Goal: Transaction & Acquisition: Book appointment/travel/reservation

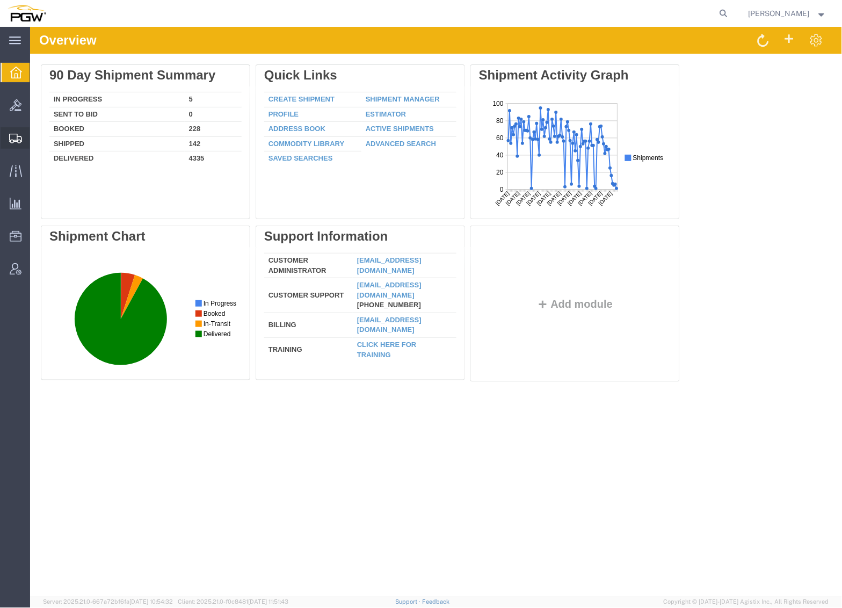
click at [0, 0] on span "Create from Template" at bounding box center [0, 0] width 0 height 0
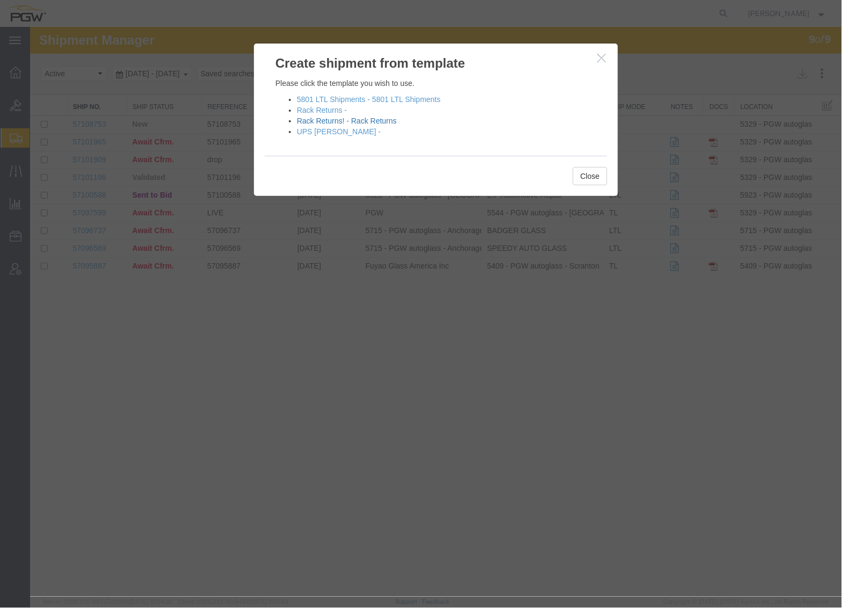
click at [336, 120] on link "Rack Returns! - Rack Returns" at bounding box center [347, 120] width 100 height 9
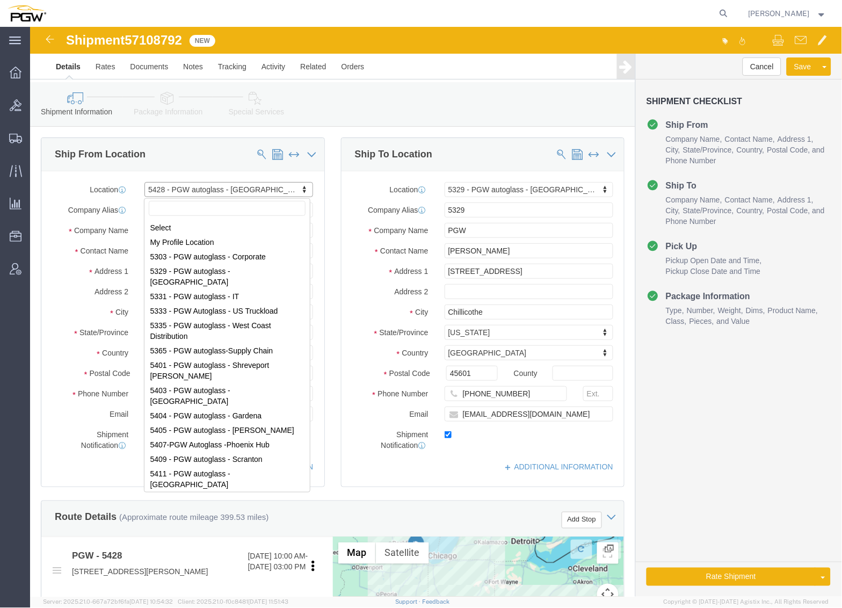
scroll to position [110, 0]
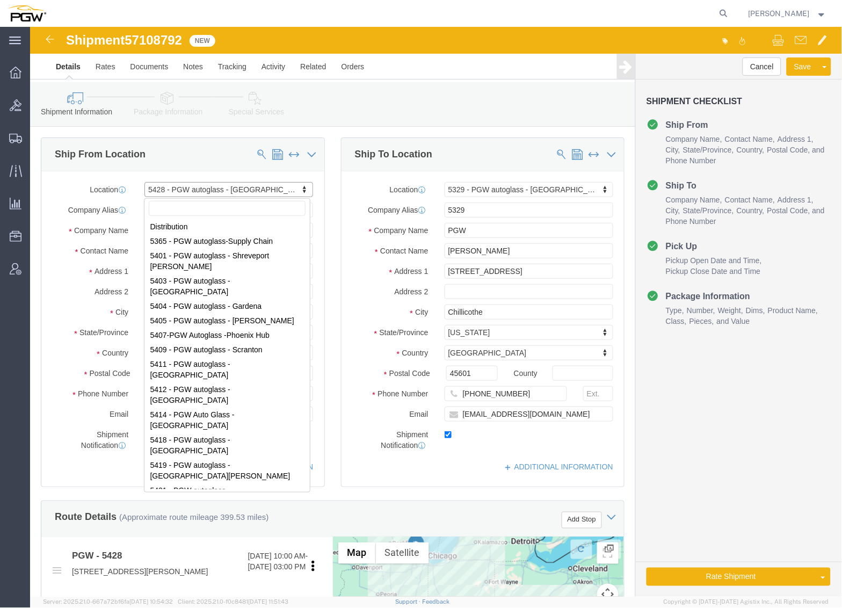
select select "28281"
select select "28253"
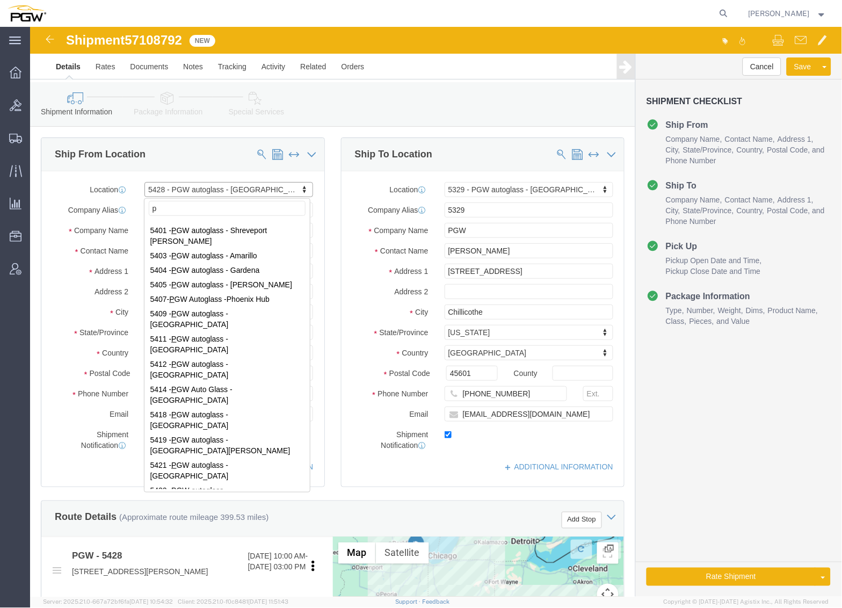
scroll to position [0, 0]
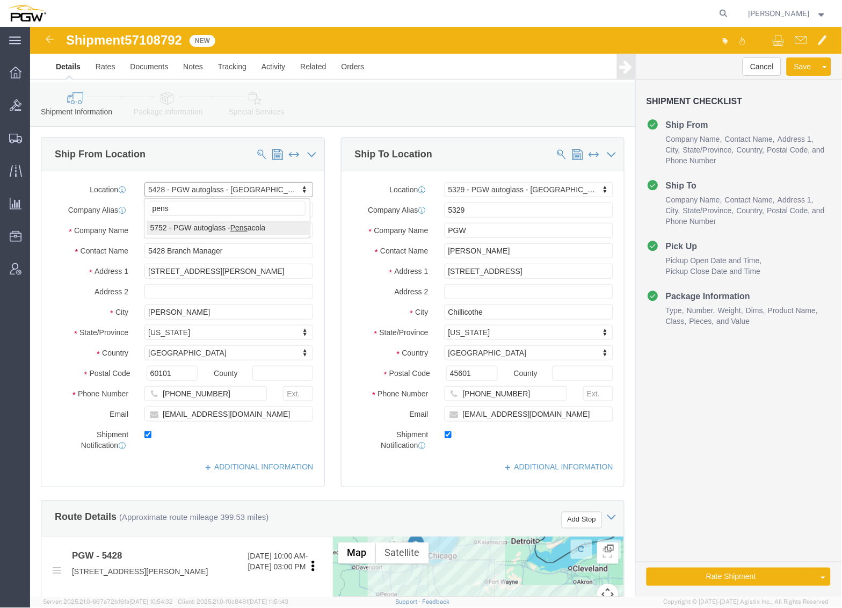
type input "pens"
select select "28495"
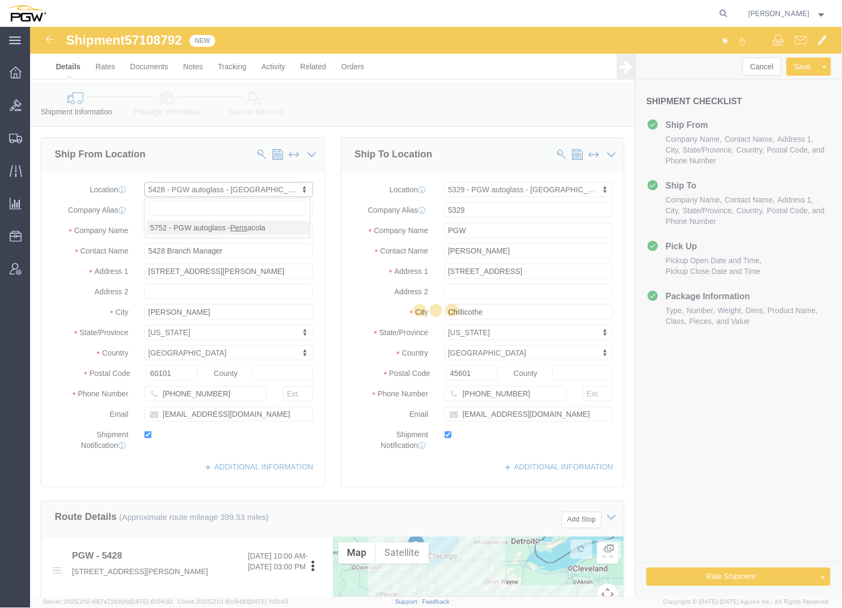
type input "5752"
type input "5752 Branch Manager"
type input "[STREET_ADDRESS][PERSON_NAME]"
type input "Pensacola"
type input "32503"
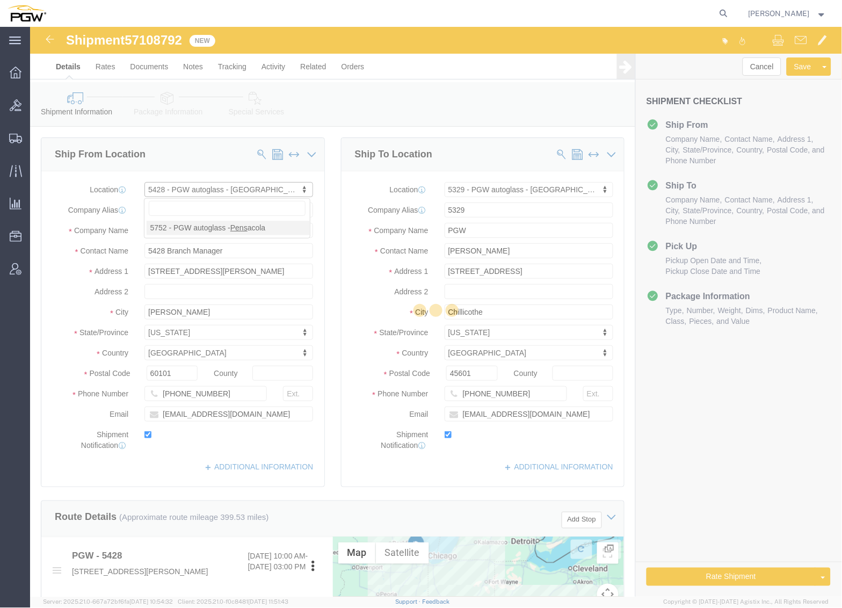
type input "[PHONE_NUMBER]"
type input "[EMAIL_ADDRESS][DOMAIN_NAME]"
select select "FL"
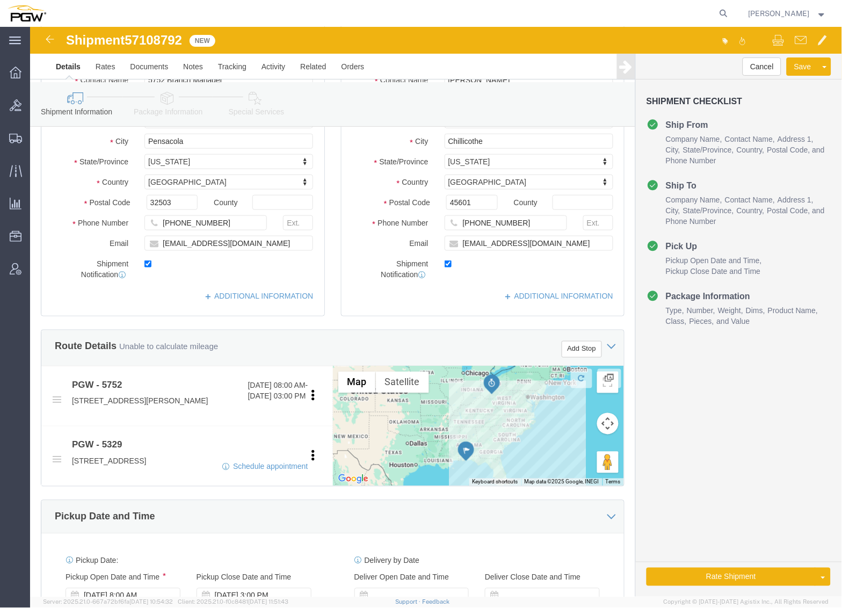
scroll to position [179, 0]
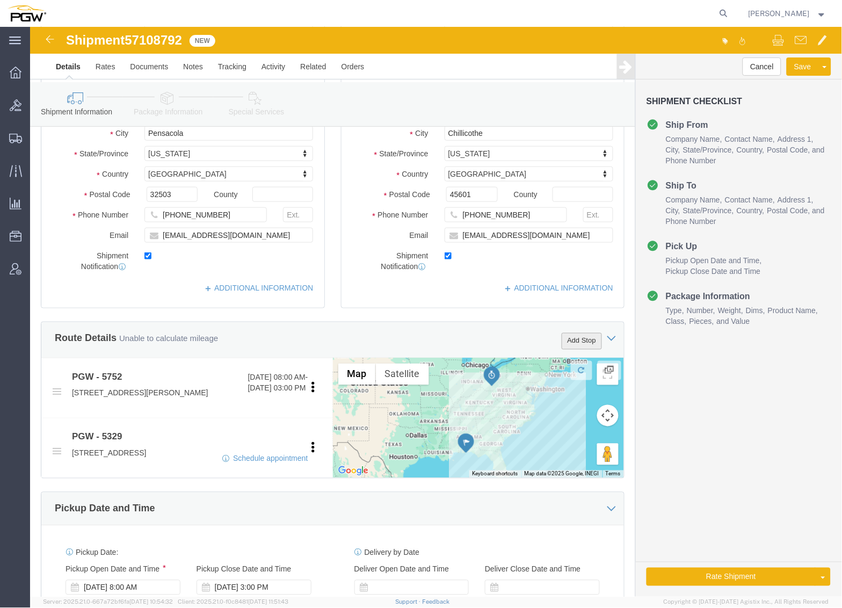
click button "Add Stop"
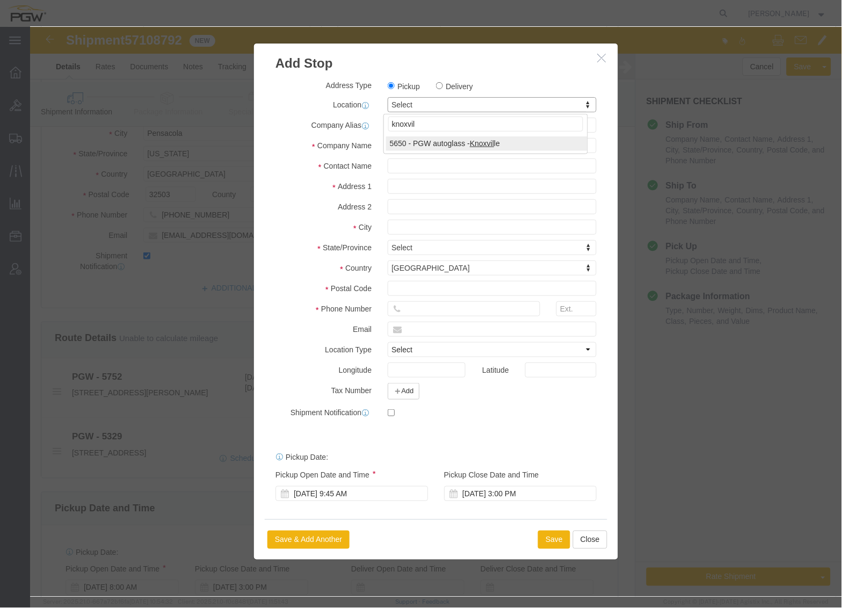
type input "knoxvil"
select select "28429"
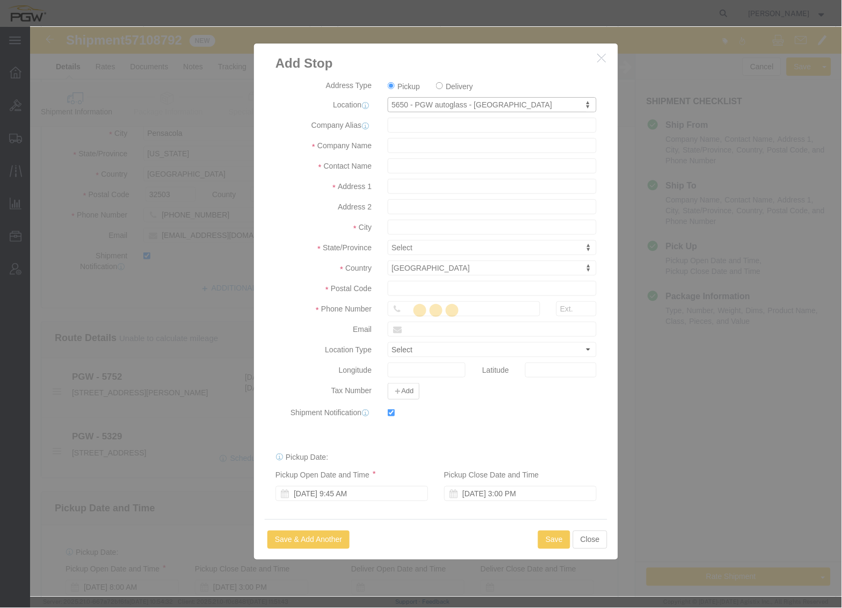
type input "5650"
type input "PGW"
type input "5650 Branch Manager"
type input "[STREET_ADDRESS]"
type input "[GEOGRAPHIC_DATA]"
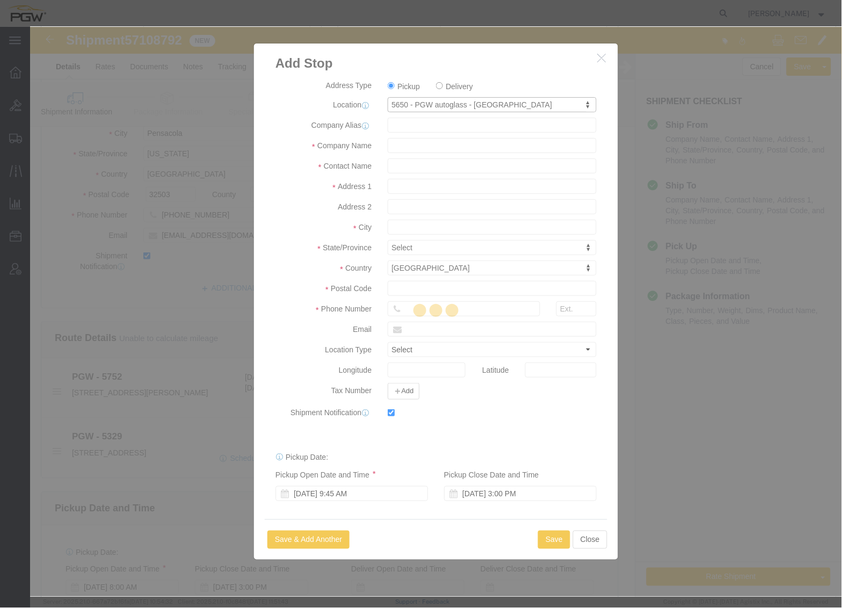
type input "37921"
type input "[PHONE_NUMBER]"
type input "[EMAIL_ADDRESS][DOMAIN_NAME]"
checkbox input "true"
select select "TN"
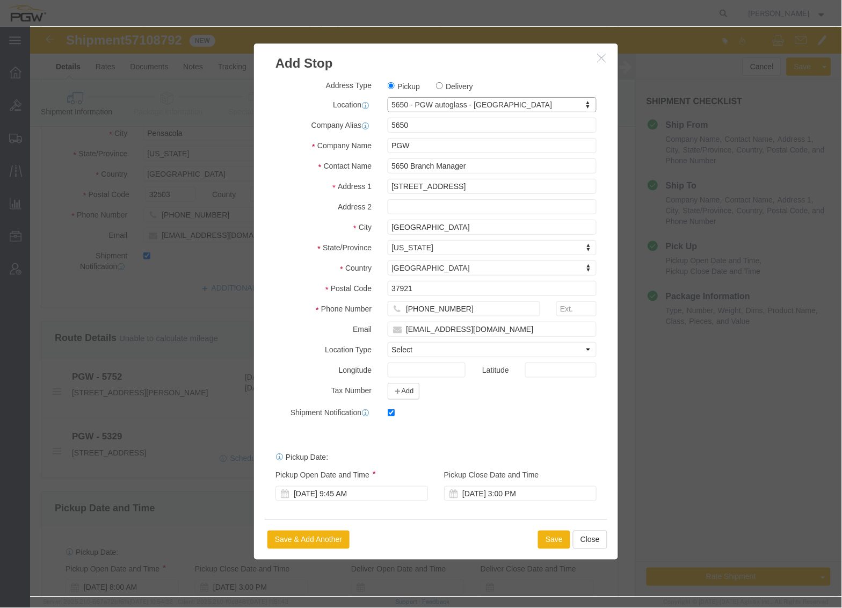
scroll to position [1, 0]
click button "Save"
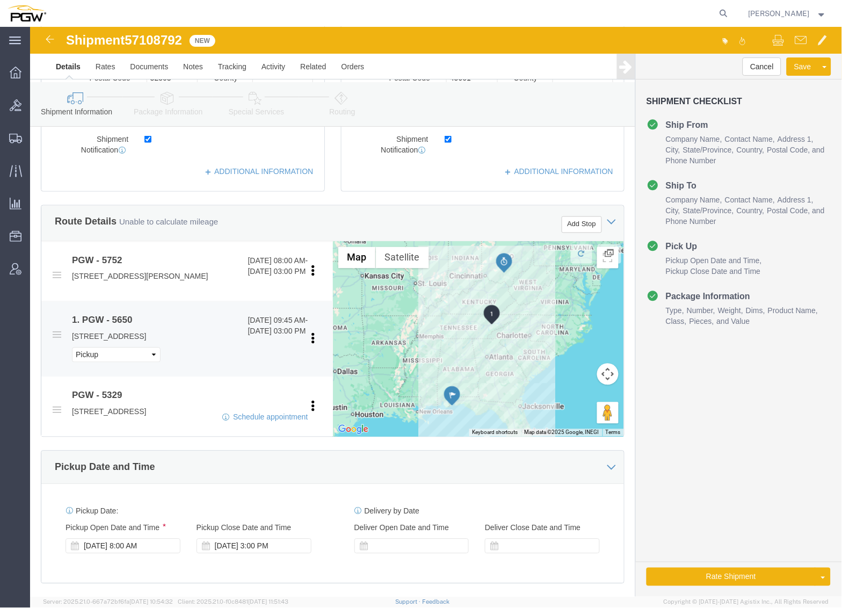
scroll to position [298, 0]
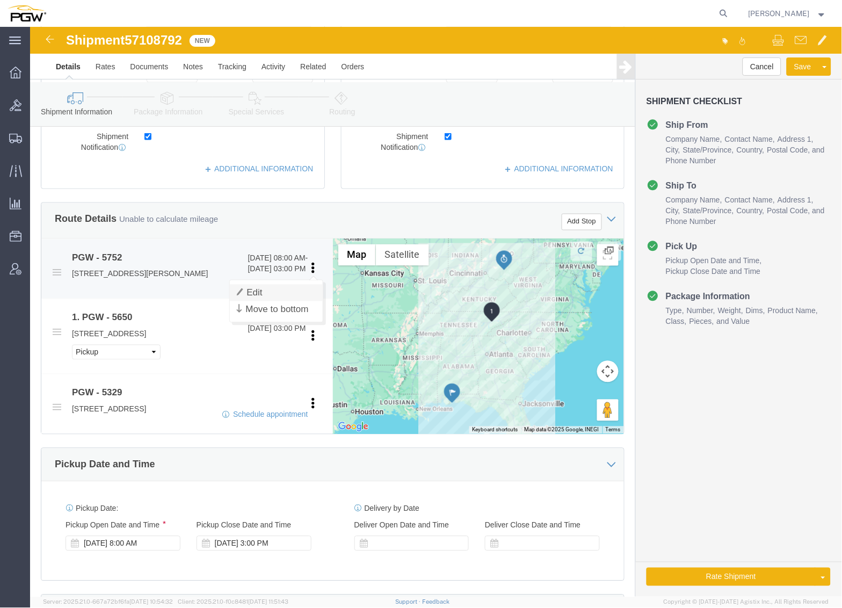
click link "Edit"
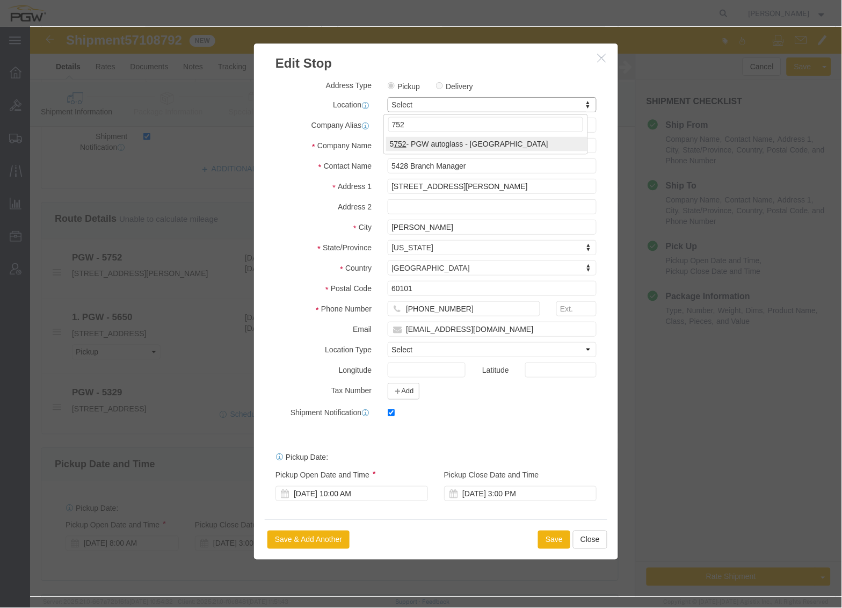
type input "752"
select select "28495"
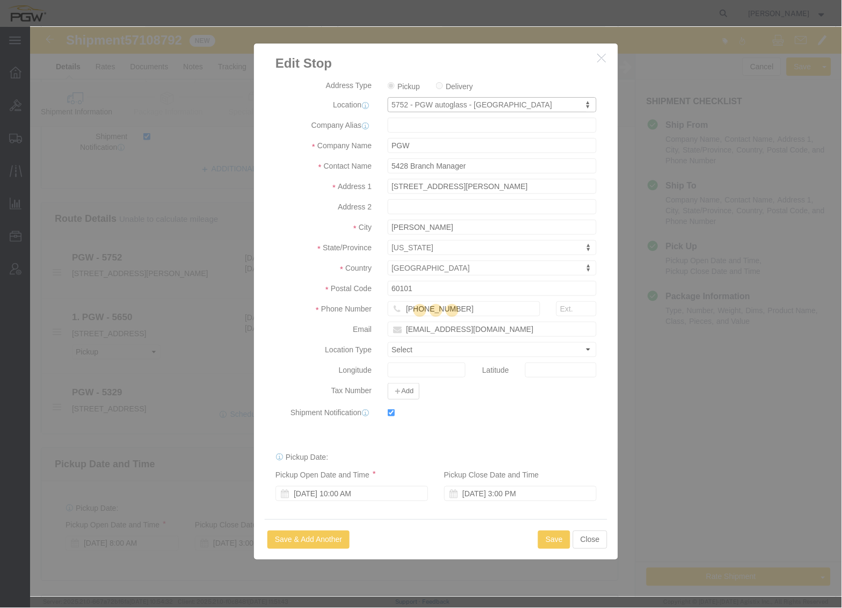
type input "5752"
type input "5752 Branch Manager"
type input "[STREET_ADDRESS][PERSON_NAME]"
type input "Pensacola"
type input "32503"
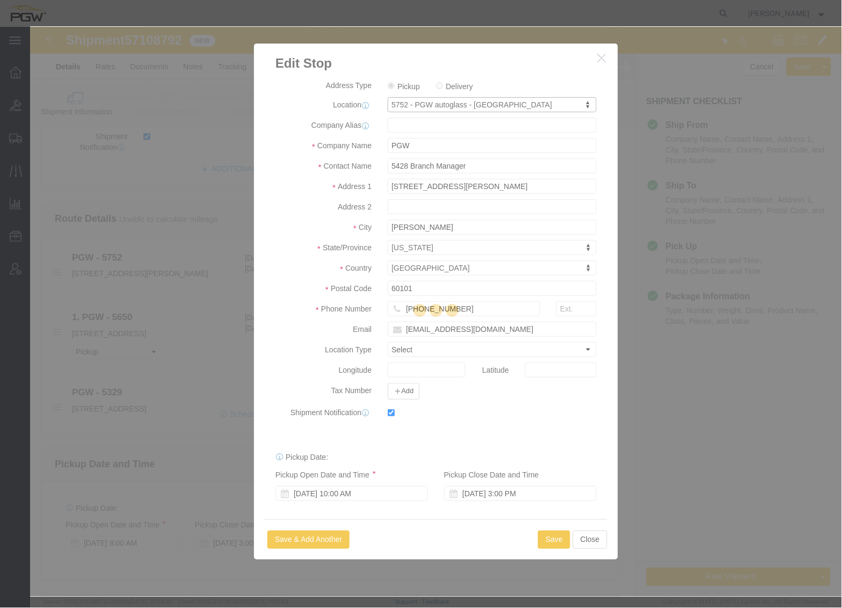
type input "[PHONE_NUMBER]"
type input "[EMAIL_ADDRESS][DOMAIN_NAME]"
select select "FL"
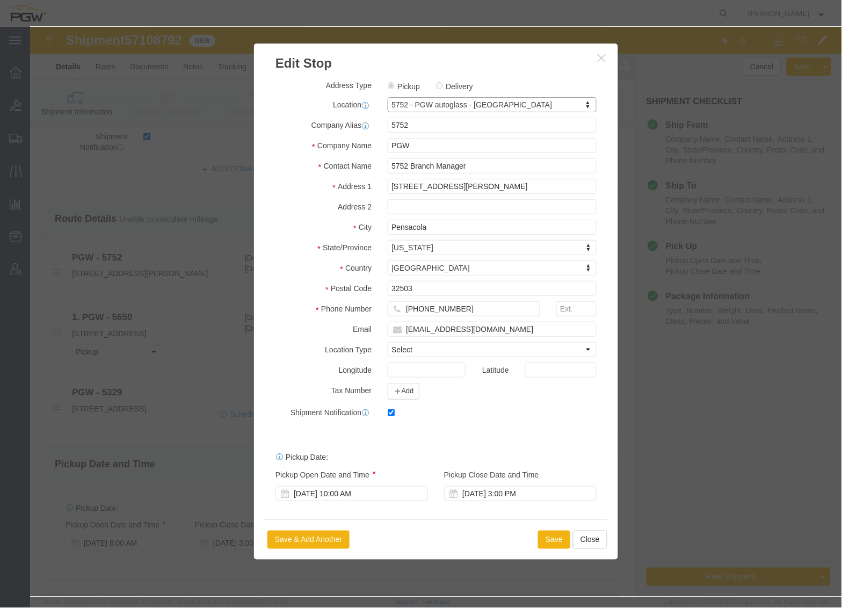
scroll to position [1, 0]
click div "[DATE] 10:00 AM"
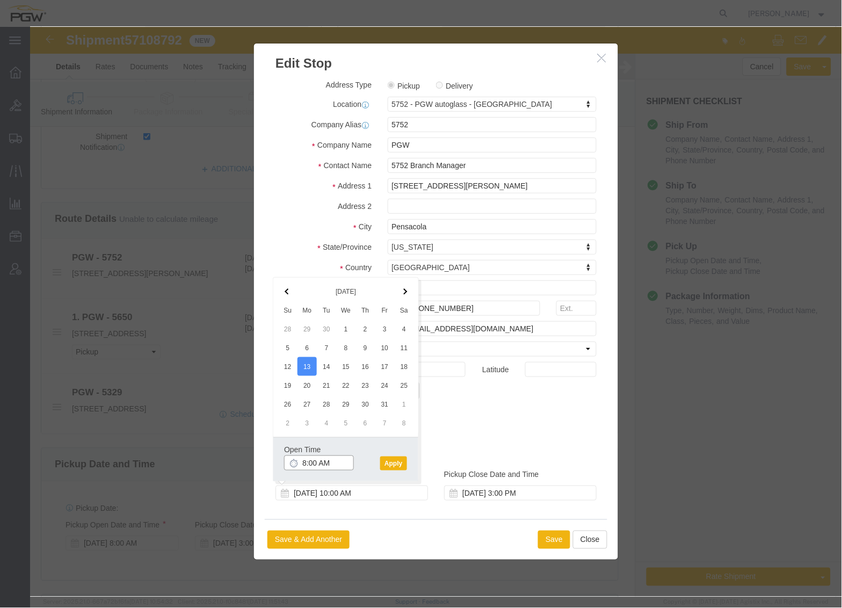
click input "8:00 AM"
type input "10:00 AM"
click button "Apply"
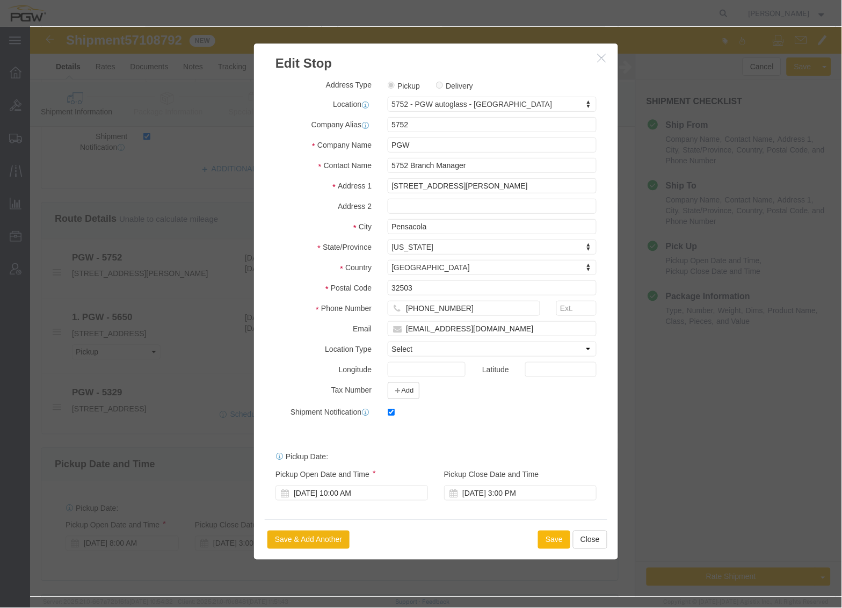
click button "Save"
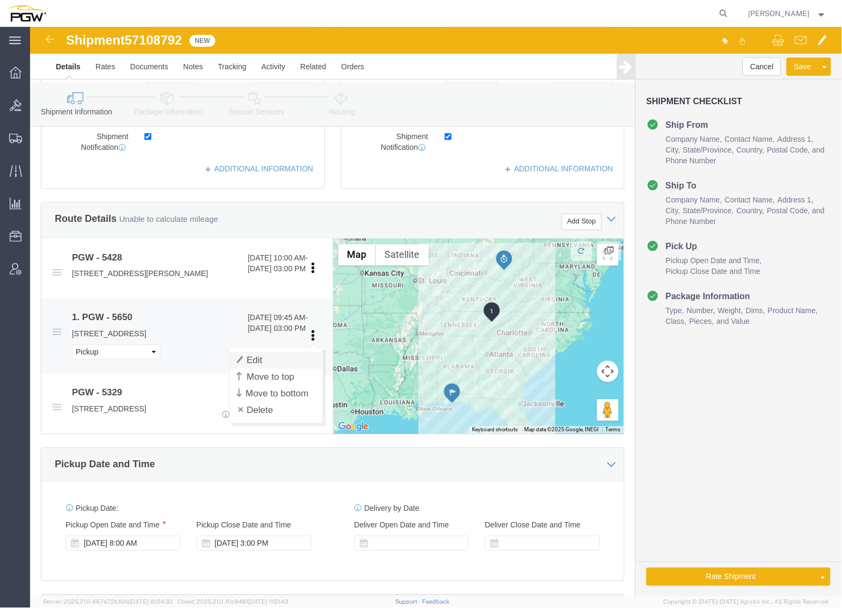
click link "Edit"
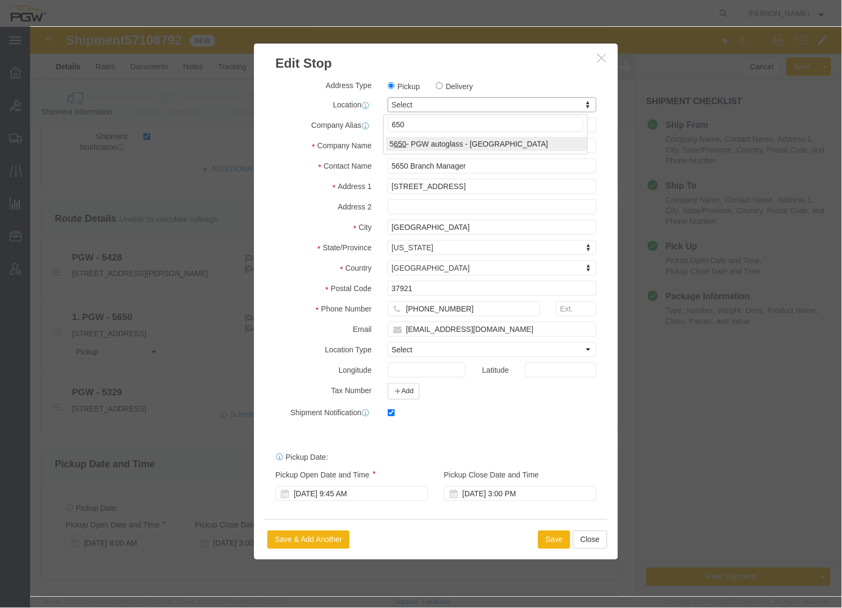
type input "650"
click div "650"
select select "28429"
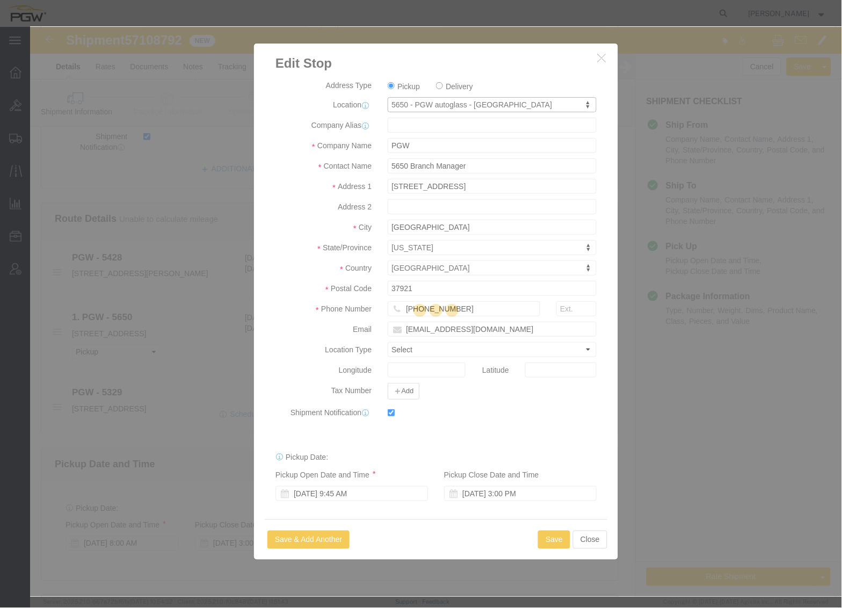
type input "5650"
select select "TN"
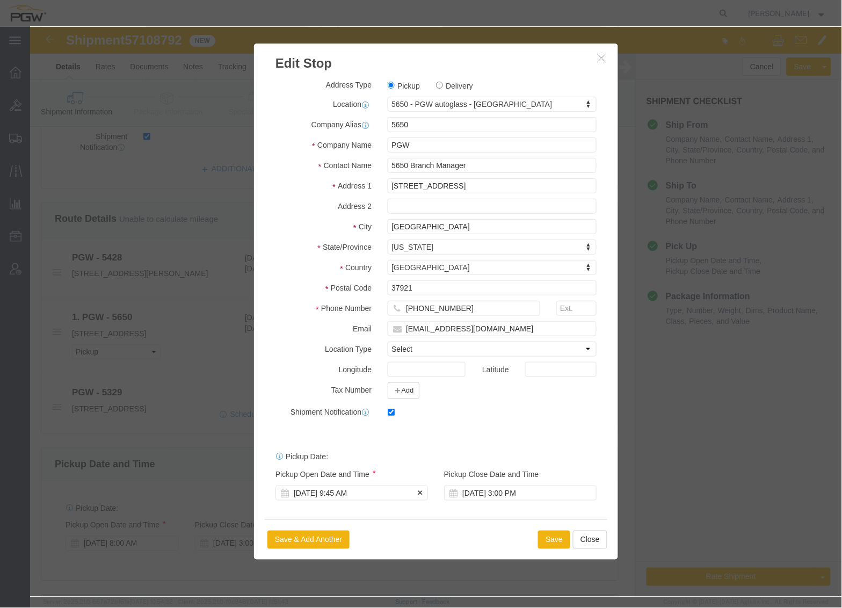
click div "[DATE] 9:45 AM"
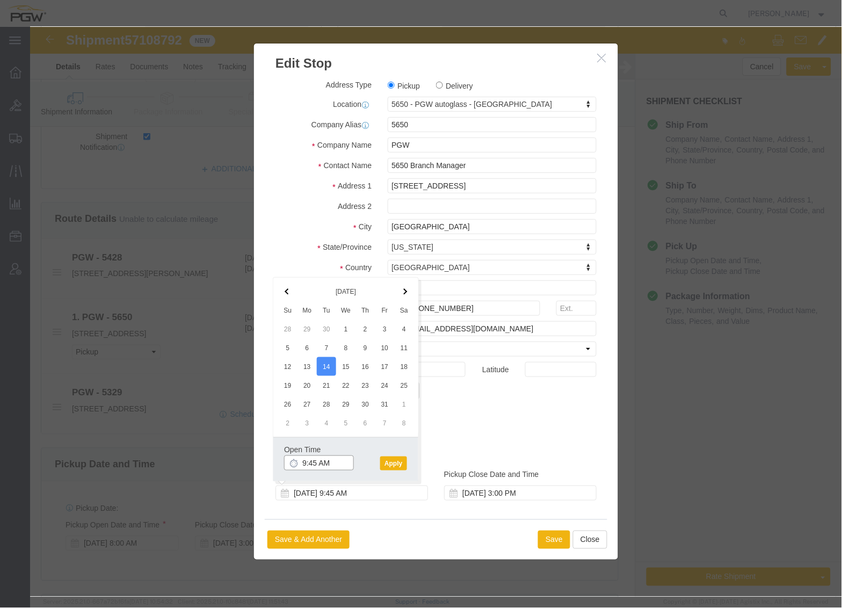
click input "9:45 AM"
type input "7:30 AM"
click div "Open Time 7:30 AM [DATE] 9:45 AM - [DATE] 9:45 AM Cancel Apply"
click button "Apply"
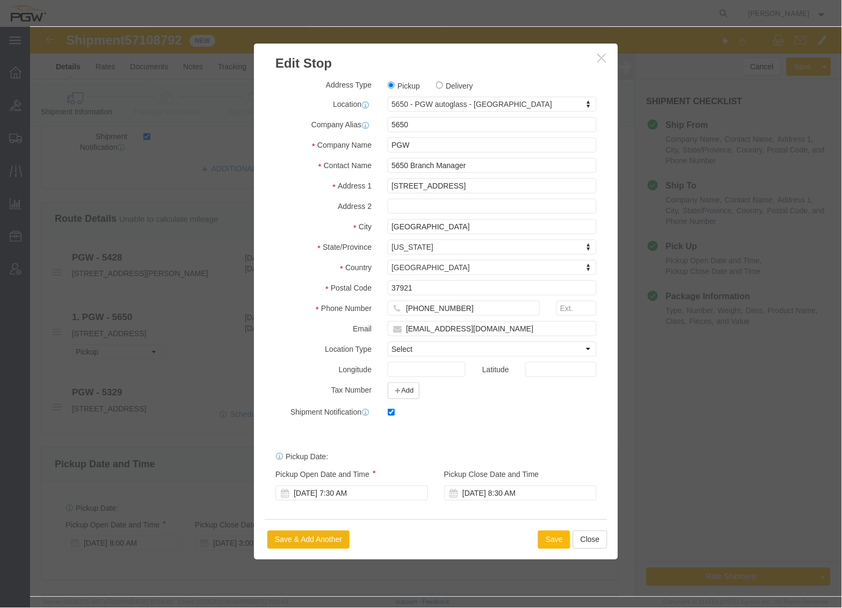
click button "Save"
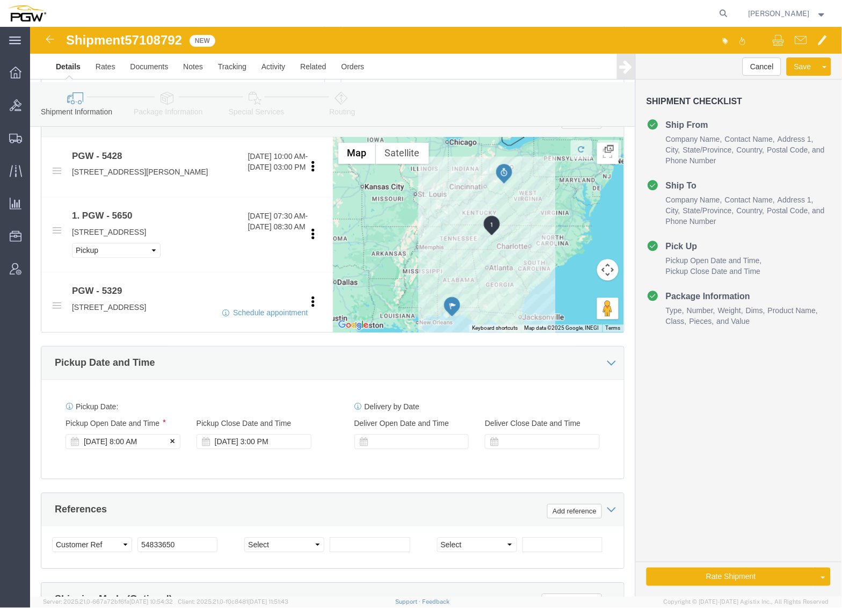
scroll to position [417, 0]
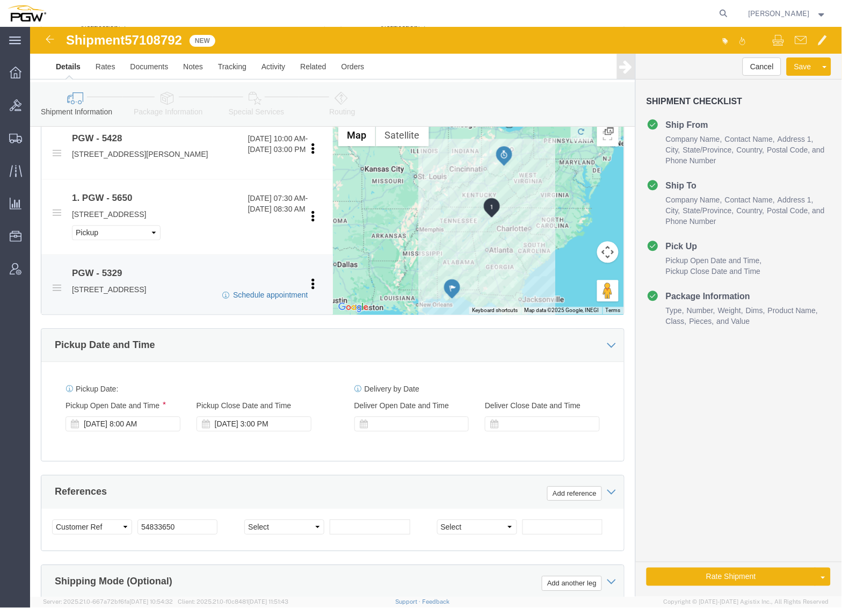
click link "Schedule appointment"
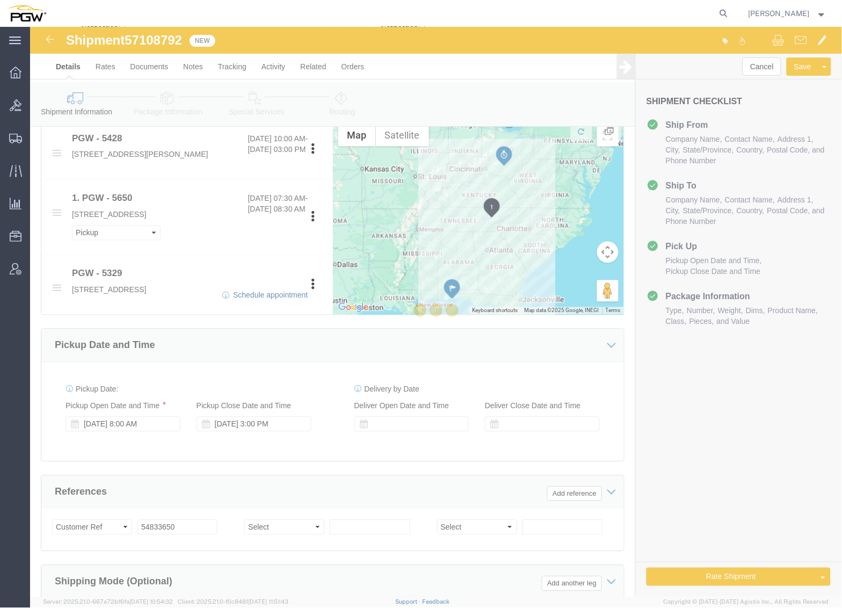
type input "delivery 57108792"
type input "[DATE]"
type input "4:00 PM"
type input "57108792"
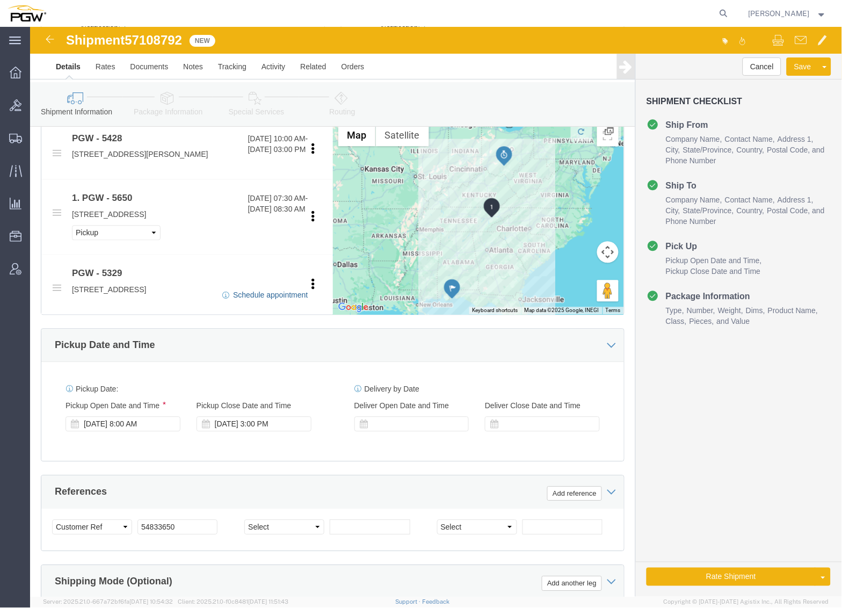
select select
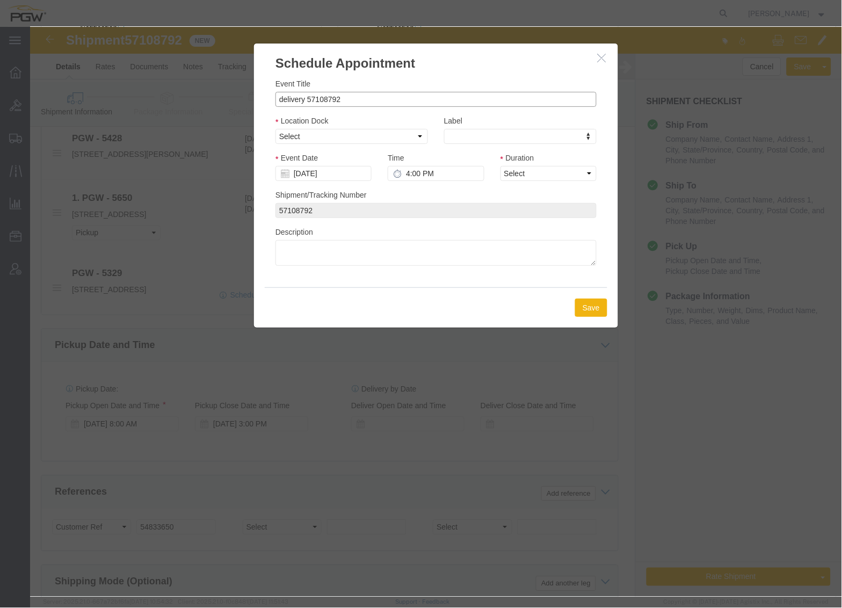
drag, startPoint x: 274, startPoint y: 76, endPoint x: 197, endPoint y: 70, distance: 78.1
click div "Schedule Appointment Event Title delivery 57108792 Location Dock Select Glass L…"
click input "57108792"
type input "57108792 - [GEOGRAPHIC_DATA] / [GEOGRAPHIC_DATA]"
drag, startPoint x: 270, startPoint y: 113, endPoint x: 269, endPoint y: 119, distance: 5.4
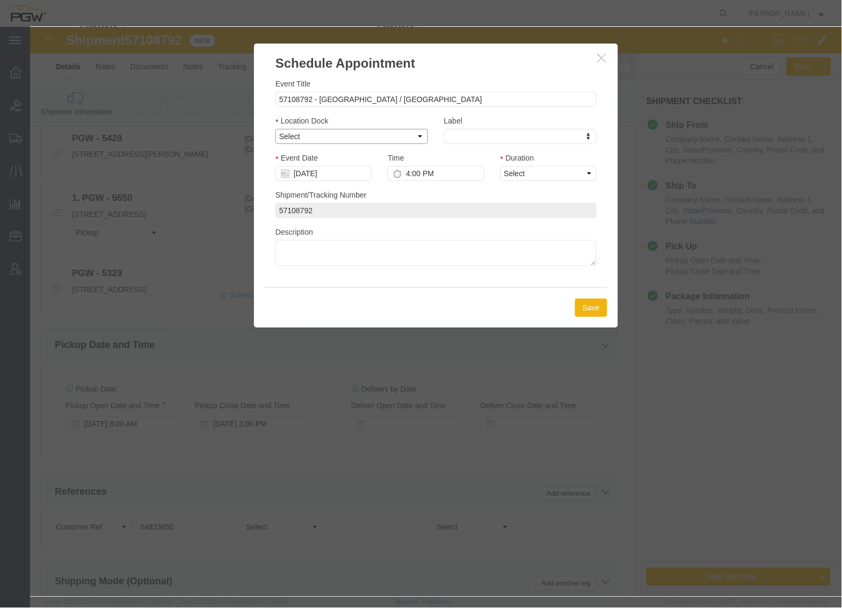
click select "Select Glass LTL Sundries Outbound Racks"
select select "3"
click select "Select Glass LTL Sundries Outbound Racks"
click input "[DATE]"
click td "15"
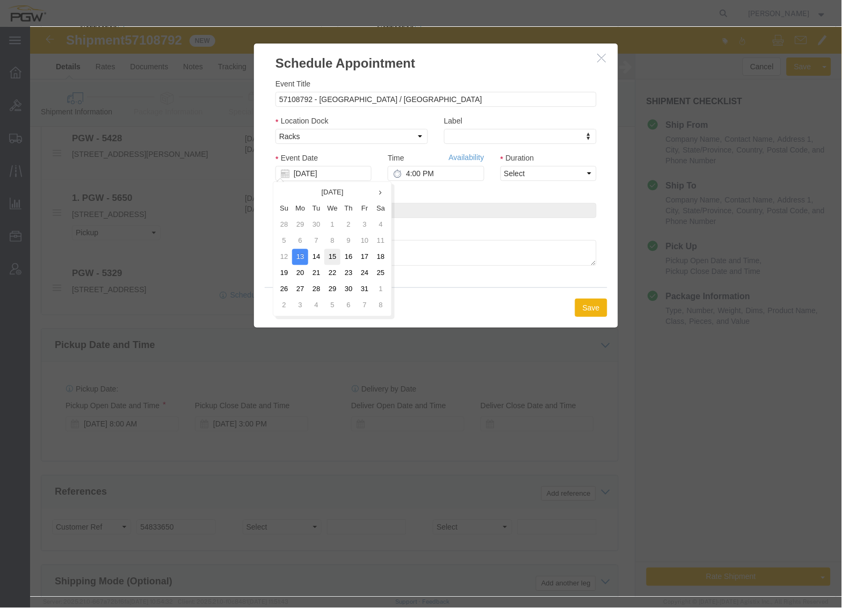
type input "[DATE]"
click input "4:00 PM"
type input "12:00 AM"
drag, startPoint x: 514, startPoint y: 143, endPoint x: 511, endPoint y: 154, distance: 10.4
click select "Select 15 min 30 min 45 min 1 hr 2 hr 3 hr 4 hr"
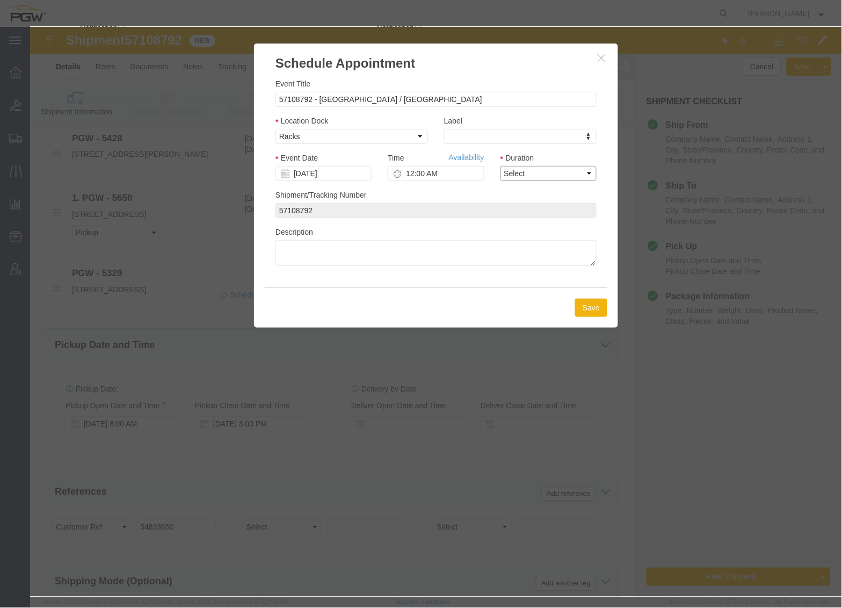
select select "60"
click select "Select 15 min 30 min 45 min 1 hr 2 hr 3 hr 4 hr"
click button "Save"
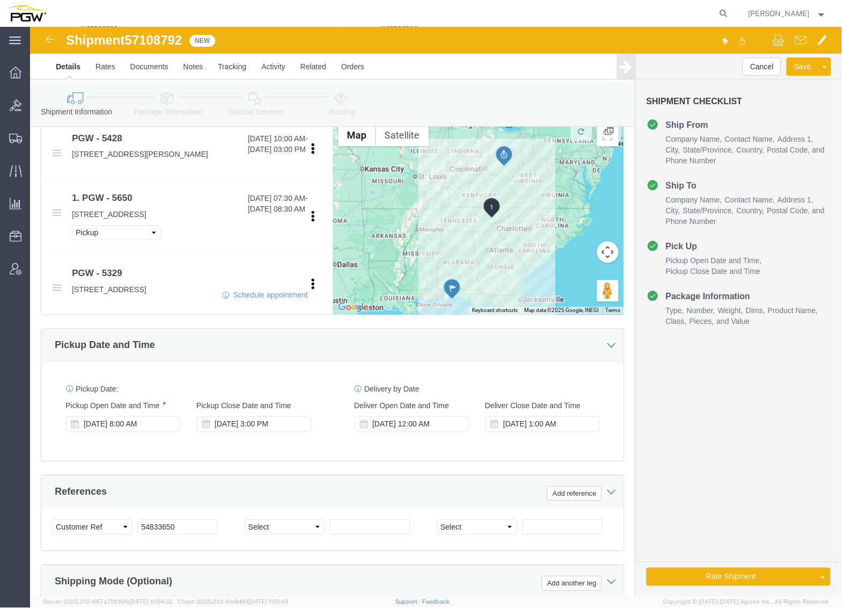
click span "57108792"
copy span "57108792"
click input "54833650"
drag, startPoint x: 166, startPoint y: 522, endPoint x: 52, endPoint y: 508, distance: 115.3
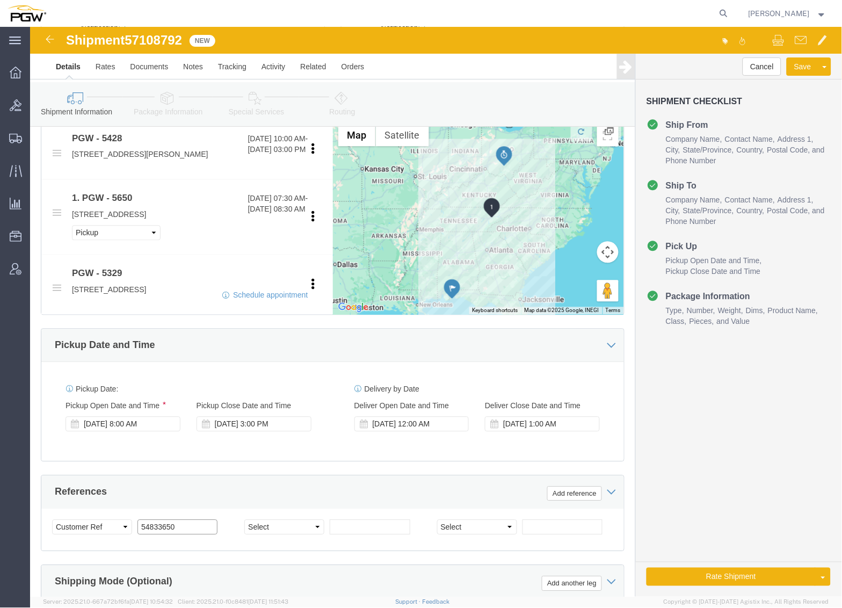
click div "Select Account Type Activity ID Airline Appointment Number ASN Batch Request # …"
paste input "7108792"
click input "57108792"
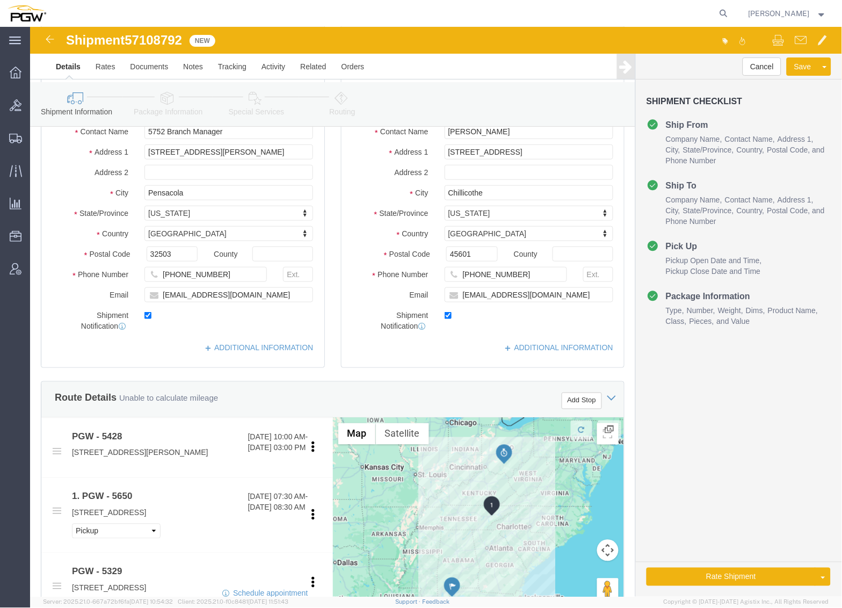
scroll to position [60, 0]
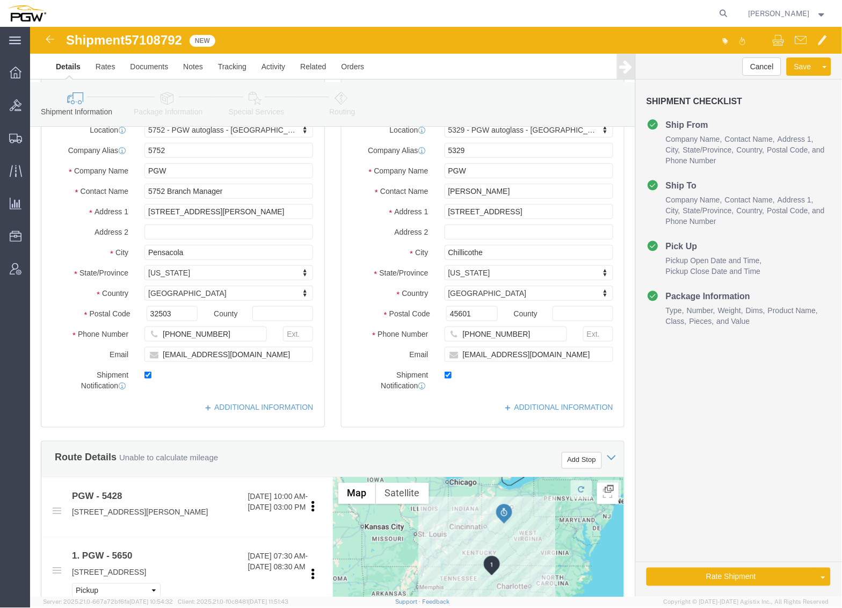
type input "57108792"
click icon
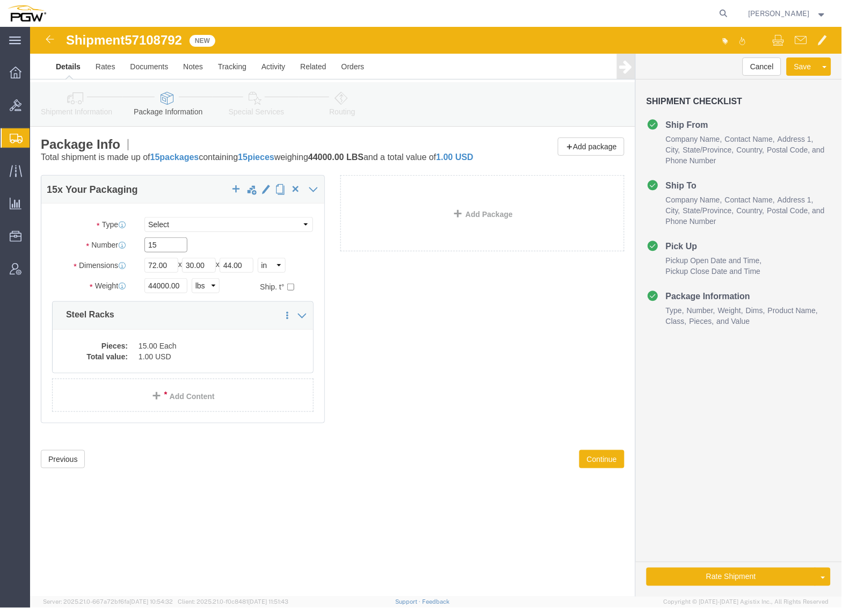
drag, startPoint x: 141, startPoint y: 234, endPoint x: 21, endPoint y: 213, distance: 121.1
click div "Package Type Select Bale(s) Basket(s) Bolt(s) Bottle(s) Buckets Bulk Bundle(s) …"
type input "5"
click dd "15.00 Each"
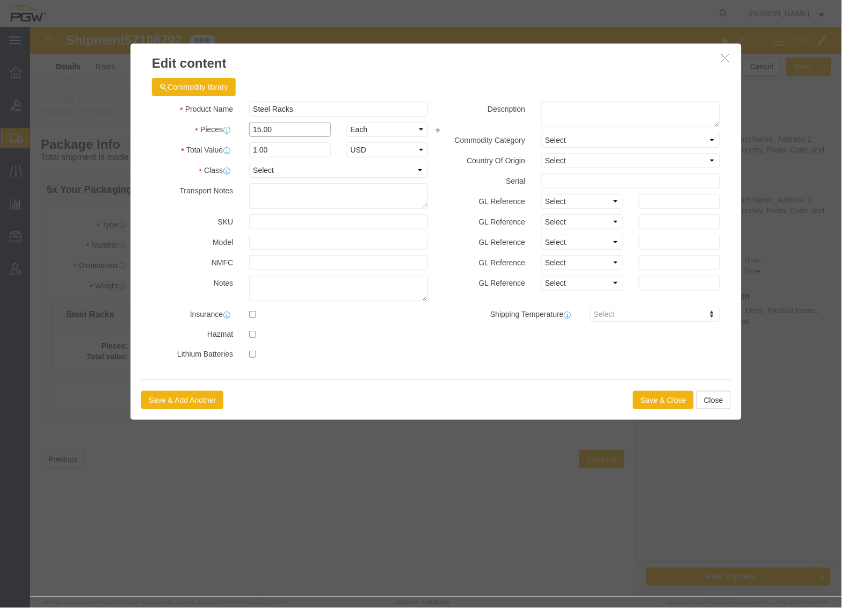
drag, startPoint x: 218, startPoint y: 95, endPoint x: 103, endPoint y: 84, distance: 115.5
click div "Product Name Steel Racks Pieces 15.00 Select Bag Barrels 100Board Feet Bottle B…"
type input "5.00"
click input "0.33"
drag, startPoint x: 261, startPoint y: 126, endPoint x: 158, endPoint y: 113, distance: 102.8
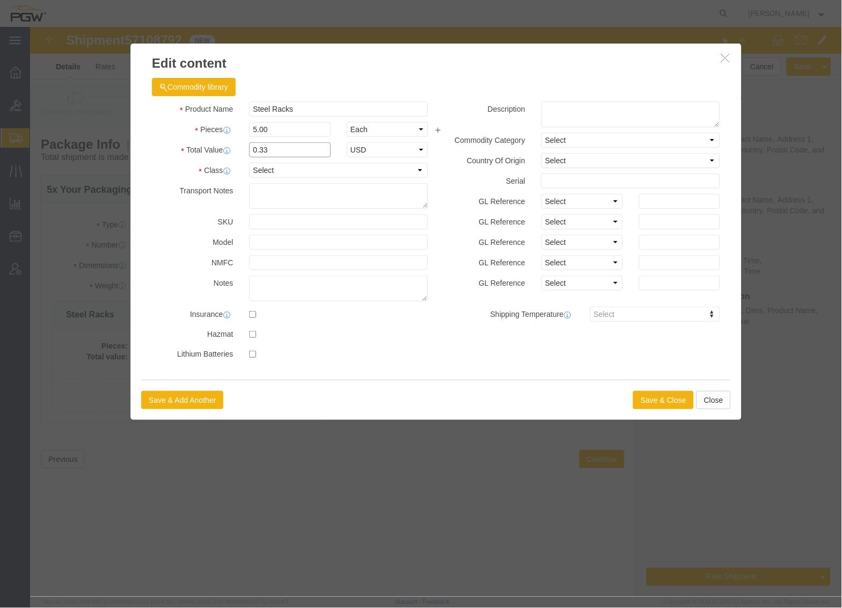
click div "Total Value 0.33 Select ADP AED AFN ALL AMD AOA ARS ATS AUD AWG AZN BAM BBD BDT…"
type input "1.00"
click div "Save & Add Another Save & Close Close"
click button "Save & Close"
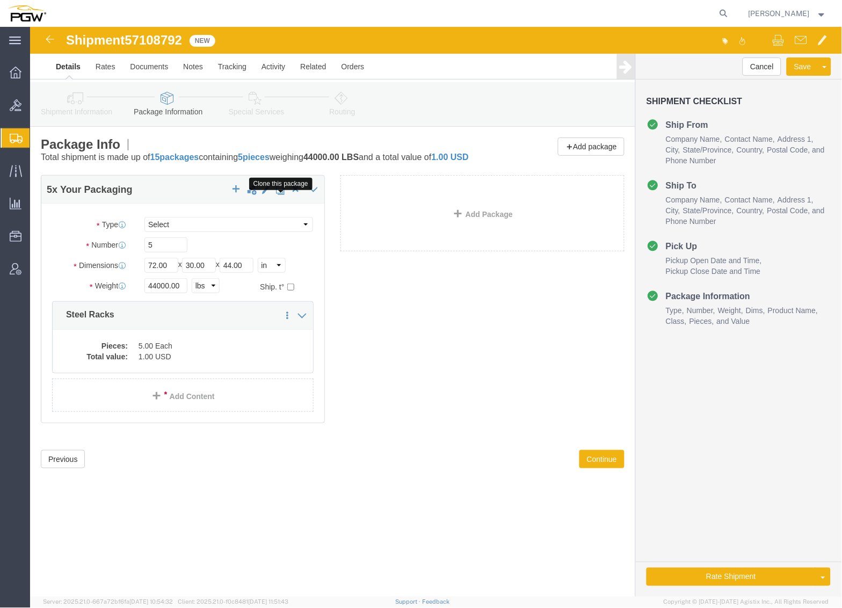
click span "button"
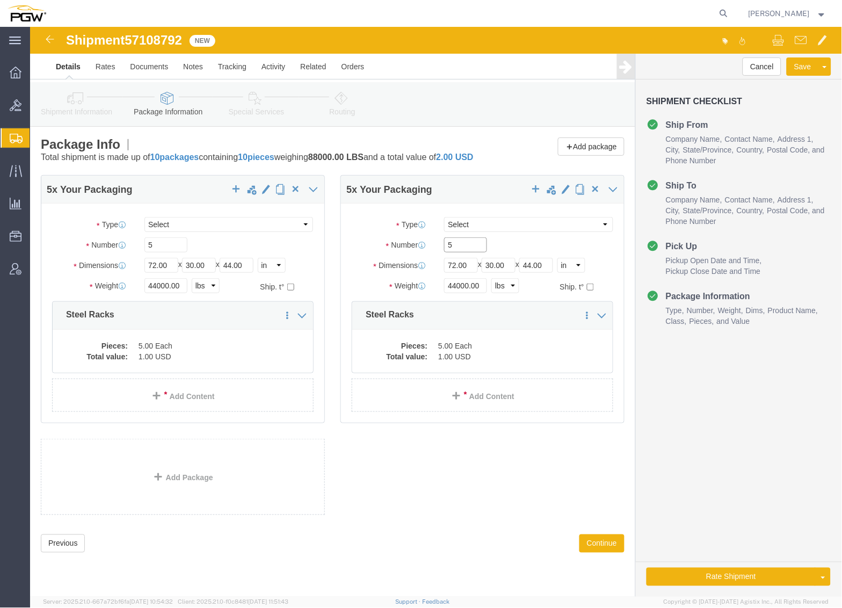
drag, startPoint x: 427, startPoint y: 232, endPoint x: 367, endPoint y: 222, distance: 60.0
click div "Number 5"
type input "10"
click input "44000.00"
drag, startPoint x: 154, startPoint y: 271, endPoint x: 41, endPoint y: 255, distance: 114.0
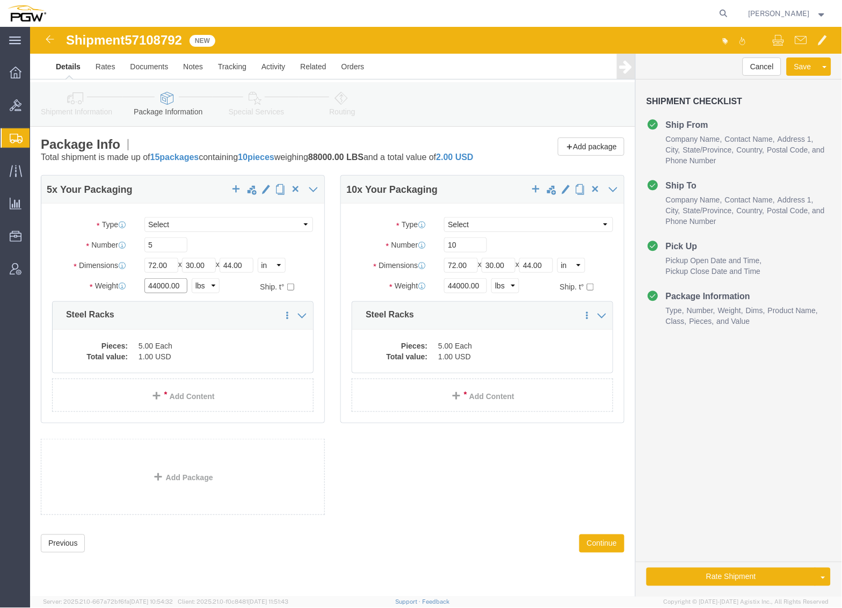
click div "Package Type Select Bale(s) Basket(s) Bolt(s) Bottle(s) Buckets Bulk Bundle(s) …"
type input "14000.00"
click input "44000.00"
drag, startPoint x: 451, startPoint y: 268, endPoint x: 298, endPoint y: 247, distance: 155.0
click div "5 x Your Packaging Package Type Select Bale(s) Basket(s) Bolt(s) Bottle(s) Buck…"
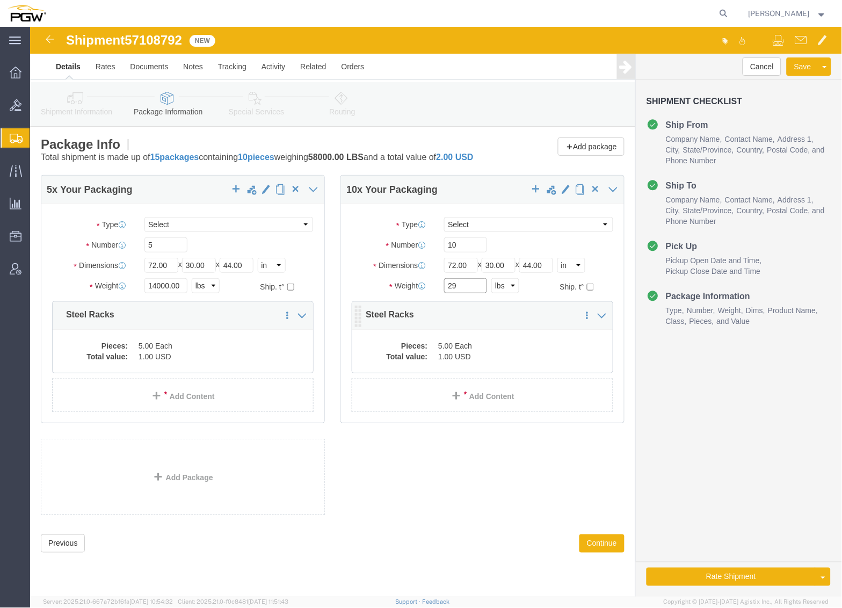
type input "29000.00"
click dd "5.00 Each"
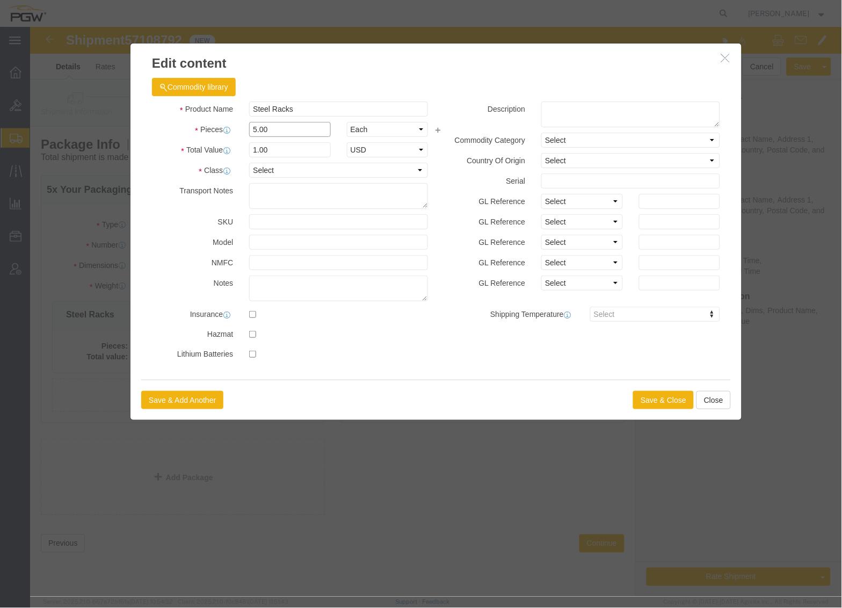
drag, startPoint x: 258, startPoint y: 97, endPoint x: 128, endPoint y: 88, distance: 129.7
click div "Product Name Steel Racks Pieces 5.00 Select Bag Barrels 100Board Feet Bottle Bo…"
type input "10.00"
click input "2"
drag, startPoint x: 176, startPoint y: 120, endPoint x: 121, endPoint y: 112, distance: 54.9
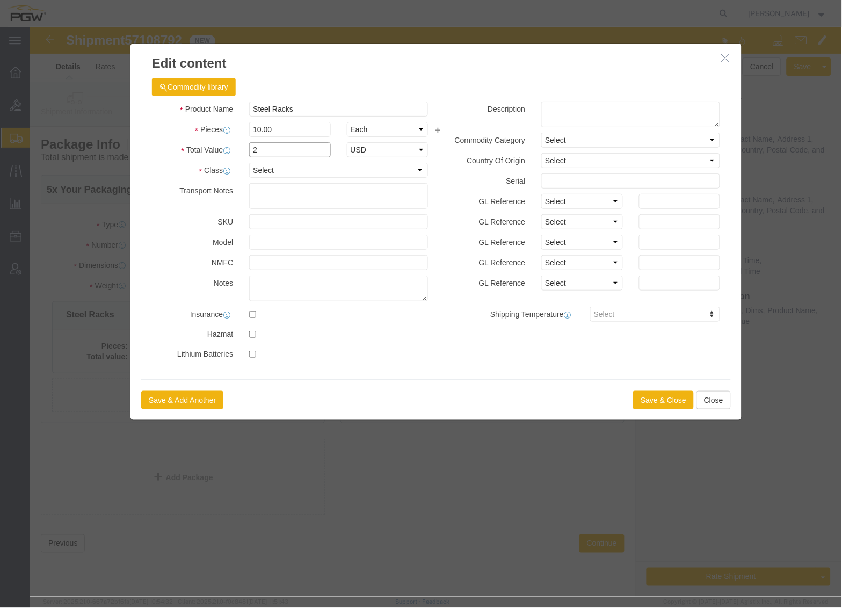
click div "Total Value 2 Select ADP AED AFN ALL AMD AOA ARS ATS AUD AWG AZN BAM BBD BDT BG…"
type input "1.00"
click button "Save & Close"
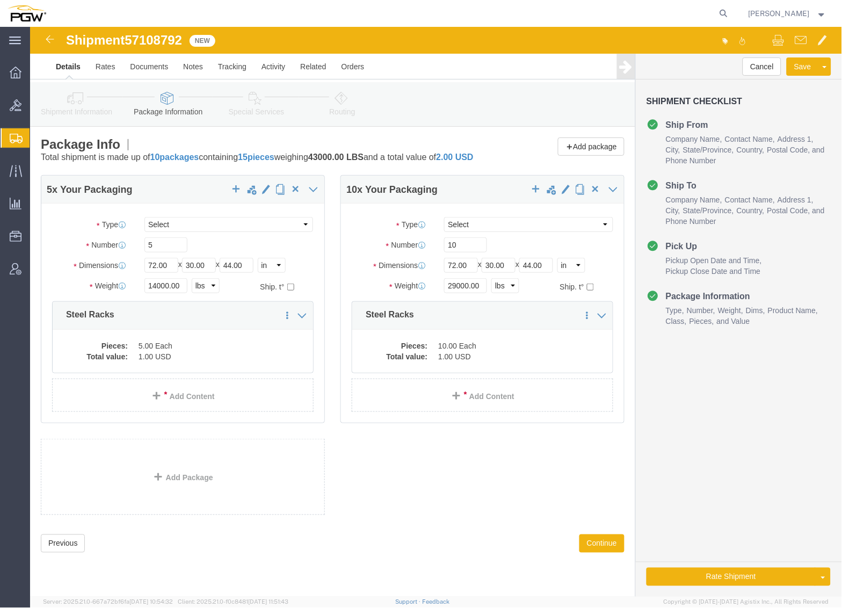
click icon
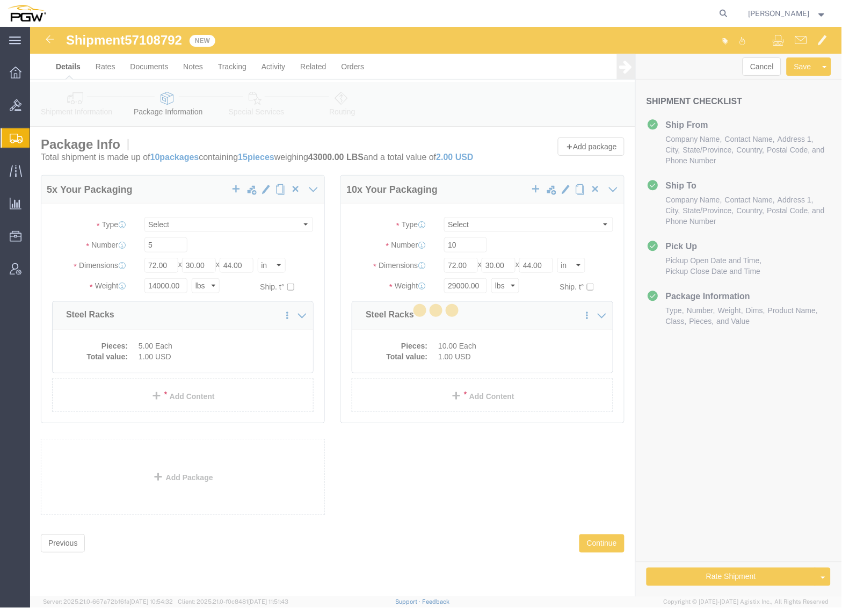
select select
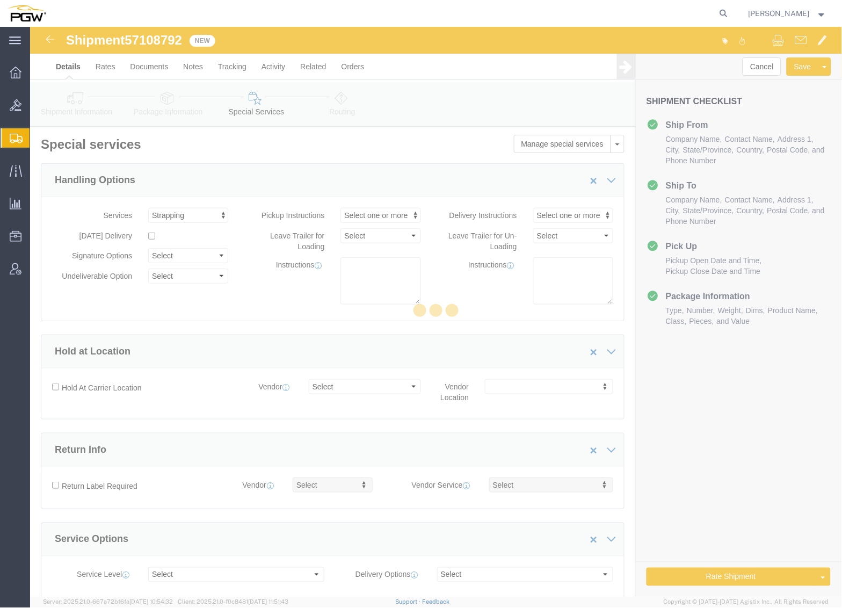
scroll to position [93, 0]
select select "COSTCENTER"
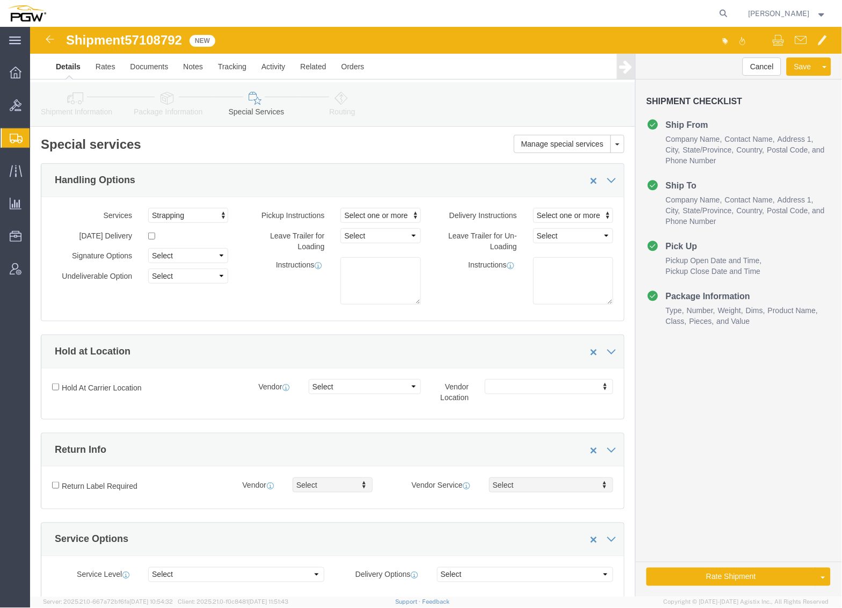
click icon
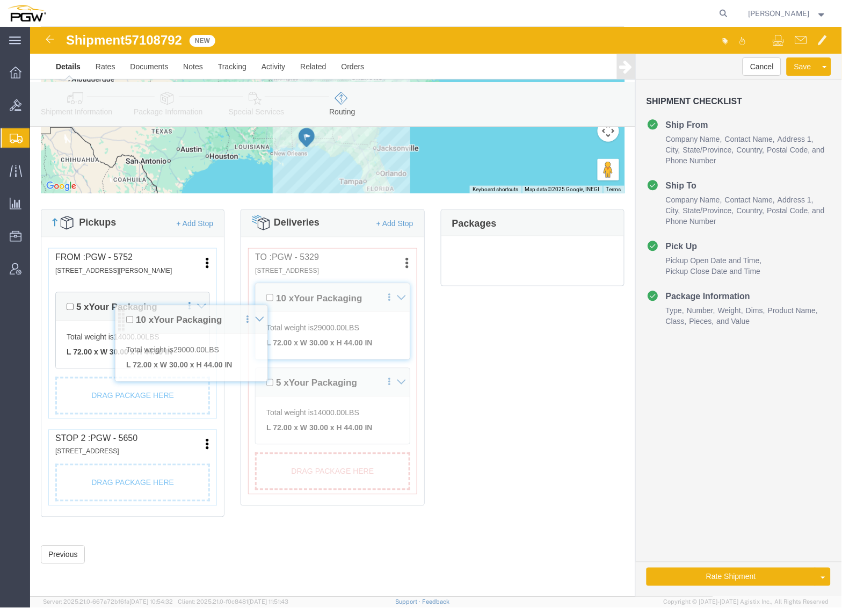
scroll to position [205, 0]
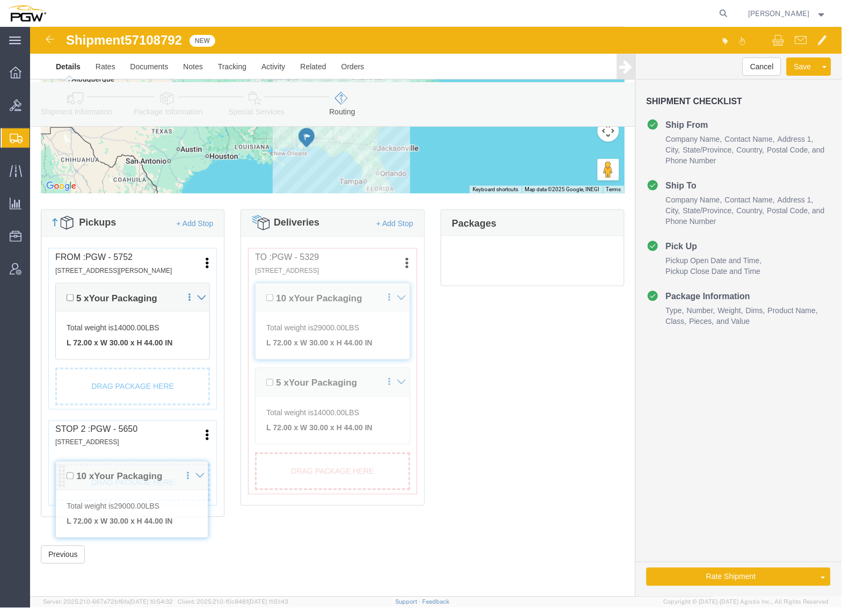
drag, startPoint x: 34, startPoint y: 237, endPoint x: 31, endPoint y: 437, distance: 199.9
click div "Pickups + Add Stop From : PGW - 5752 [STREET_ADDRESS][PERSON_NAME] Edit Move to…"
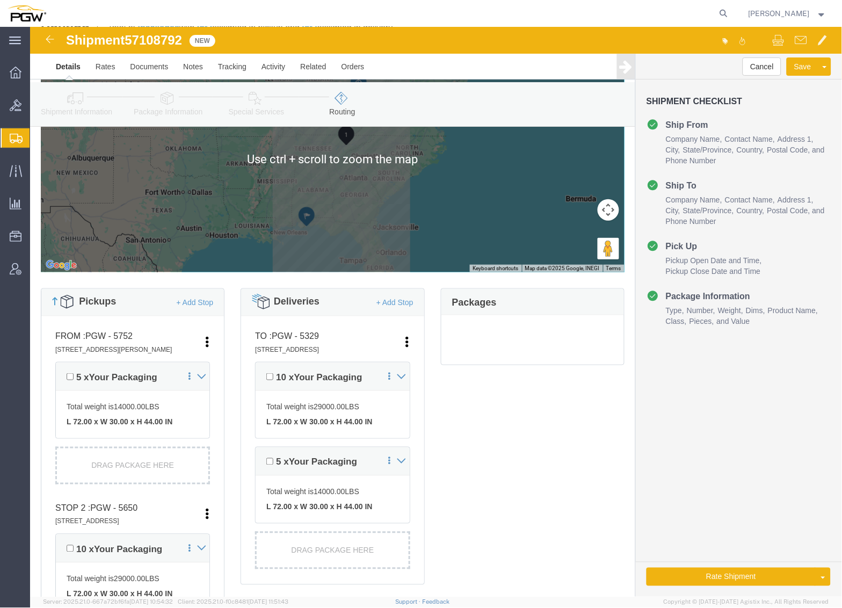
scroll to position [26, 0]
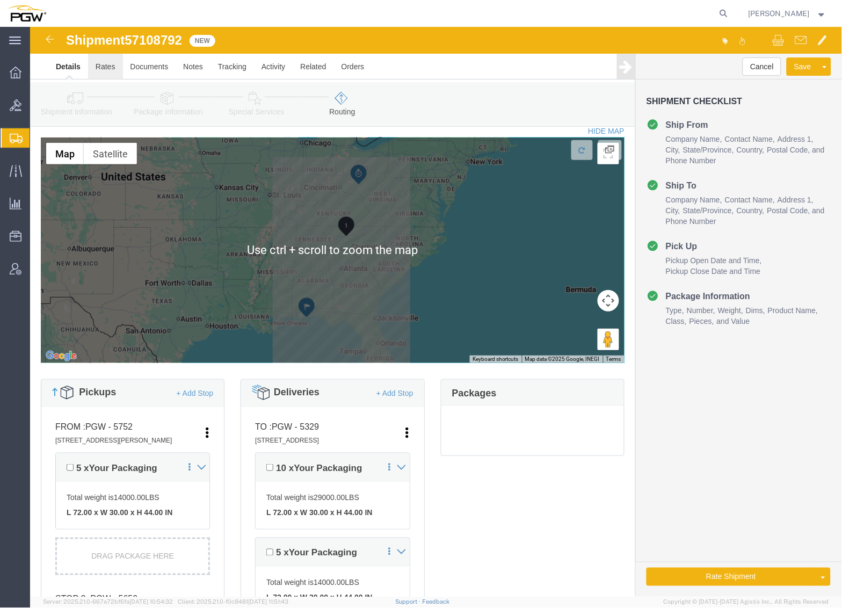
click link "Rates"
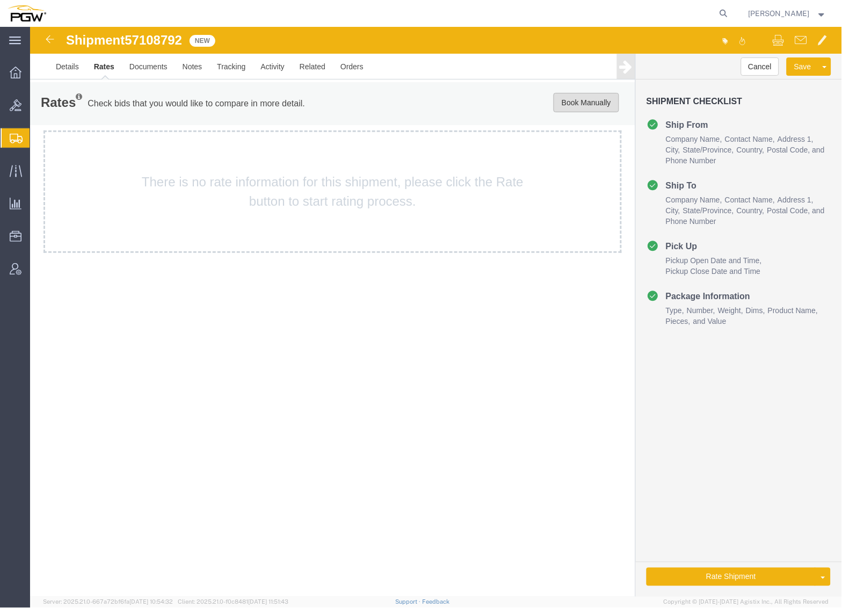
click at [590, 96] on button "Book Manually" at bounding box center [586, 101] width 66 height 19
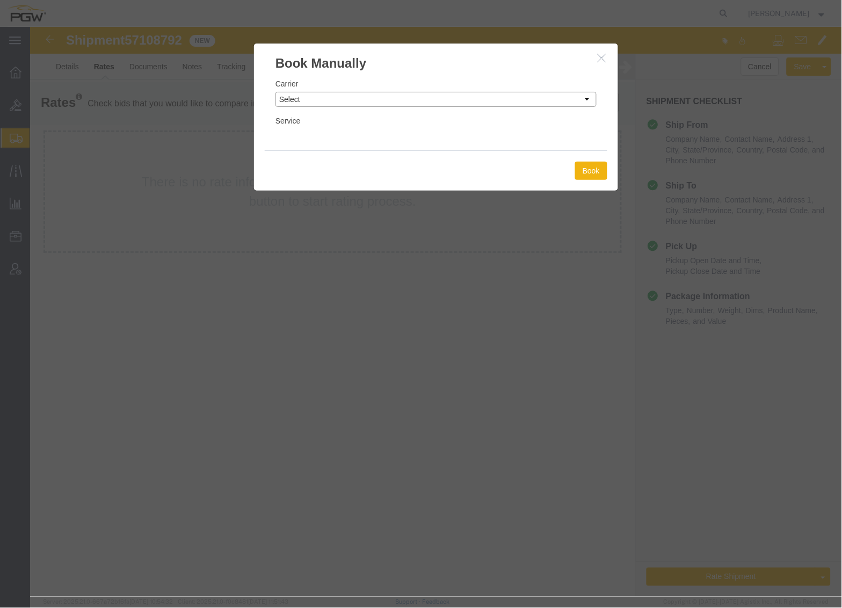
click at [347, 94] on select "Select Add New Carrier (and default service) A. [PERSON_NAME] Inc ABF Freight S…" at bounding box center [435, 98] width 321 height 15
select select "4776"
click at [275, 91] on select "Select Add New Carrier (and default service) A. [PERSON_NAME] Inc ABF Freight S…" at bounding box center [435, 98] width 321 height 15
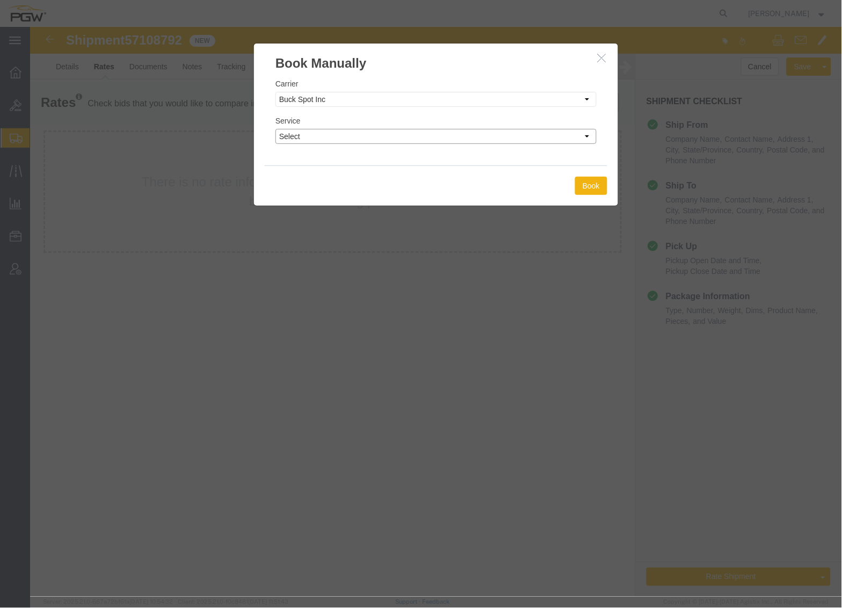
click at [358, 134] on select "Select TL Standard 3 - 5 Day" at bounding box center [435, 135] width 321 height 15
select select "14292"
click at [275, 128] on select "Select TL Standard 3 - 5 Day" at bounding box center [435, 135] width 321 height 15
click at [592, 189] on button "Book" at bounding box center [591, 185] width 32 height 18
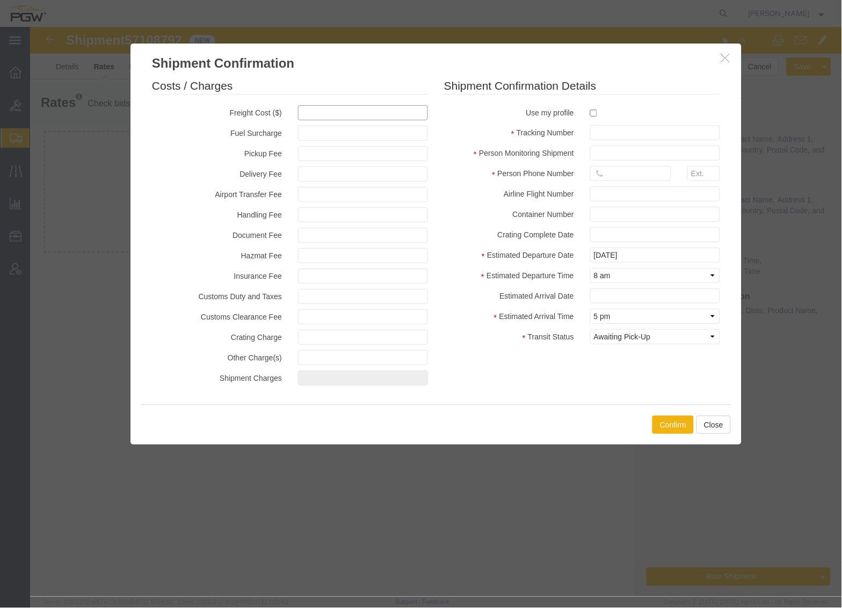
click at [316, 115] on input "text" at bounding box center [363, 112] width 130 height 15
type input "1692.57"
type input "1,692.57"
click at [593, 114] on input "checkbox" at bounding box center [593, 112] width 7 height 7
checkbox input "true"
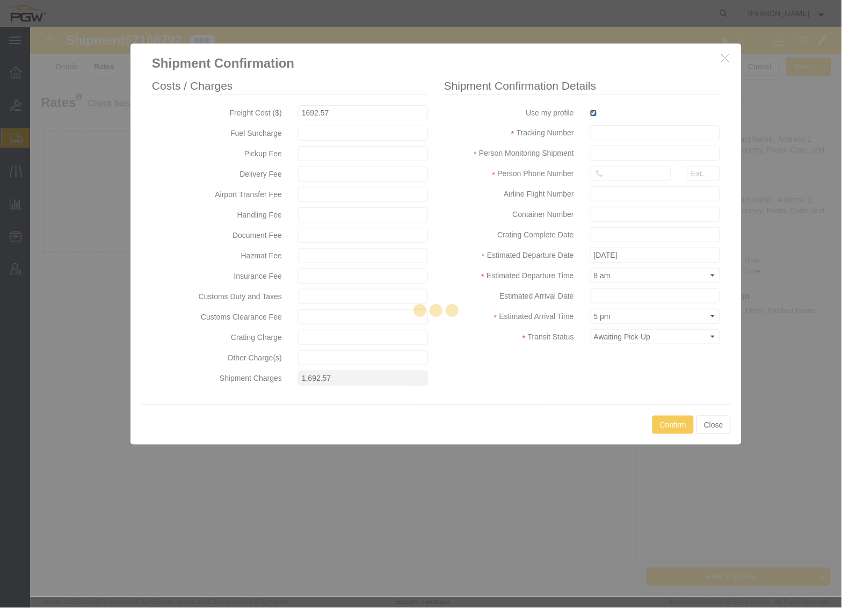
type input "[PERSON_NAME]"
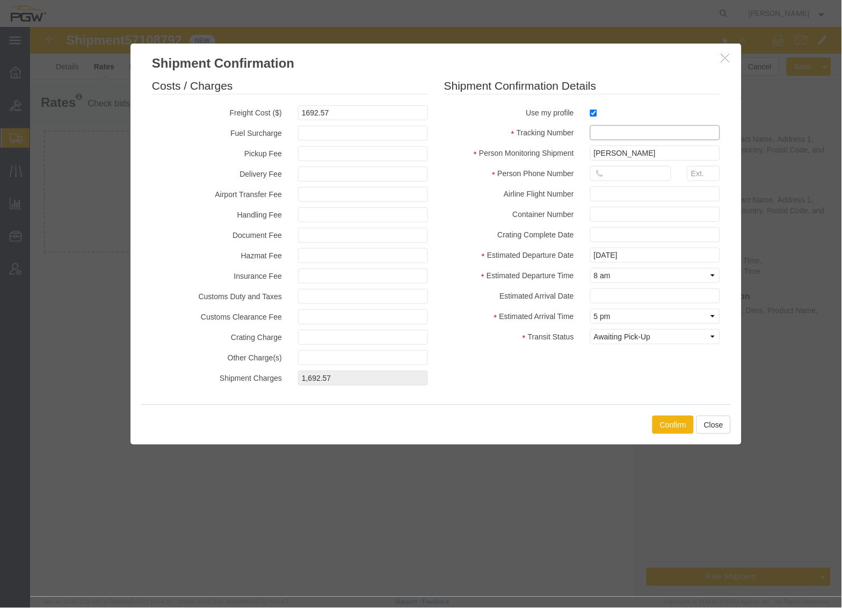
click at [613, 131] on input "text" at bounding box center [655, 132] width 130 height 15
paste input "57108792"
type input "57108792"
click at [625, 179] on input "text" at bounding box center [630, 172] width 81 height 15
type input "7402538648"
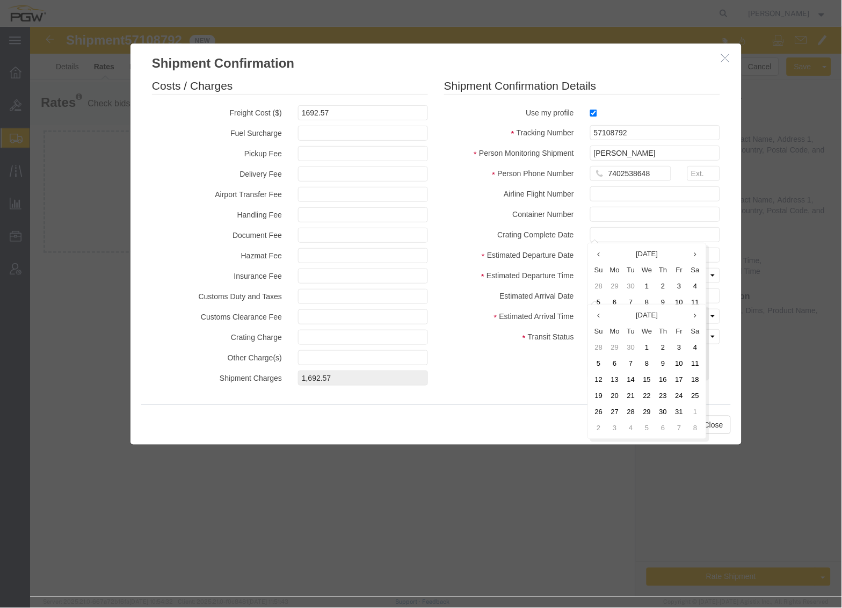
click at [532, 316] on label "Estimated Arrival Time" at bounding box center [509, 314] width 146 height 13
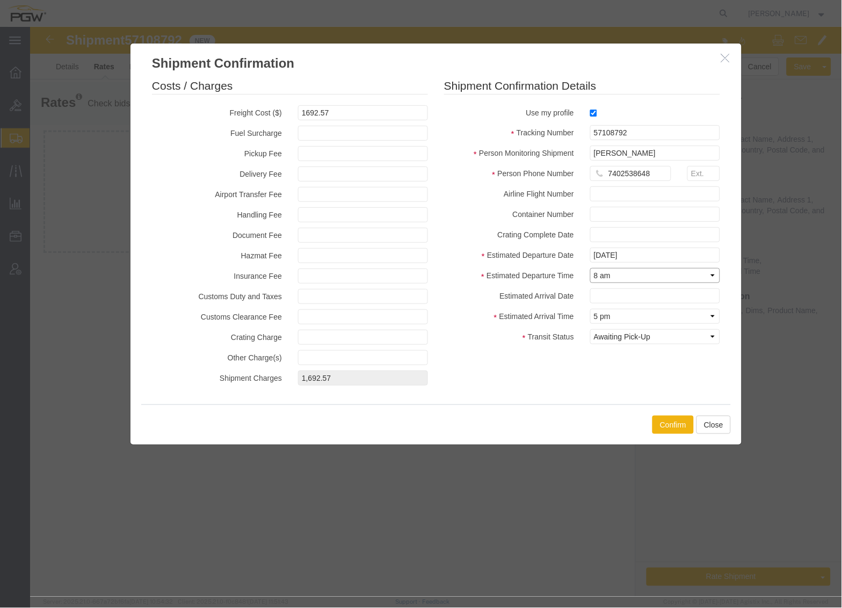
click at [619, 274] on select "Select Midnight 1 am 2 am 3 am 4 am 5 am 6 am 7 am 8 am 9 am 10 am 11 am 12 Noo…" at bounding box center [655, 275] width 130 height 15
select select "0900"
click at [590, 268] on select "Select Midnight 1 am 2 am 3 am 4 am 5 am 6 am 7 am 8 am 9 am 10 am 11 am 12 Noo…" at bounding box center [655, 275] width 130 height 15
click at [613, 293] on input "text" at bounding box center [655, 295] width 130 height 15
click at [604, 380] on td "12" at bounding box center [602, 379] width 16 height 16
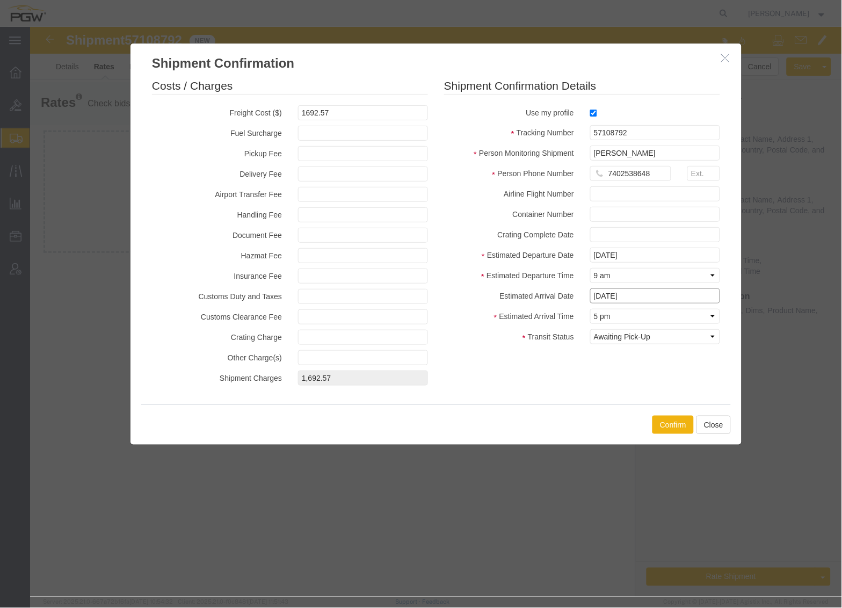
click at [628, 297] on input "[DATE]" at bounding box center [655, 295] width 130 height 15
click at [648, 380] on td "15" at bounding box center [650, 379] width 16 height 16
type input "[DATE]"
click at [653, 319] on select "Select Midnight 1 am 2 am 3 am 4 am 5 am 6 am 7 am 8 am 9 am 10 am 11 am 12 Noo…" at bounding box center [655, 315] width 130 height 15
select select "2400"
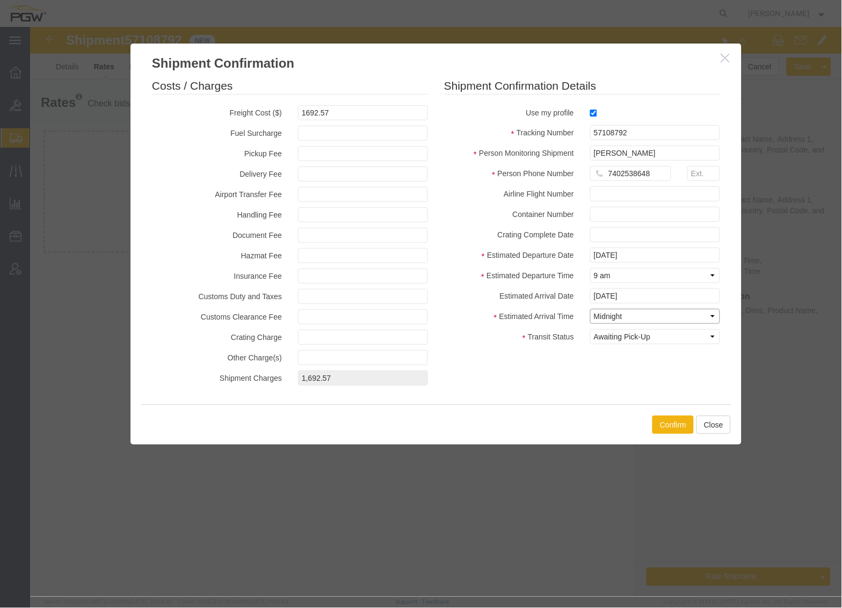
click at [590, 308] on select "Select Midnight 1 am 2 am 3 am 4 am 5 am 6 am 7 am 8 am 9 am 10 am 11 am 12 Noo…" at bounding box center [655, 315] width 130 height 15
click at [663, 429] on button "Confirm" at bounding box center [672, 424] width 41 height 18
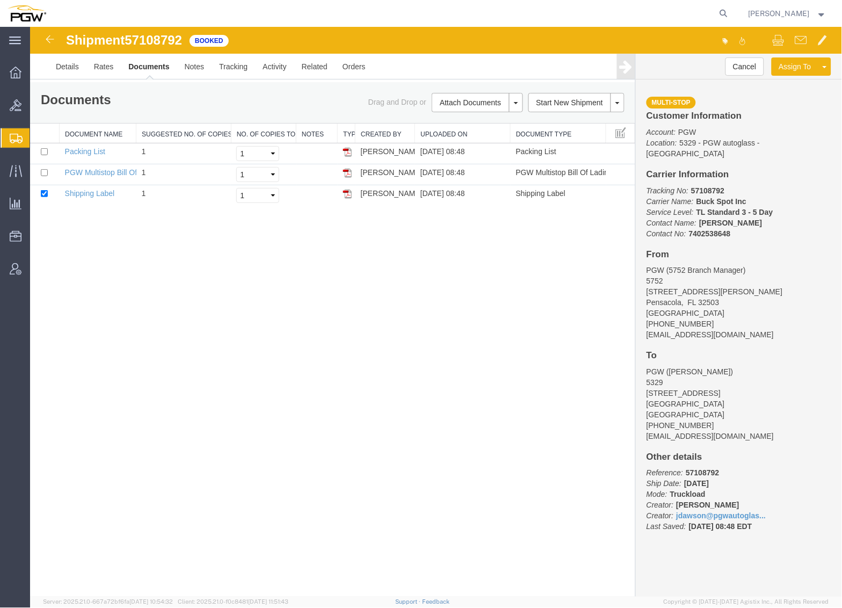
click at [0, 0] on span "Create from Template" at bounding box center [0, 0] width 0 height 0
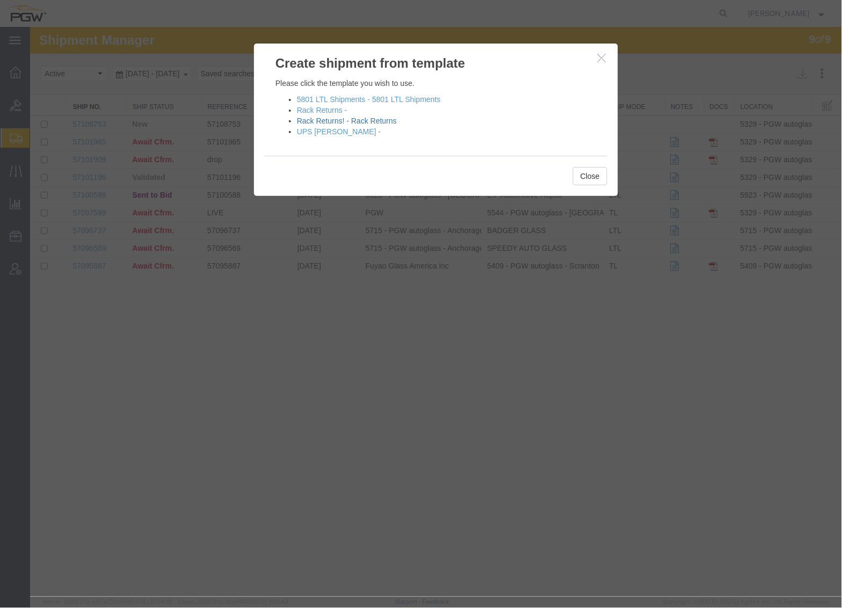
click at [323, 122] on link "Rack Returns! - Rack Returns" at bounding box center [347, 120] width 100 height 9
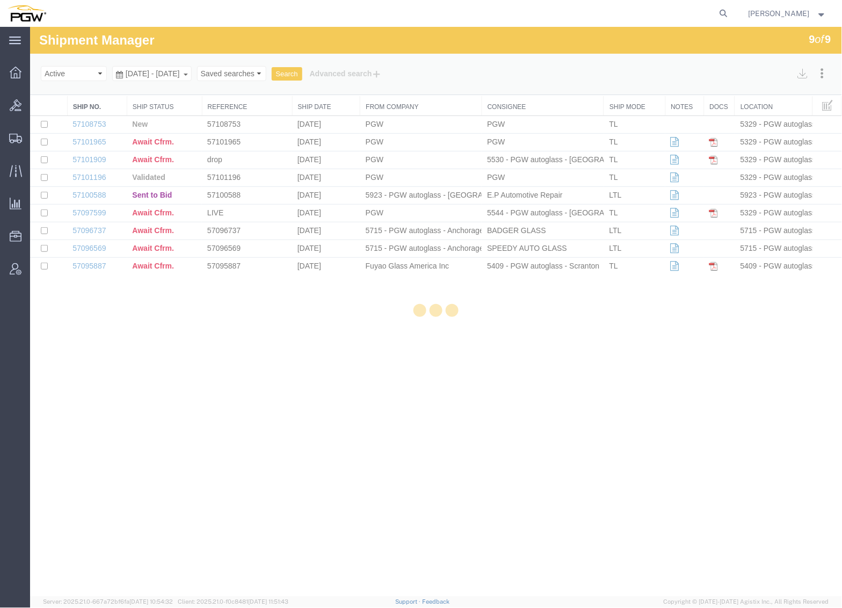
select select "28281"
select select "28253"
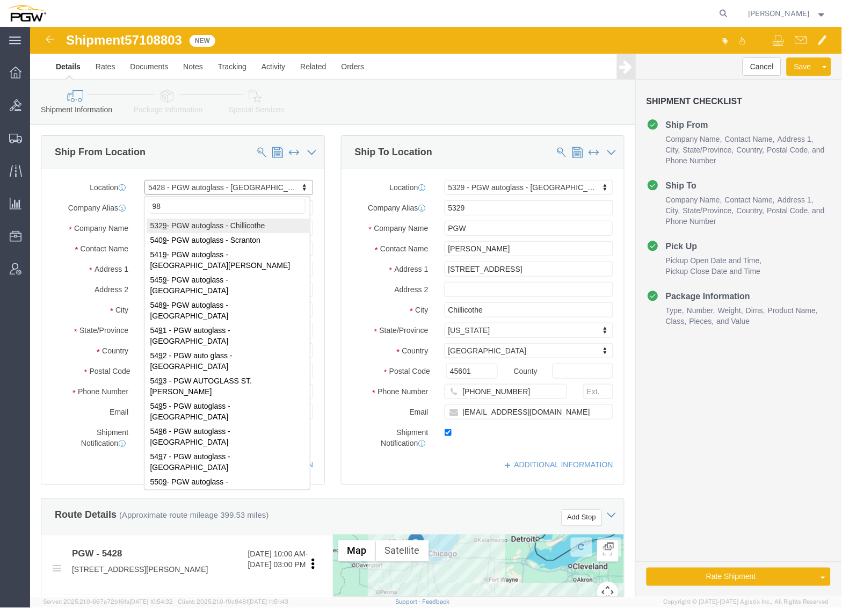
type input "9"
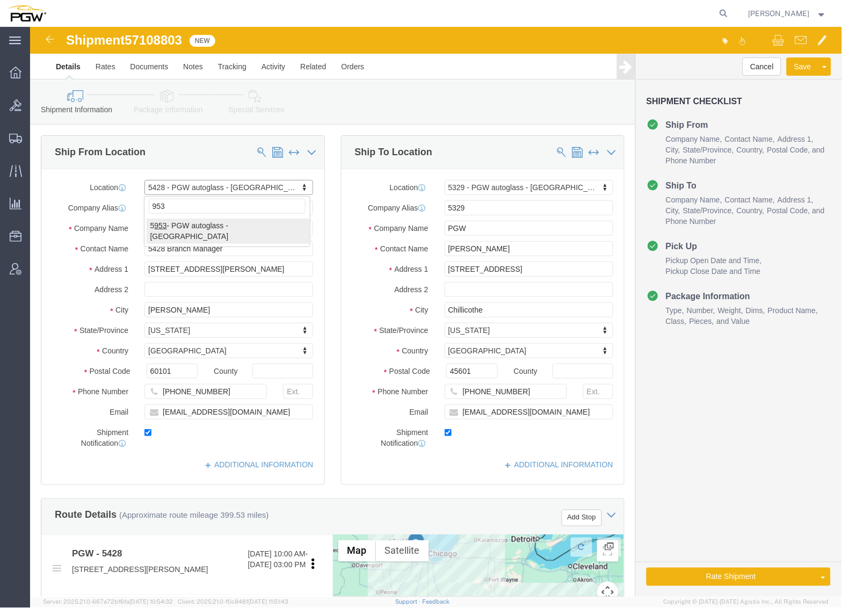
type input "953"
select select "28527"
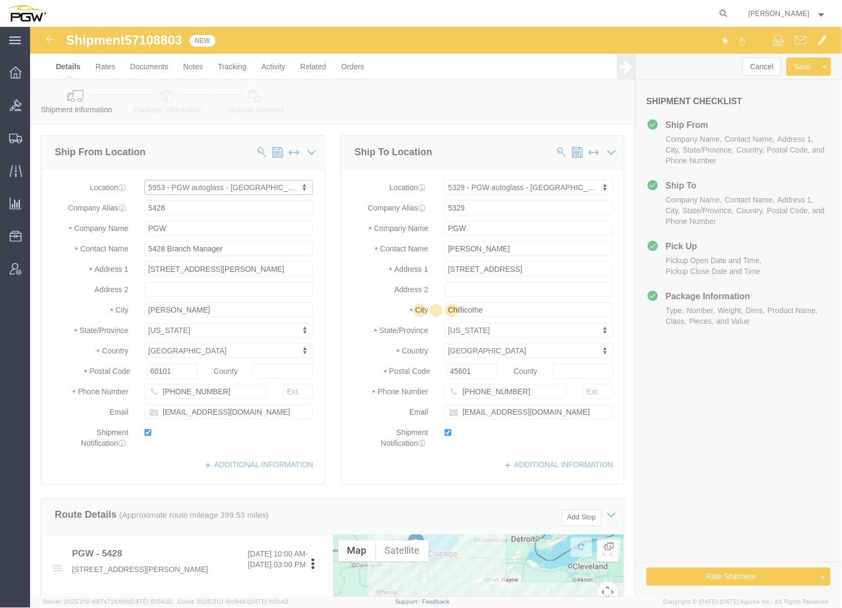
type input "5953"
type input "5953 Branch Manager"
type input "1752 Timberlands Rd"
type input "[PERSON_NAME]"
select select "CA"
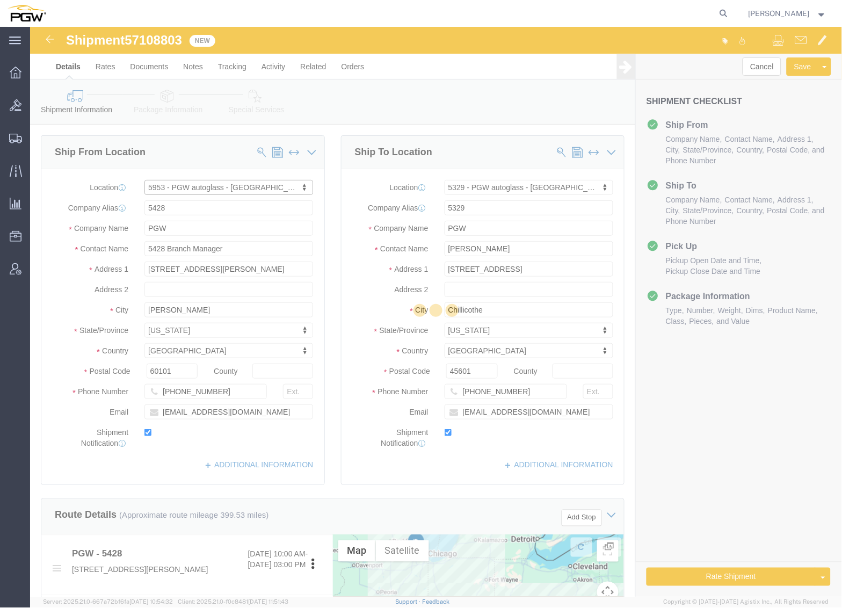
type input "V9G 1K3"
type input "[PHONE_NUMBER]"
type input "[EMAIL_ADDRESS][DOMAIN_NAME]"
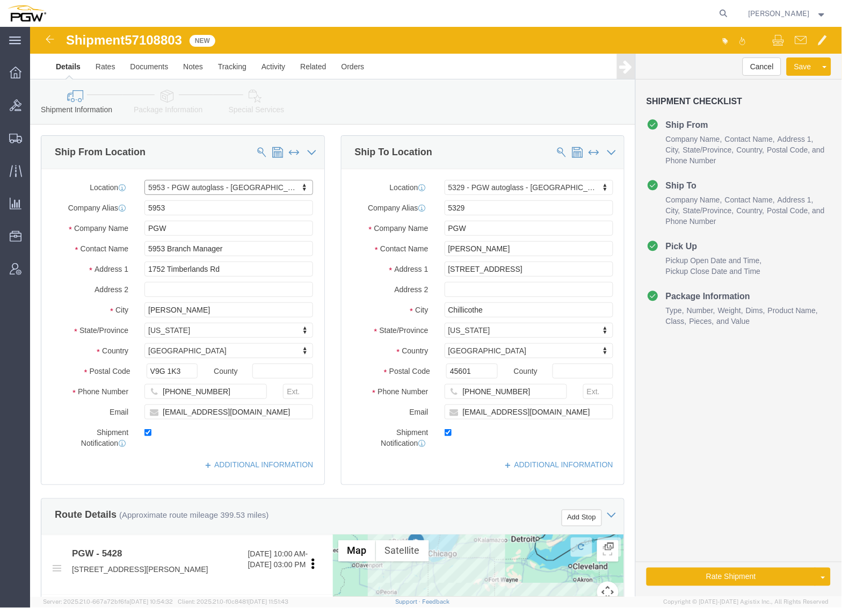
select select "BC"
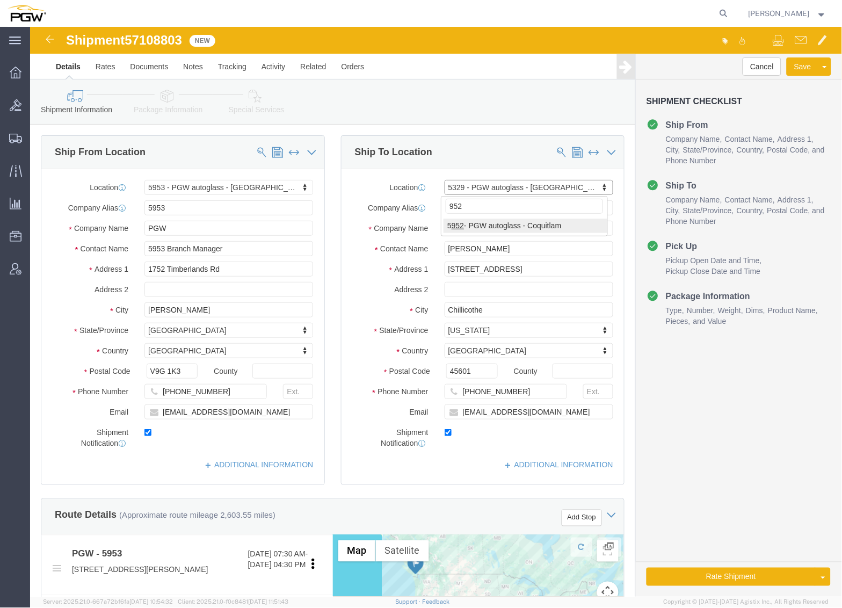
type input "952"
select select "28525"
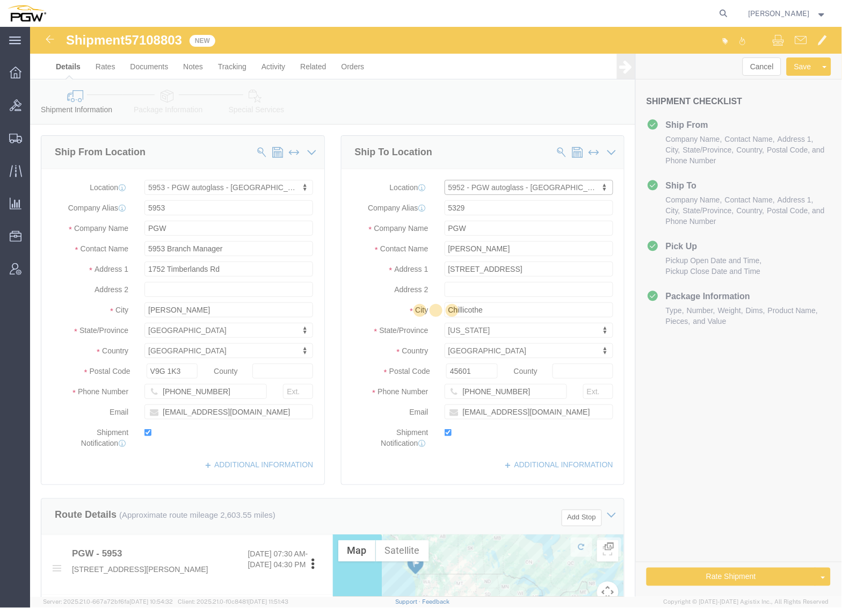
type input "5952"
type input "5952 Branch Manager"
type input "[STREET_ADDRESS]"
type input "Suite 3135"
type input "[GEOGRAPHIC_DATA]"
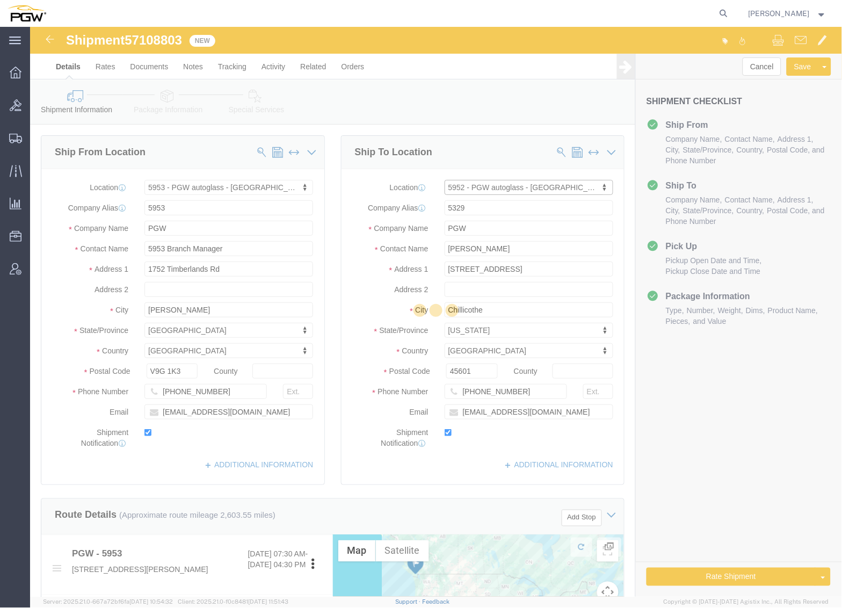
select select "CA"
type input "V3B0M3"
type input "[PHONE_NUMBER]"
type input "22"
type input "[EMAIL_ADDRESS][DOMAIN_NAME]"
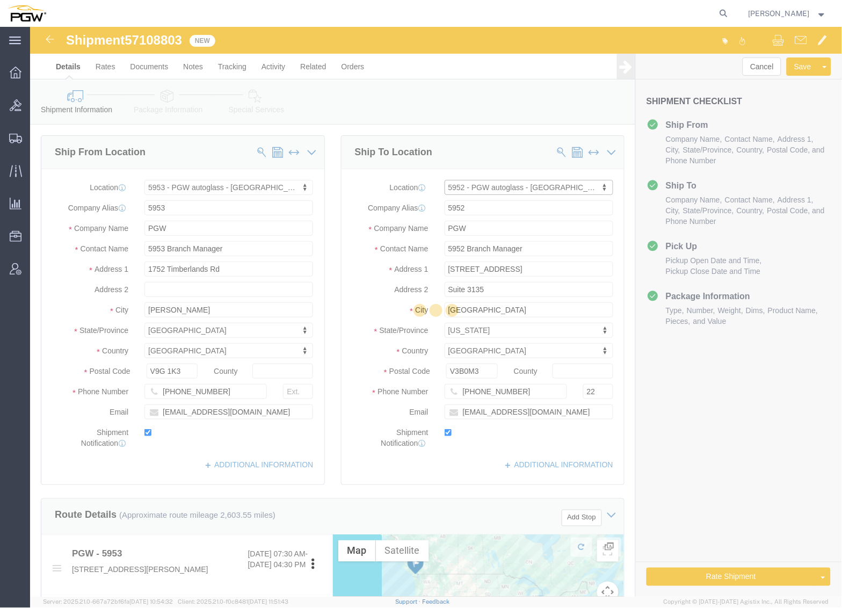
select select "BC"
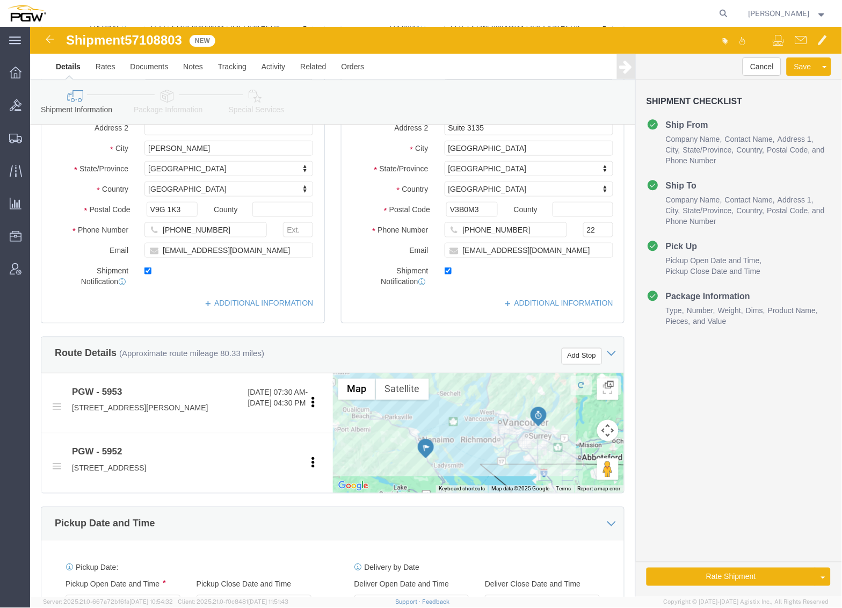
scroll to position [179, 0]
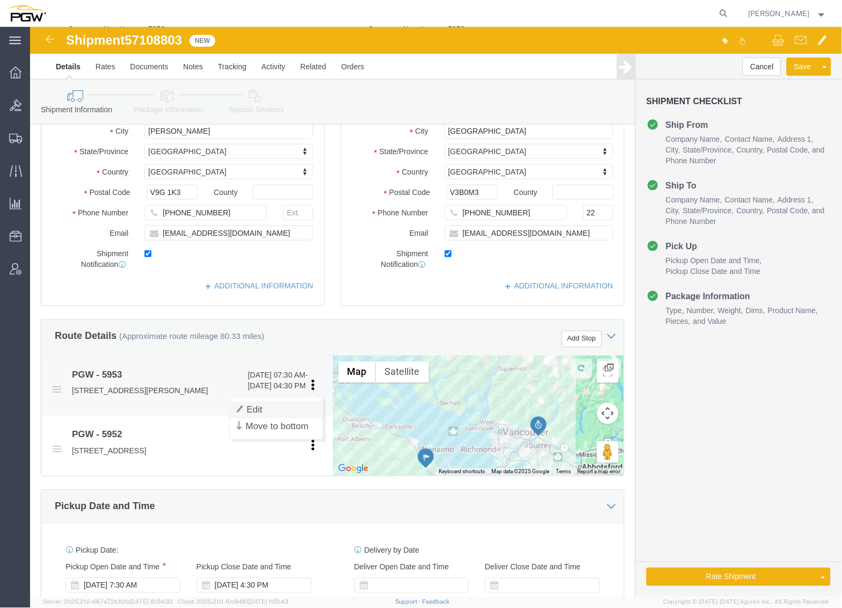
click link "Edit"
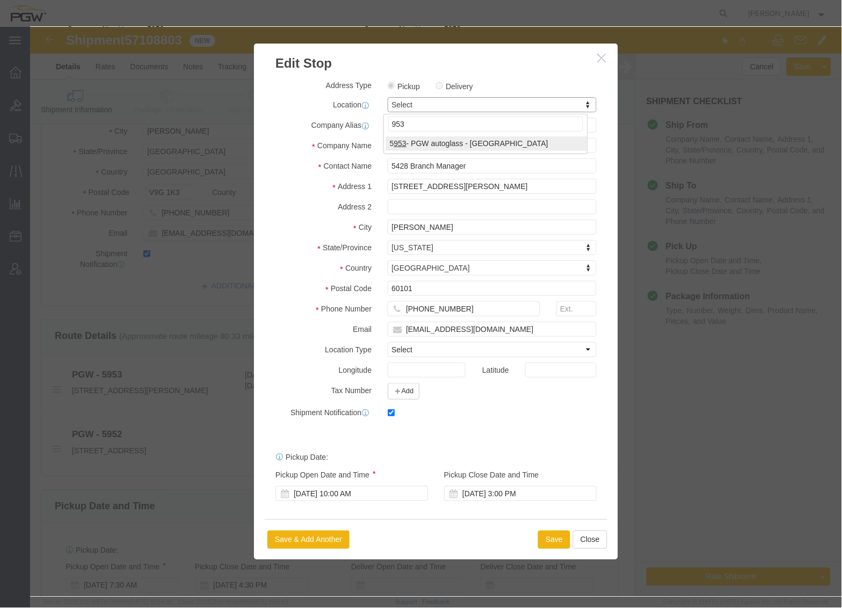
type input "953"
select select "28527"
type input "5953"
type input "5953 Branch Manager"
type input "1752 Timberlands Rd"
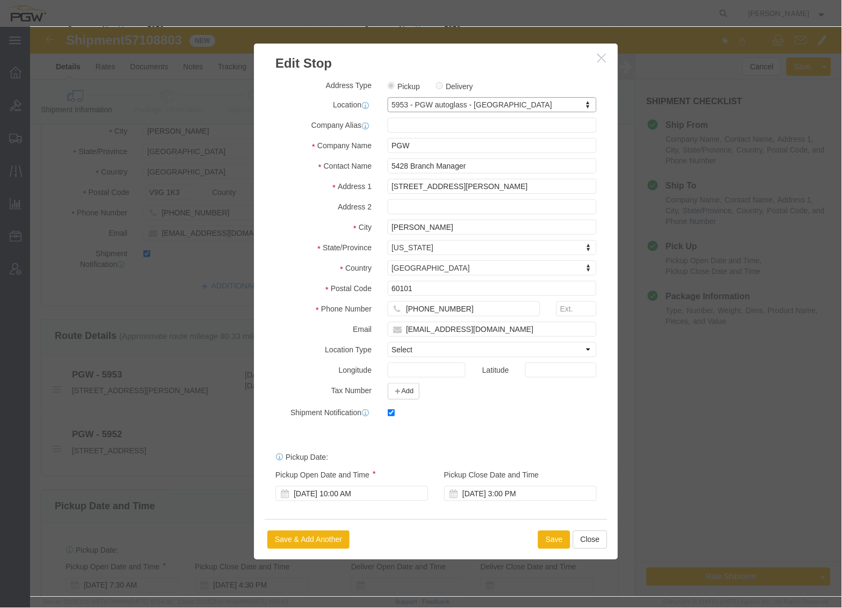
type input "[PERSON_NAME]"
select select "CA"
type input "V9G 1K3"
type input "[PHONE_NUMBER]"
type input "[EMAIL_ADDRESS][DOMAIN_NAME]"
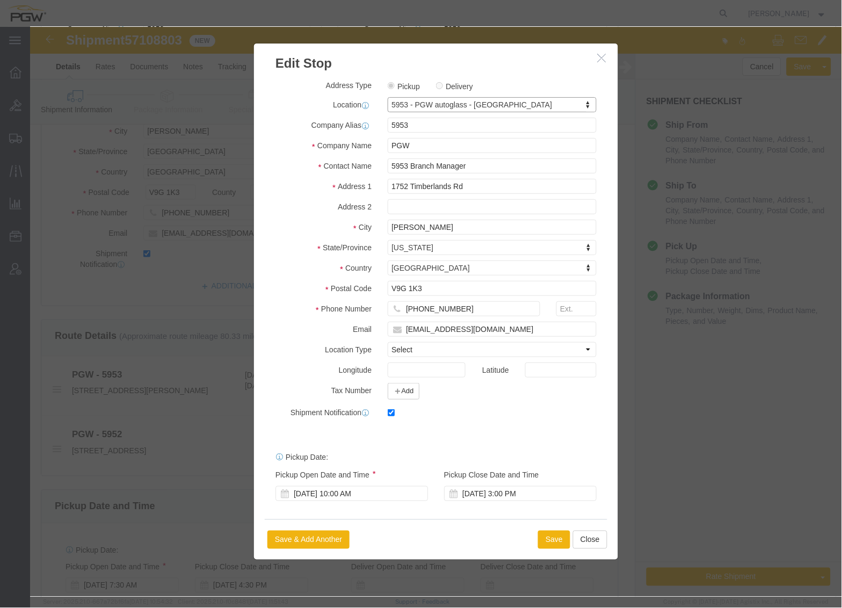
select select "BC"
click div "[DATE] 10:00 AM"
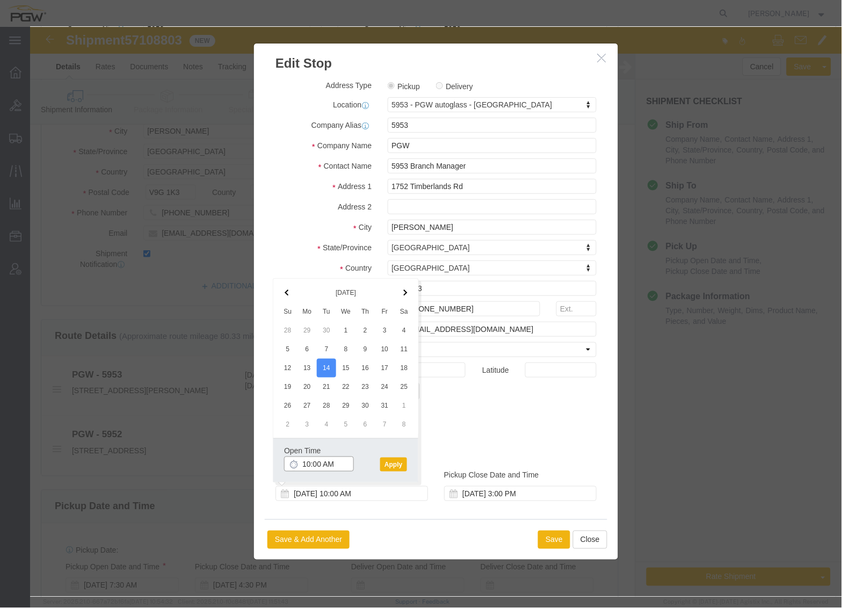
click input "10:00 AM"
type input "8:00 AM"
click button "Apply"
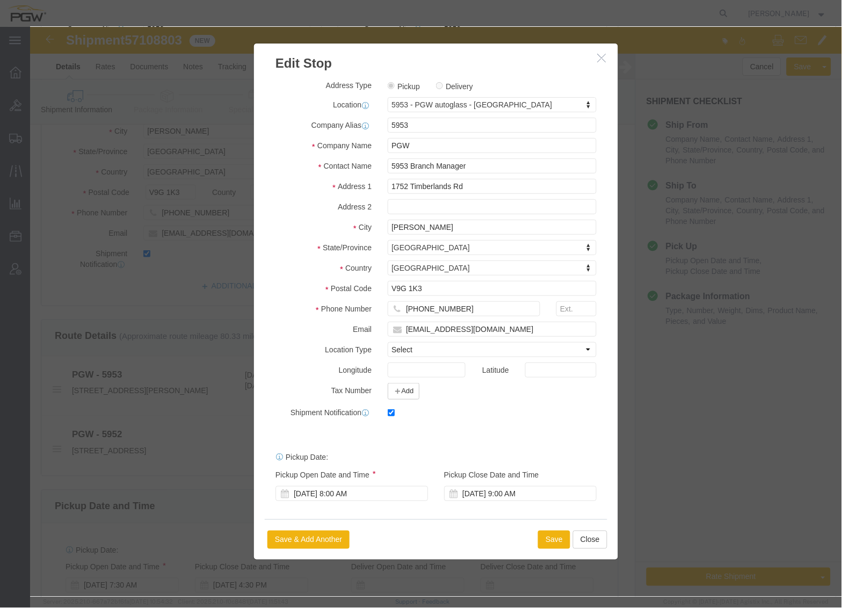
click div "Save Save & Add Another Close"
click button "Save"
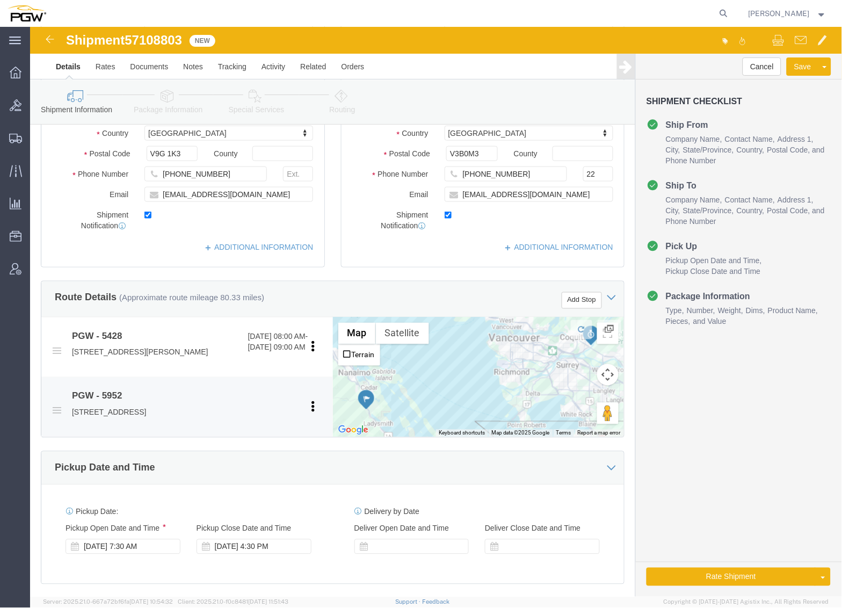
scroll to position [239, 0]
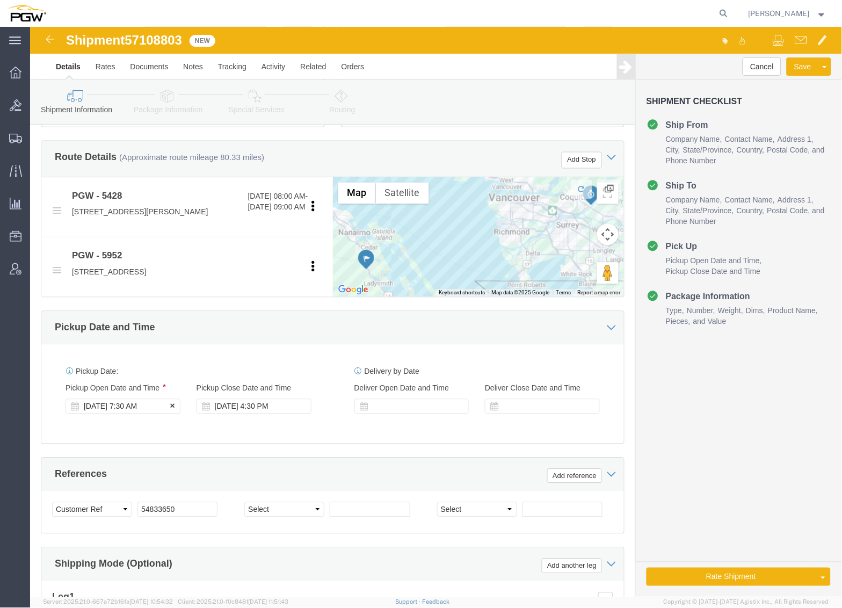
click div "[DATE] 7:30 AM"
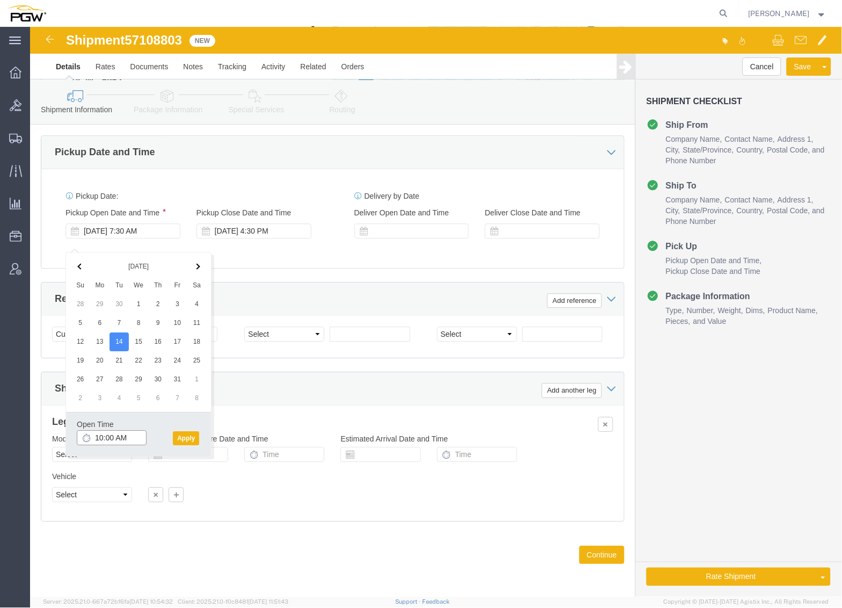
click input "10:00 AM"
type input "8:00 AM"
click button "Apply"
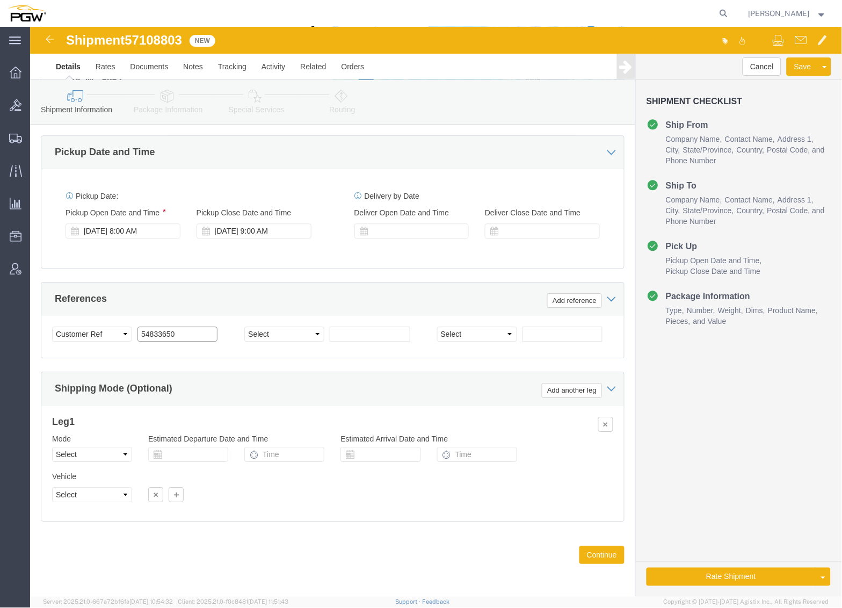
drag, startPoint x: 156, startPoint y: 305, endPoint x: 52, endPoint y: 288, distance: 105.4
click div "Select Account Type Activity ID Airline Appointment Number ASN Batch Request # …"
click div "Shipment 57108803 New"
click span "57108803"
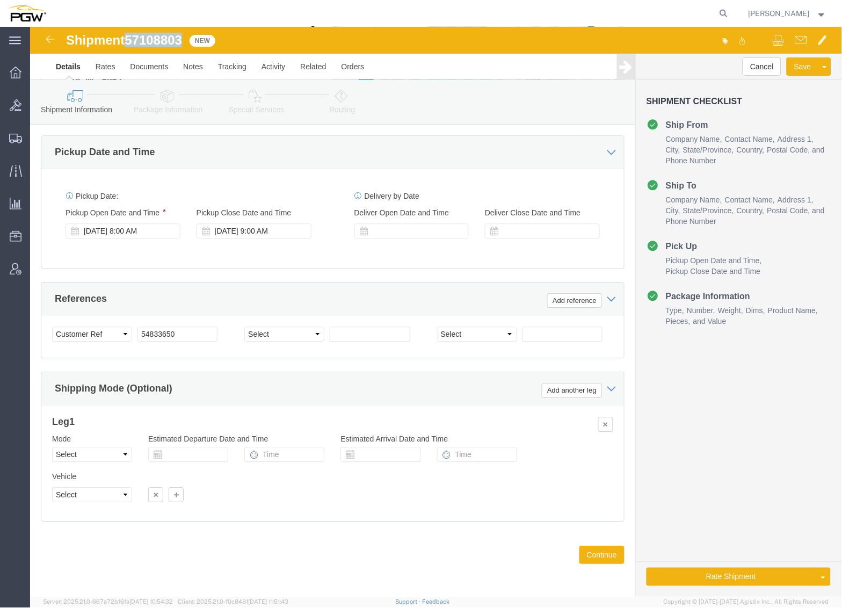
copy span "57108803"
drag, startPoint x: 155, startPoint y: 305, endPoint x: 162, endPoint y: 307, distance: 7.5
click input "54833650"
drag, startPoint x: 166, startPoint y: 309, endPoint x: 116, endPoint y: 302, distance: 50.5
click div "Select Account Type Activity ID Airline Appointment Number ASN Batch Request # …"
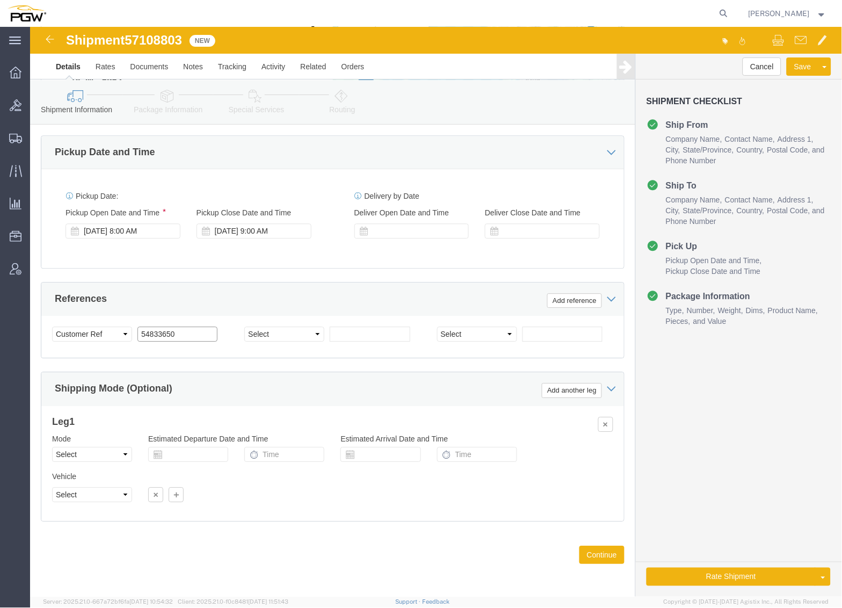
paste input "7108803"
click input "57108803"
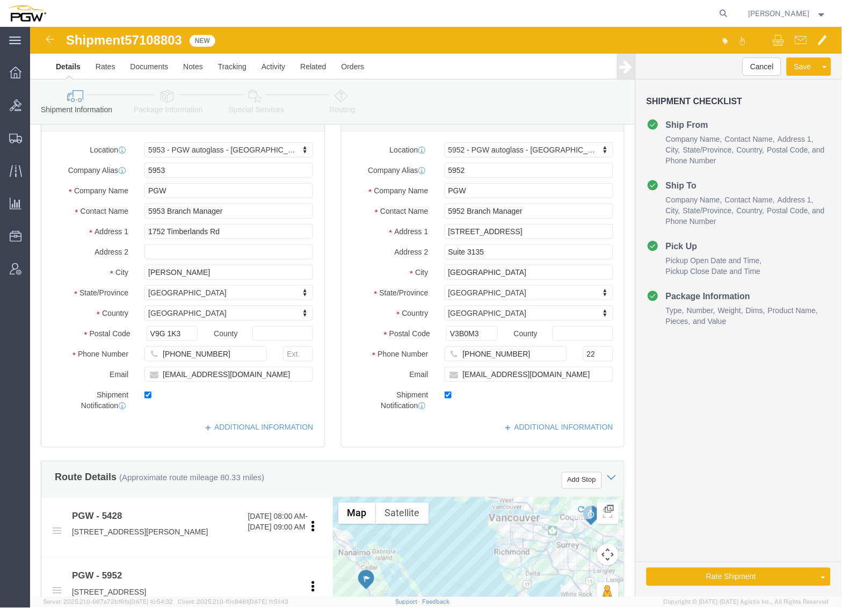
scroll to position [0, 0]
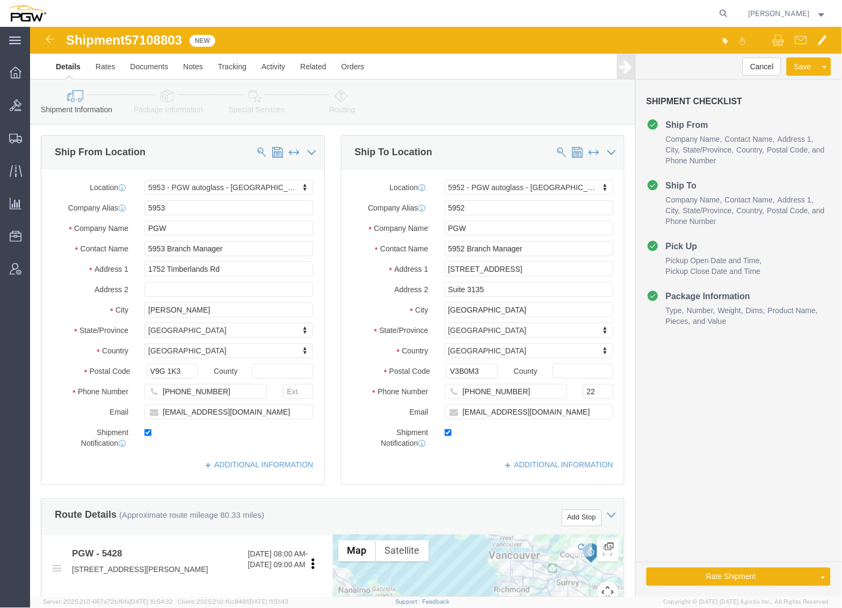
type input "57108803"
click icon
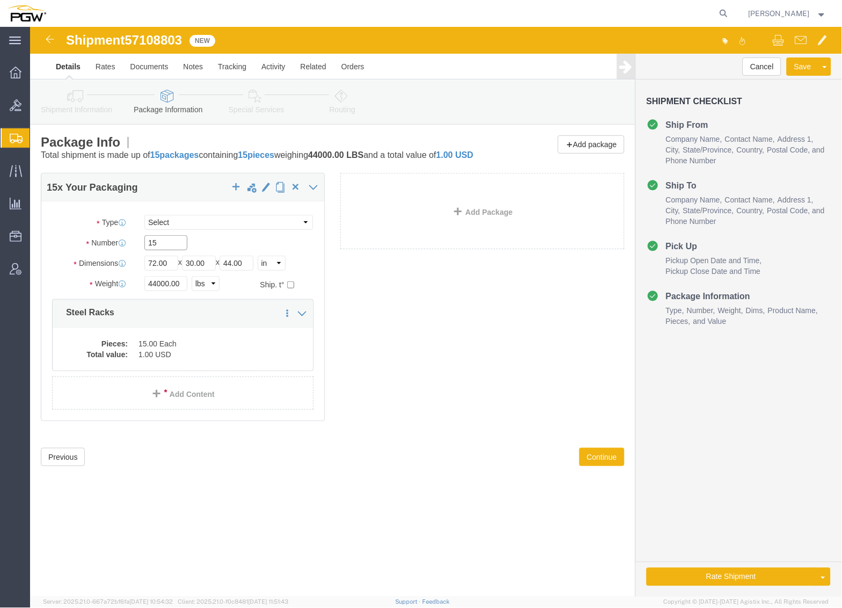
drag, startPoint x: 136, startPoint y: 233, endPoint x: 110, endPoint y: 228, distance: 26.7
click div "15"
type input "7"
click input "44000.00"
drag, startPoint x: 153, startPoint y: 268, endPoint x: 35, endPoint y: 252, distance: 118.1
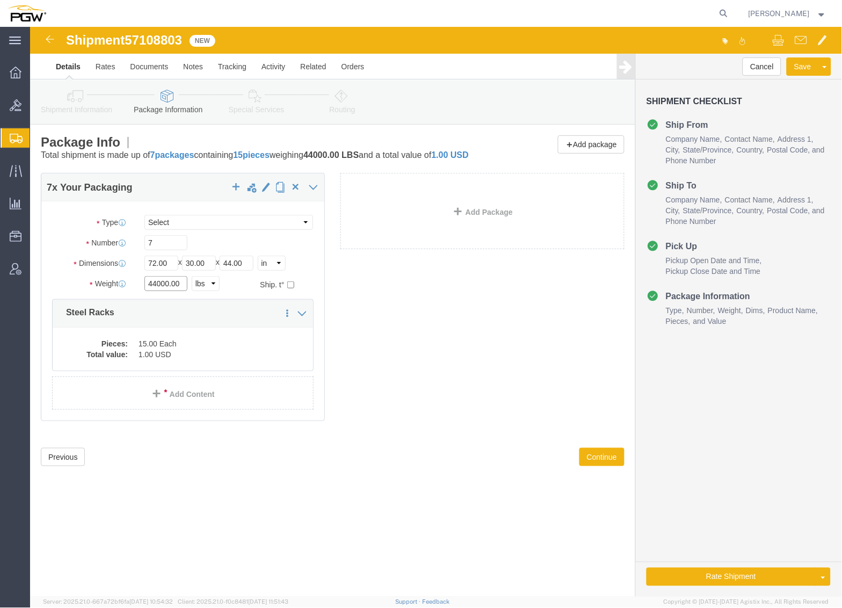
click div "Package Type Select Bale(s) Basket(s) Bolt(s) Bottle(s) Buckets Bulk Bundle(s) …"
type input "20000.00"
click div "7 x Your Packaging Package Type Select Bale(s) Basket(s) Bolt(s) Bottle(s) Buck…"
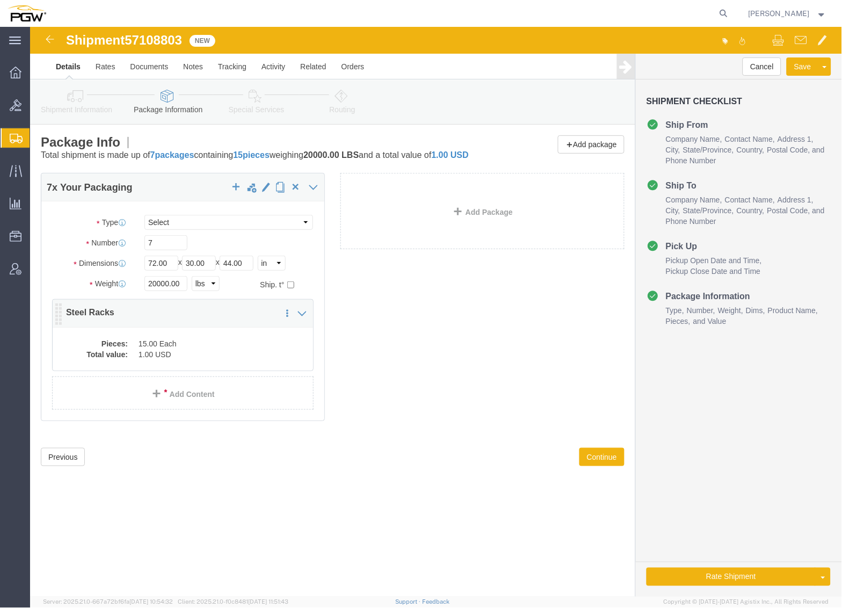
click dd "15.00 Each"
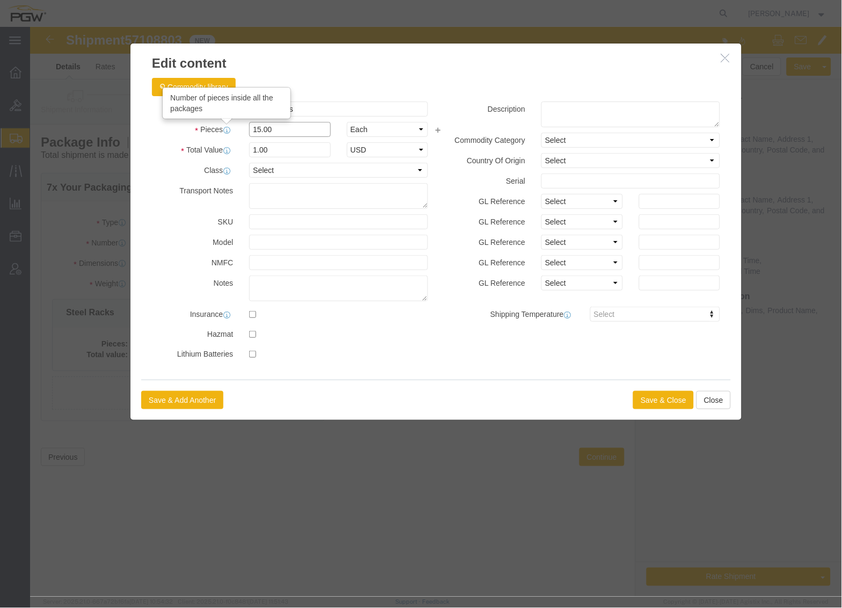
drag, startPoint x: 214, startPoint y: 99, endPoint x: 126, endPoint y: 86, distance: 89.0
click div "Pieces Number of pieces inside all the packages 15.00 Select Bag Barrels 100Boa…"
click div "Pieces 74 Select Bag Barrels 100Board Feet Bottle Box Blister Pack Carats Can C…"
type input "7.00"
click input "0.47"
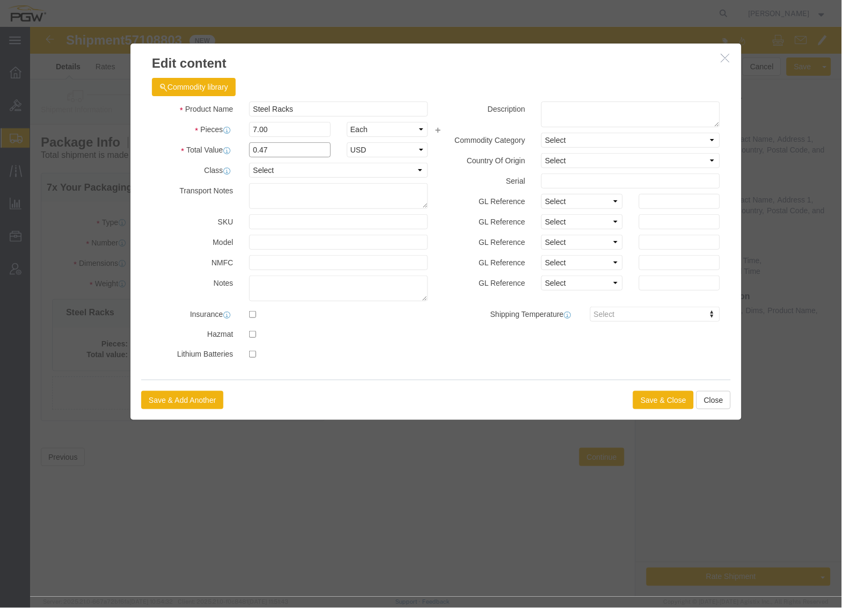
drag, startPoint x: 250, startPoint y: 122, endPoint x: 164, endPoint y: 119, distance: 85.5
click div "Product Name Steel Racks Pieces 7.00 Select Bag Barrels 100Board Feet Bottle Bo…"
type input "1.00"
click button "Save & Close"
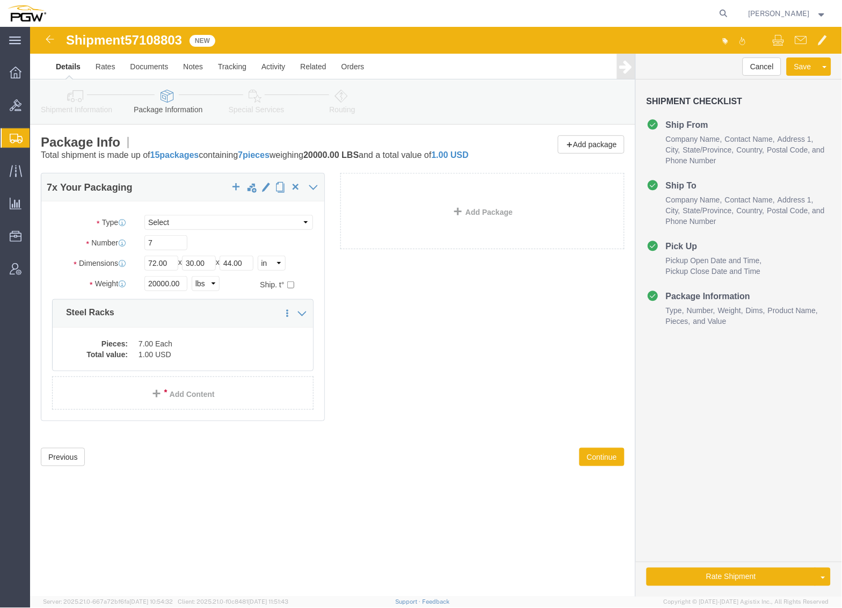
click icon
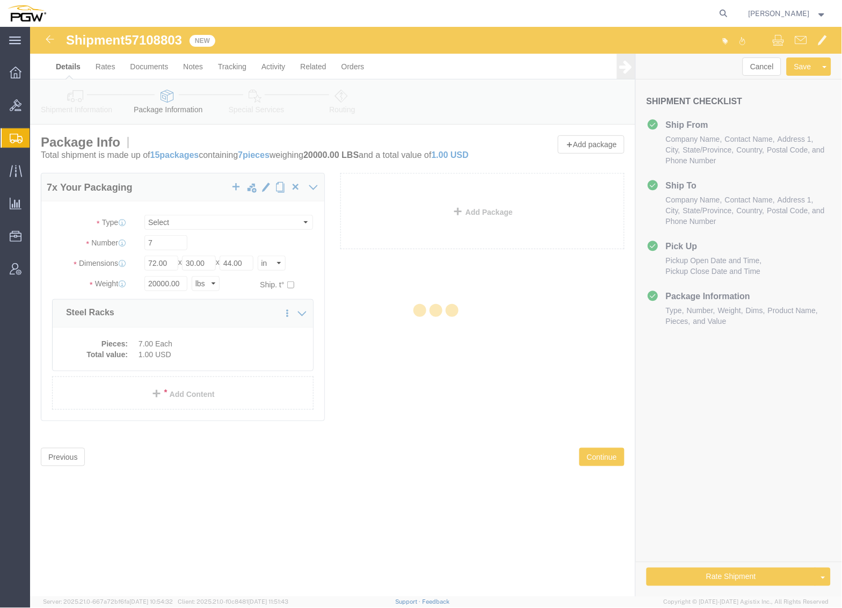
select select
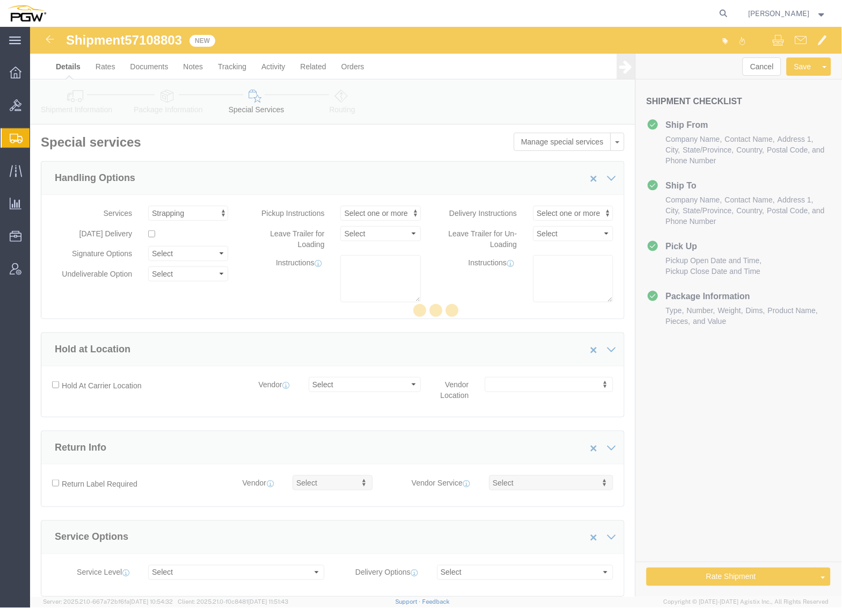
select select "COSTCENTER"
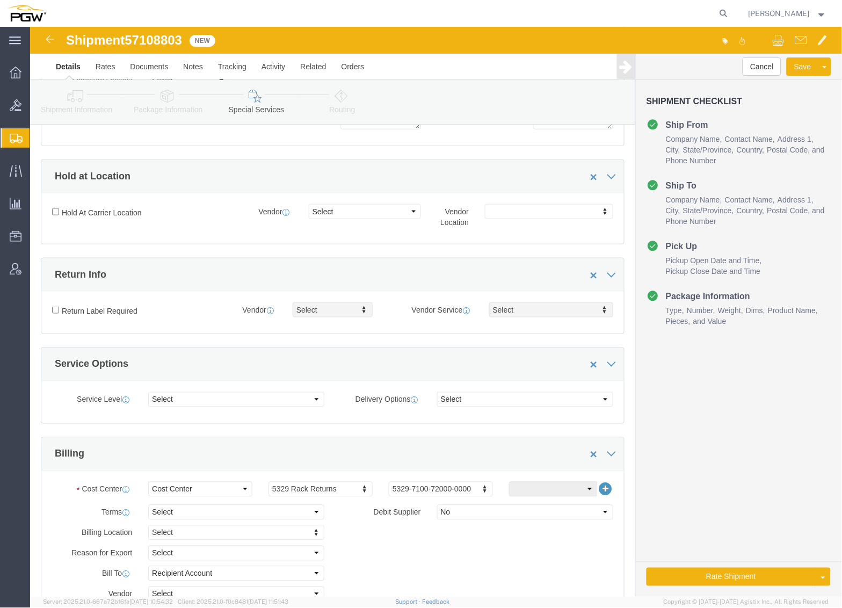
scroll to position [179, 0]
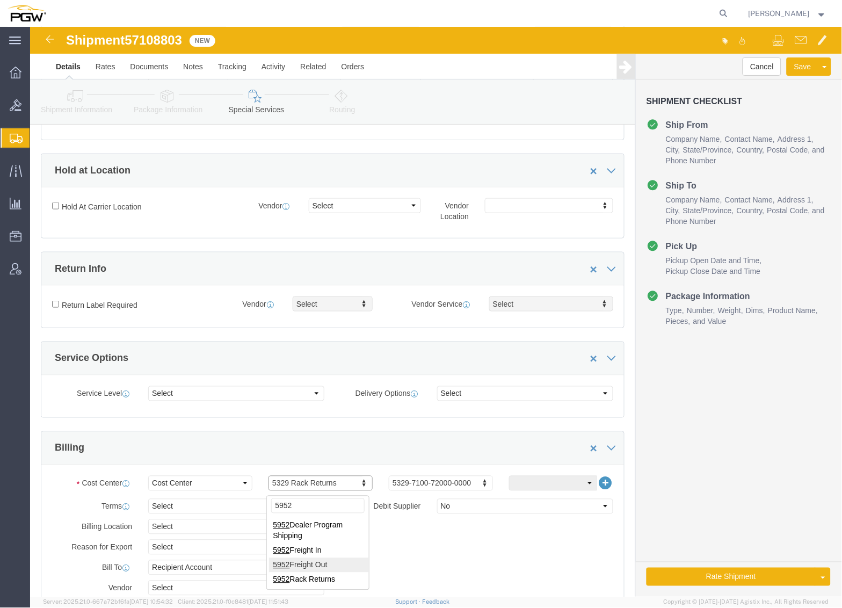
type input "5952"
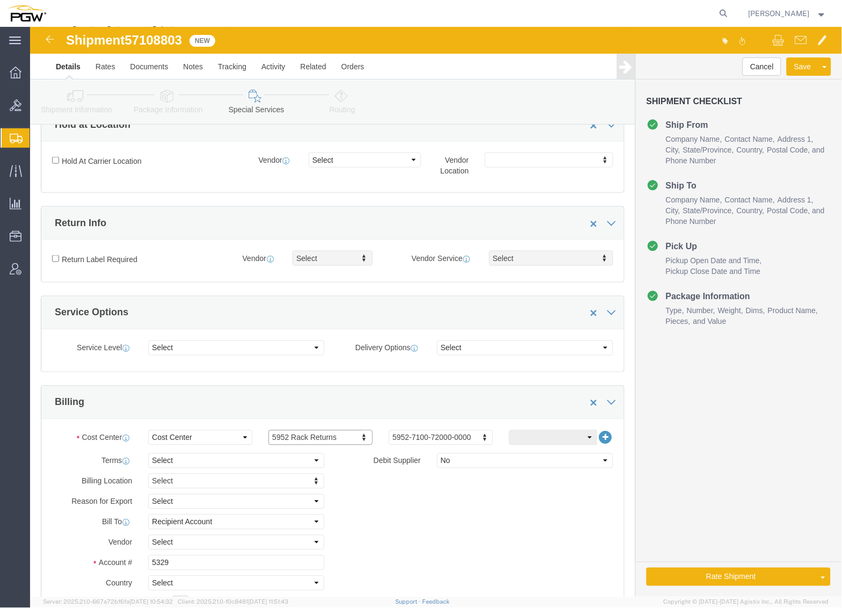
scroll to position [239, 0]
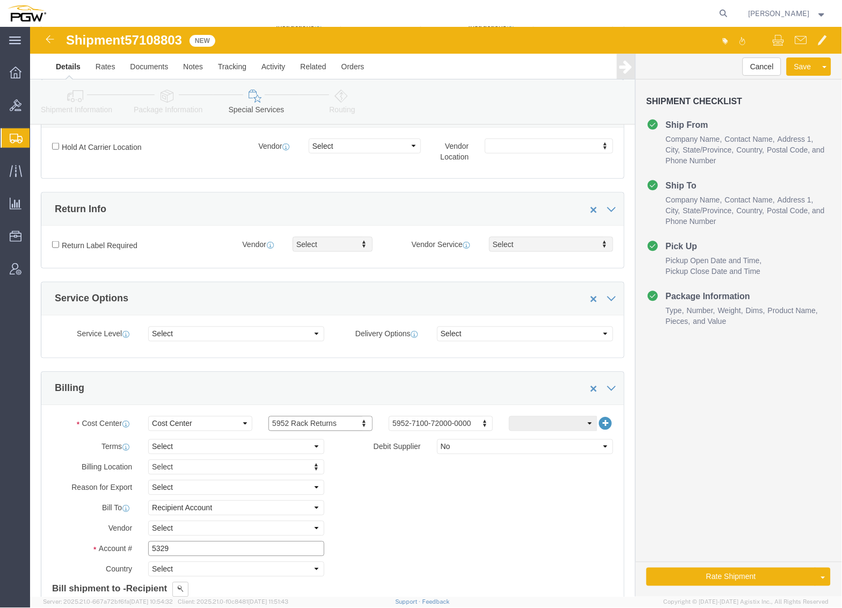
click input "5329"
drag, startPoint x: 156, startPoint y: 528, endPoint x: 5, endPoint y: 512, distance: 151.8
click div "Billing Location Select Select My Profile Location 5303 - PGW autoglass - Corpo…"
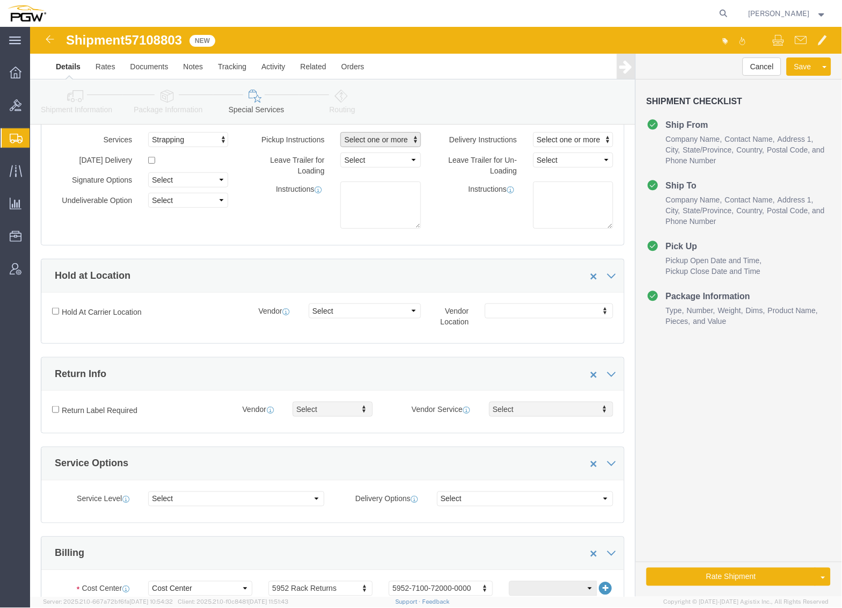
scroll to position [0, 0]
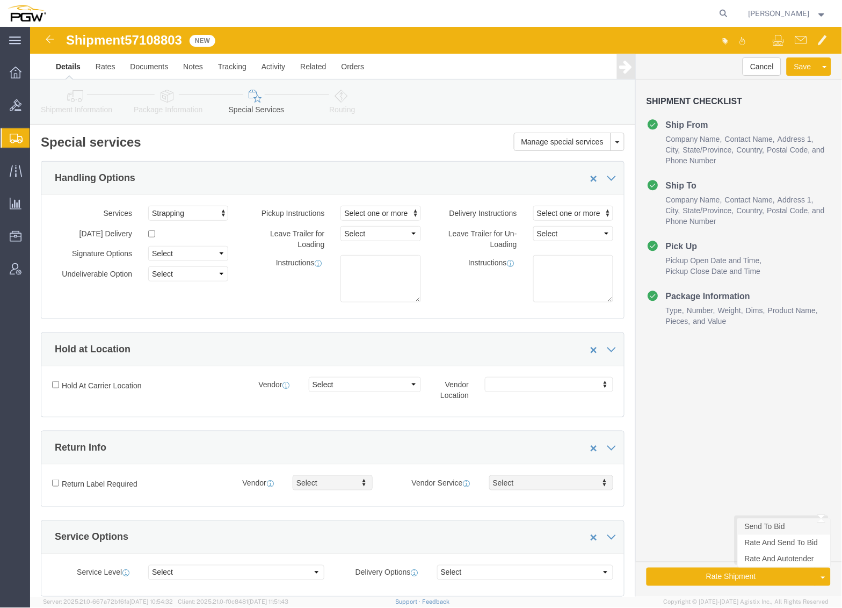
type input "5952"
click link "Send To Bid"
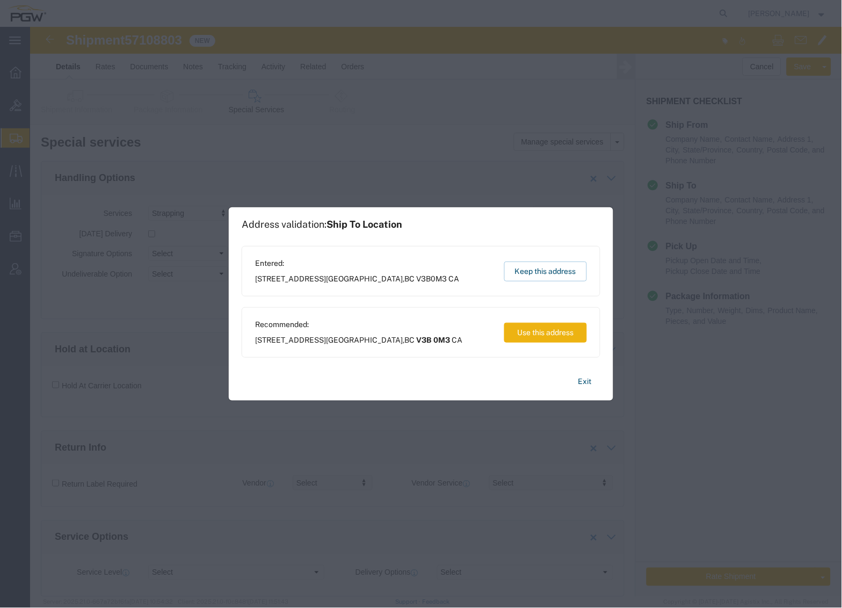
click at [519, 337] on button "Use this address" at bounding box center [545, 333] width 83 height 20
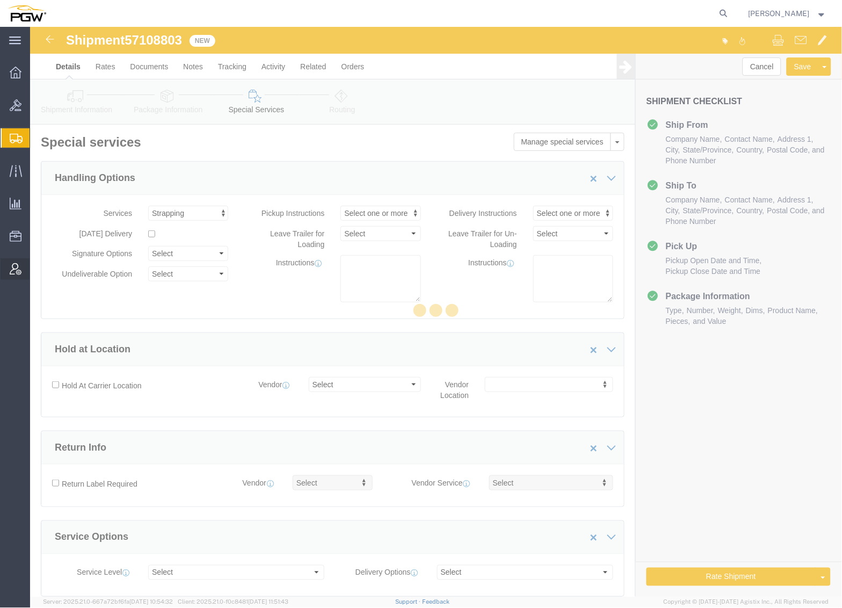
select select "COSTCENTER"
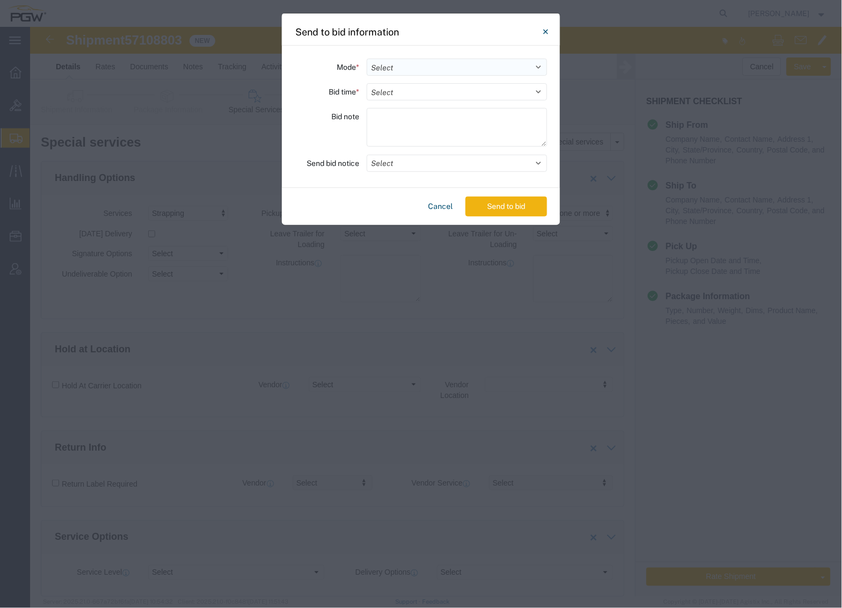
click at [427, 61] on select "Select Small Parcel Truckload Air Rail Less than Truckload Ocean Freight Multi-…" at bounding box center [457, 67] width 180 height 17
click at [430, 64] on select "Select Small Parcel Truckload Air Rail Less than Truckload Ocean Freight Multi-…" at bounding box center [457, 67] width 180 height 17
click at [431, 66] on select "Select Small Parcel Truckload Air Rail Less than Truckload Ocean Freight Multi-…" at bounding box center [457, 67] width 180 height 17
select select "TL"
click at [367, 59] on select "Select Small Parcel Truckload Air Rail Less than Truckload Ocean Freight Multi-…" at bounding box center [457, 67] width 180 height 17
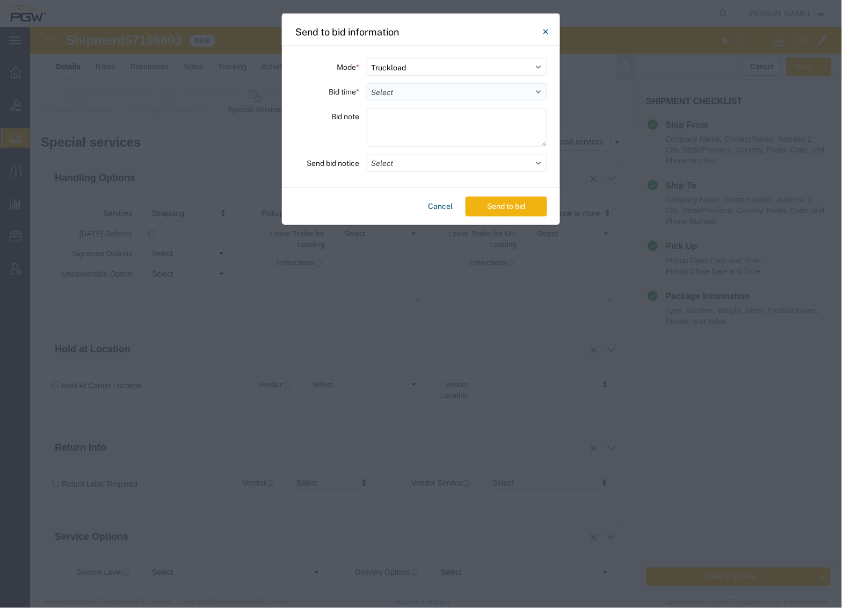
click at [407, 94] on select "Select 30 Min (Rush) 1 Hour (Rush) 2 Hours (Rush) 4 Hours (Rush) 8 Hours (Rush)…" at bounding box center [457, 91] width 180 height 17
select select "24"
click at [367, 83] on select "Select 30 Min (Rush) 1 Hour (Rush) 2 Hours (Rush) 4 Hours (Rush) 8 Hours (Rush)…" at bounding box center [457, 91] width 180 height 17
click at [471, 96] on select "Select 30 Min (Rush) 1 Hour (Rush) 2 Hours (Rush) 4 Hours (Rush) 8 Hours (Rush)…" at bounding box center [457, 91] width 180 height 17
click at [553, 115] on div "Mode * Select Small Parcel Truckload Air Rail Less than Truckload Ocean Freight…" at bounding box center [421, 117] width 278 height 142
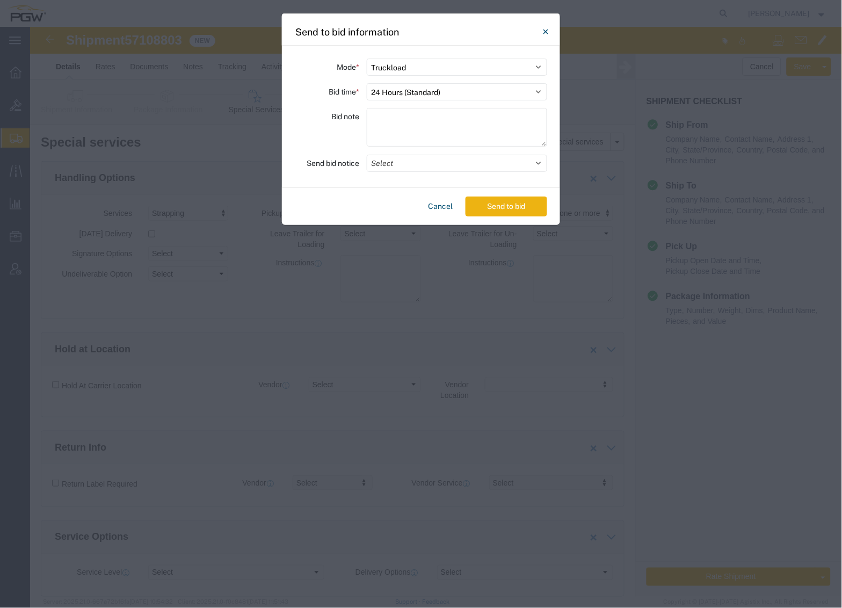
click at [524, 209] on button "Send to bid" at bounding box center [507, 207] width 82 height 20
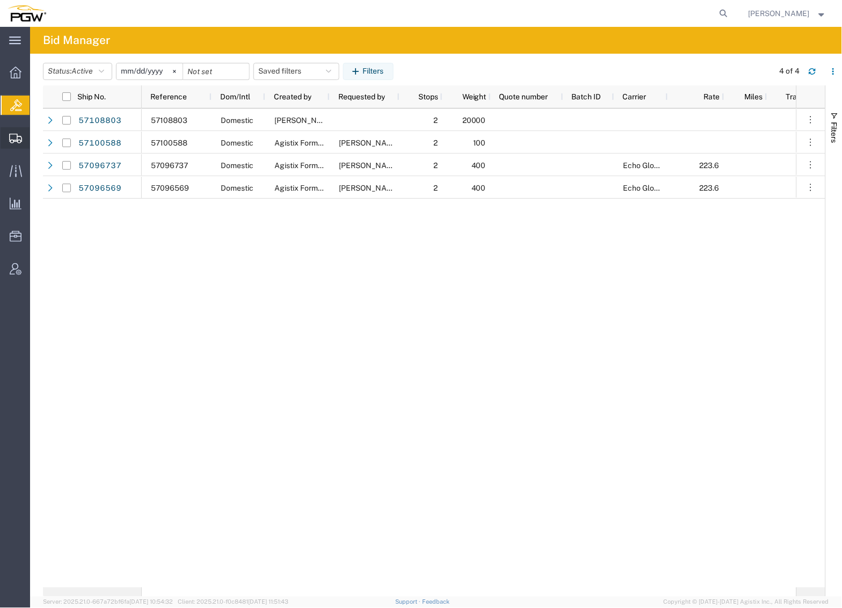
click at [0, 0] on span "Create from Template" at bounding box center [0, 0] width 0 height 0
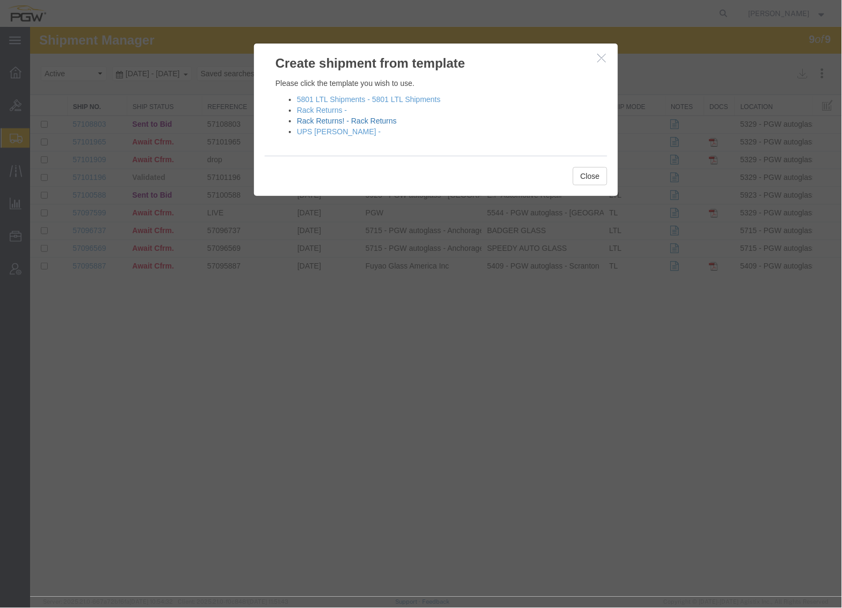
click at [331, 118] on link "Rack Returns! - Rack Returns" at bounding box center [347, 120] width 100 height 9
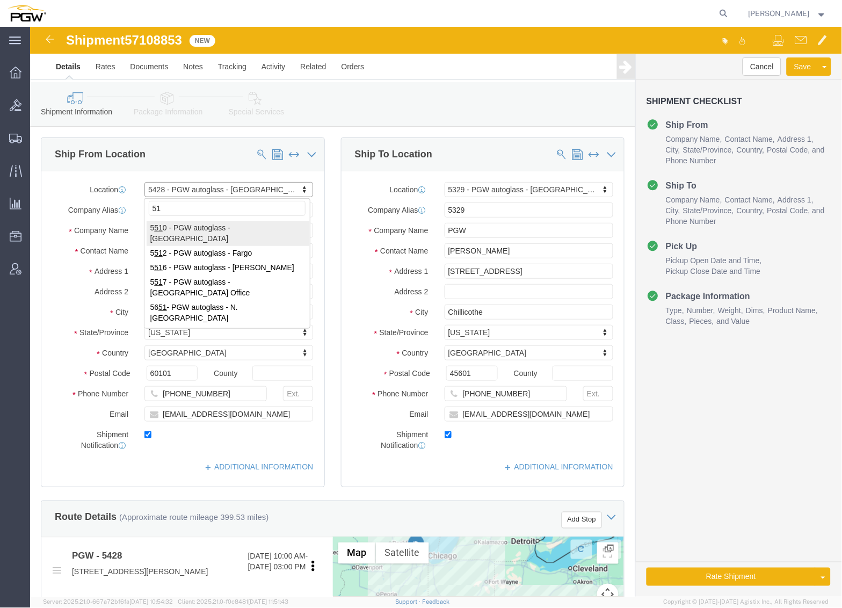
type input "510"
select select "28281"
select select "28253"
type input "510"
select select "30297"
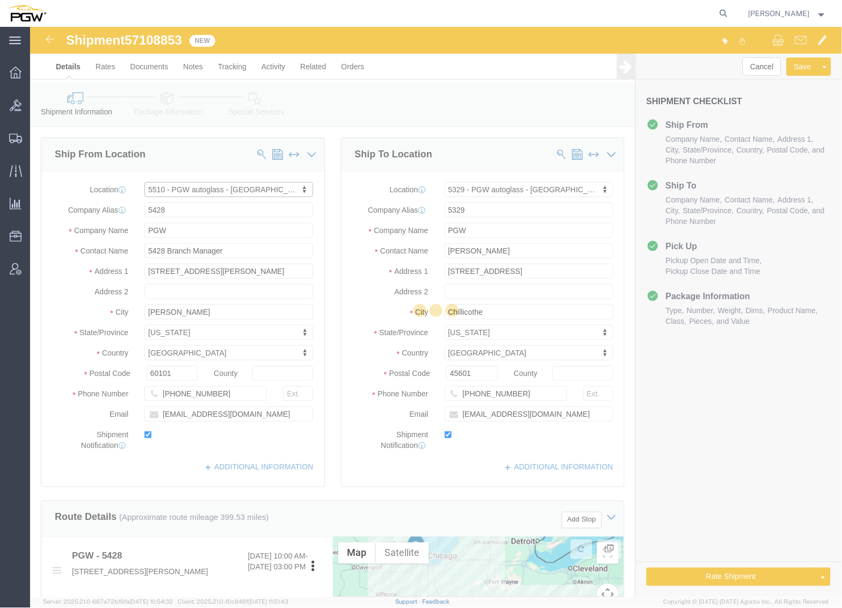
type input "5510"
type input "5510 Branch Manager"
type input "[STREET_ADDRESS]"
type input "Williston"
type input "05495"
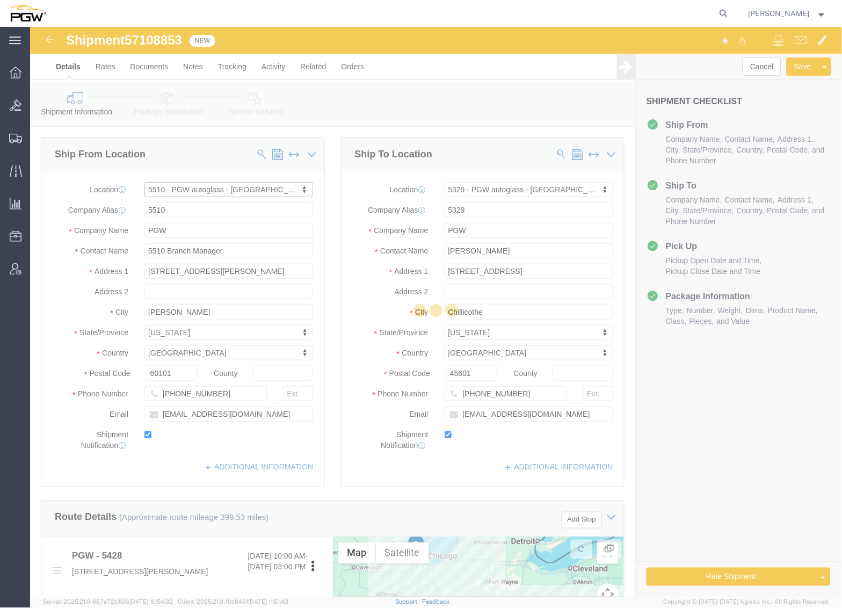
type input "[PHONE_NUMBER]"
type input "[EMAIL_ADDRESS][DOMAIN_NAME]"
select select "VT"
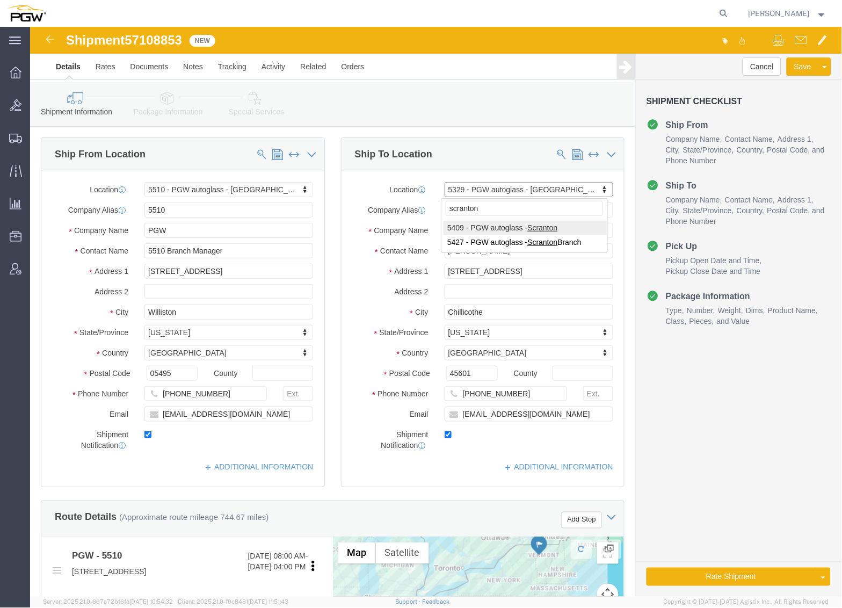
type input "scranton"
select select "61931"
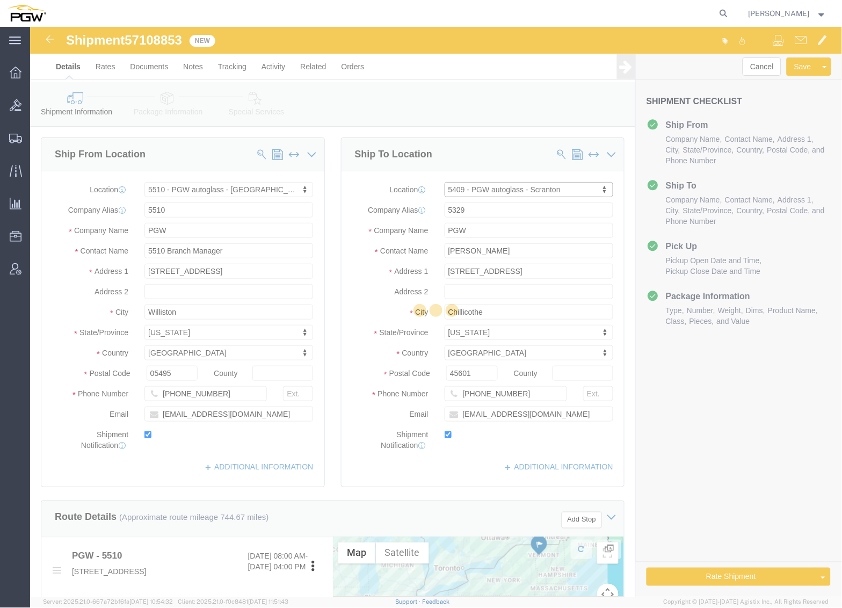
type input "5409"
type input "5409 Branch Manager"
type input "[STREET_ADDRESS]"
type input "Pittston"
type input "18640"
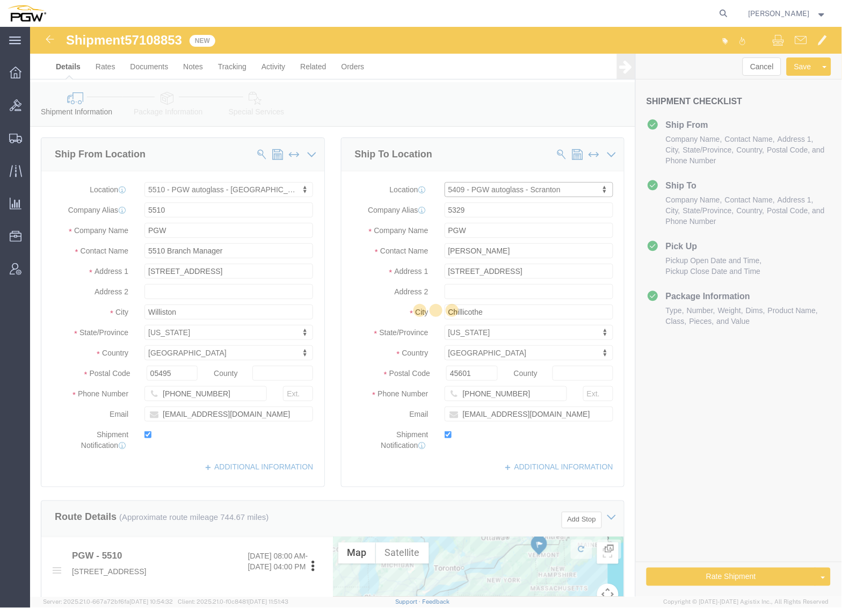
type input "[PHONE_NUMBER]"
type input "[EMAIL_ADDRESS][DOMAIN_NAME]"
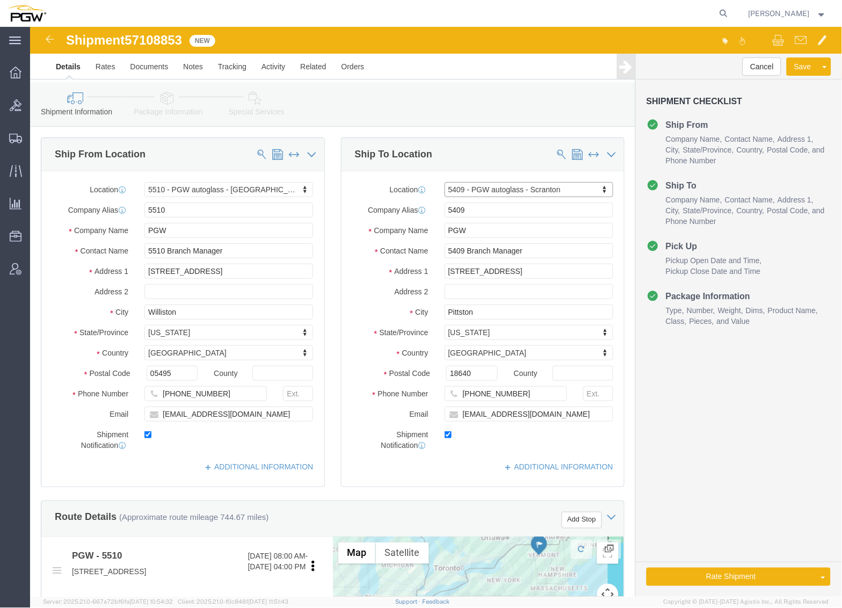
select select "PA"
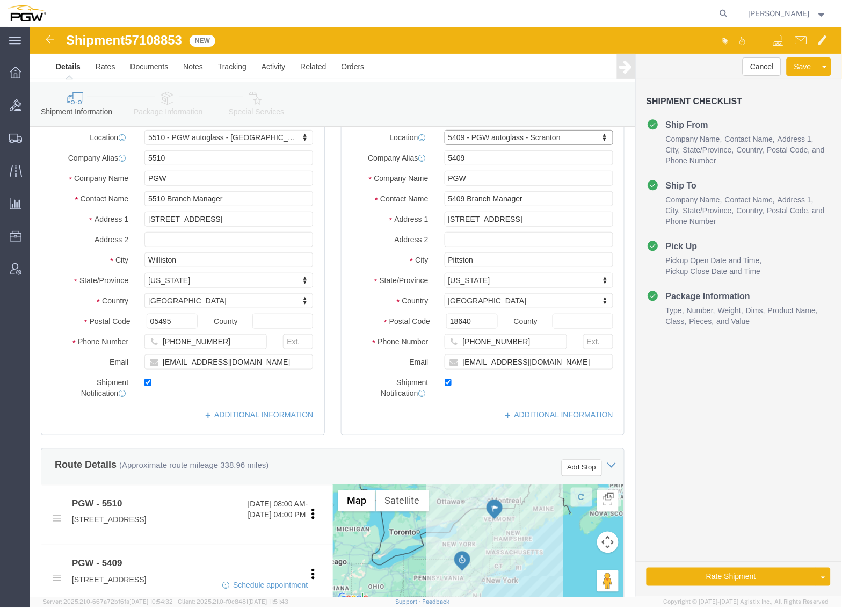
scroll to position [119, 0]
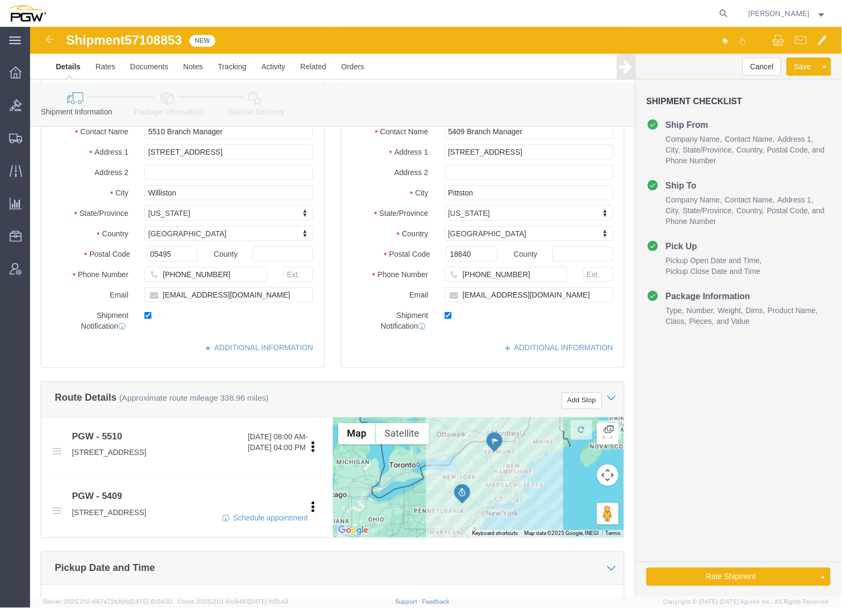
click div
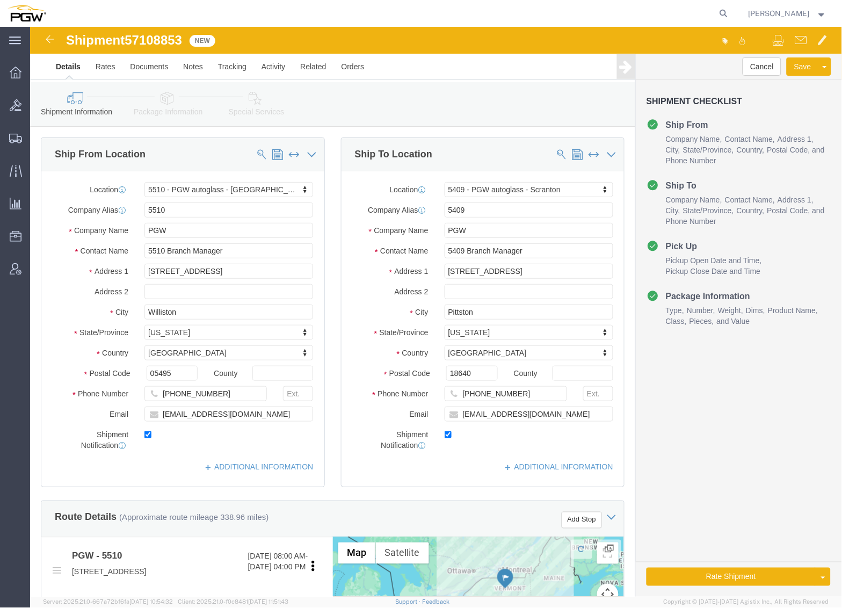
scroll to position [179, 0]
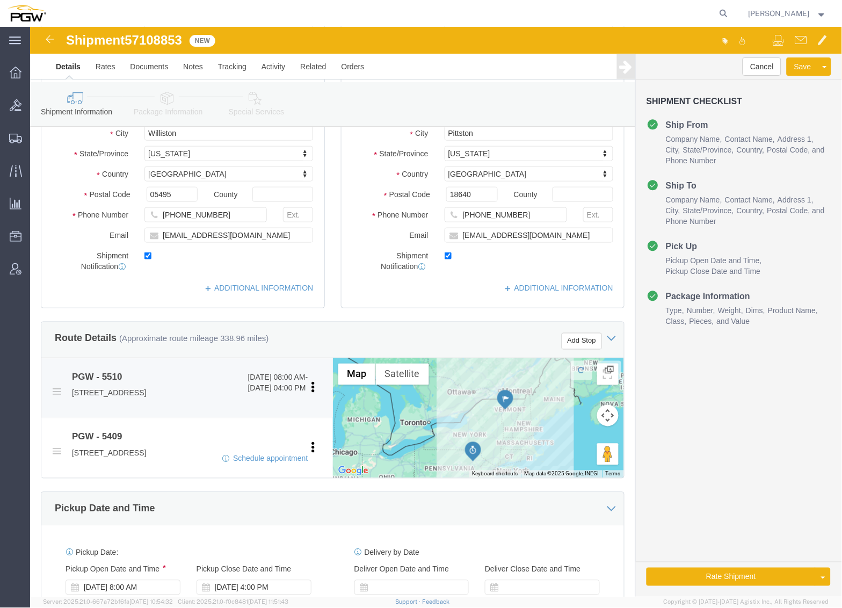
click li "PGW - 5510 [DATE] 08:00 AM - [DATE] 04:00 PM [STREET_ADDRESS] Pickup Delivery E…"
click link "Edit"
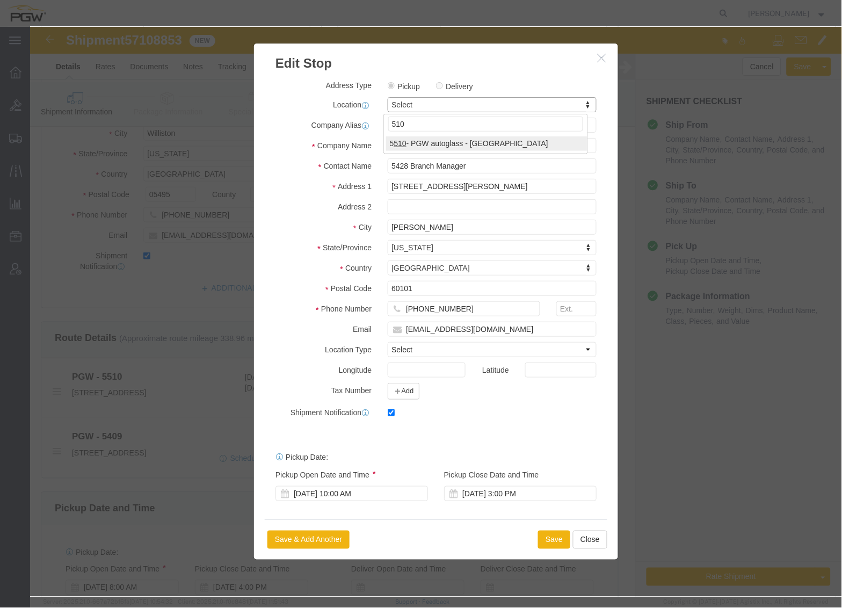
type input "510"
select select "30297"
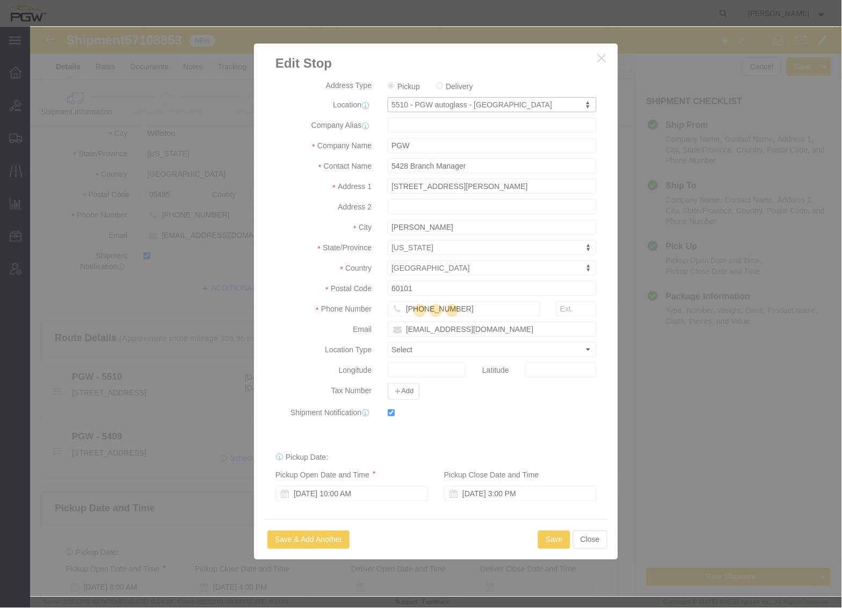
type input "5510"
type input "5510 Branch Manager"
type input "[STREET_ADDRESS]"
type input "Williston"
type input "05495"
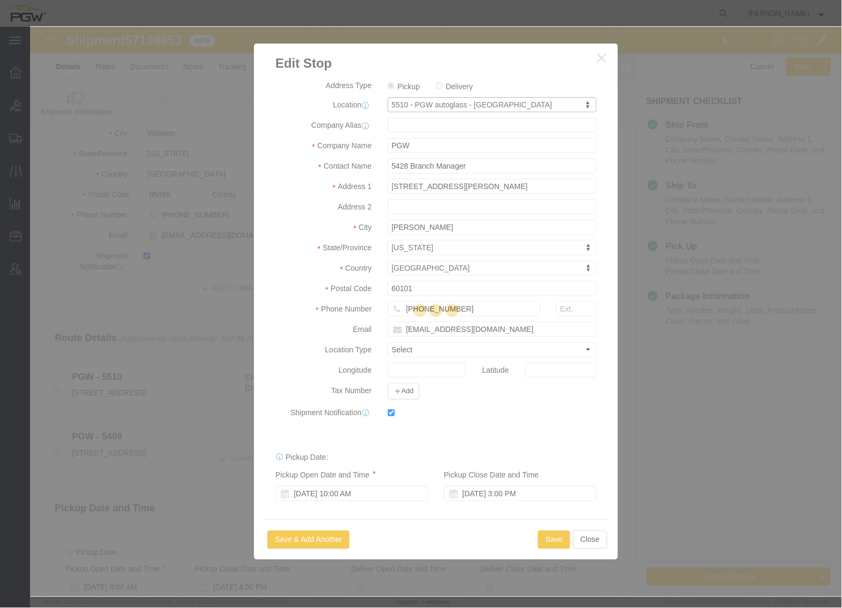
type input "[PHONE_NUMBER]"
type input "[EMAIL_ADDRESS][DOMAIN_NAME]"
select select "VT"
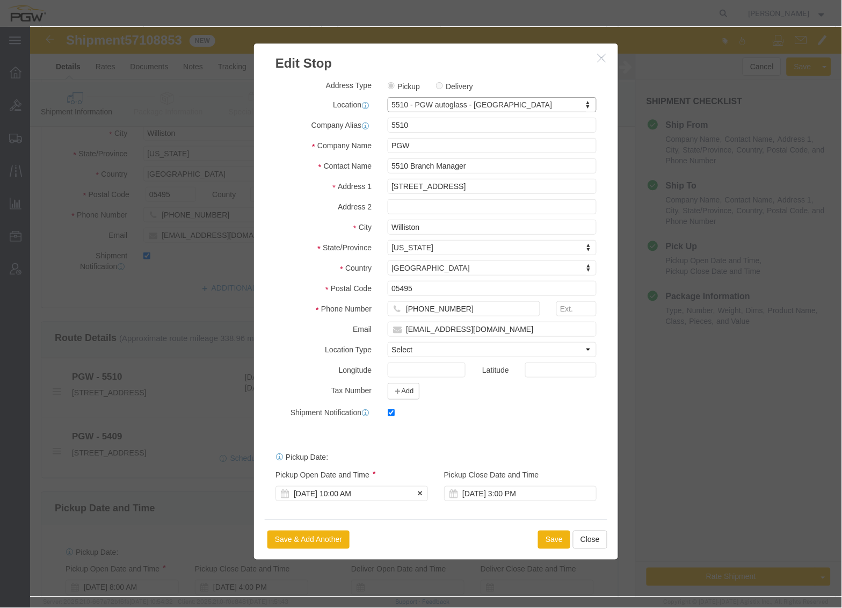
click div "[DATE] 10:00 AM"
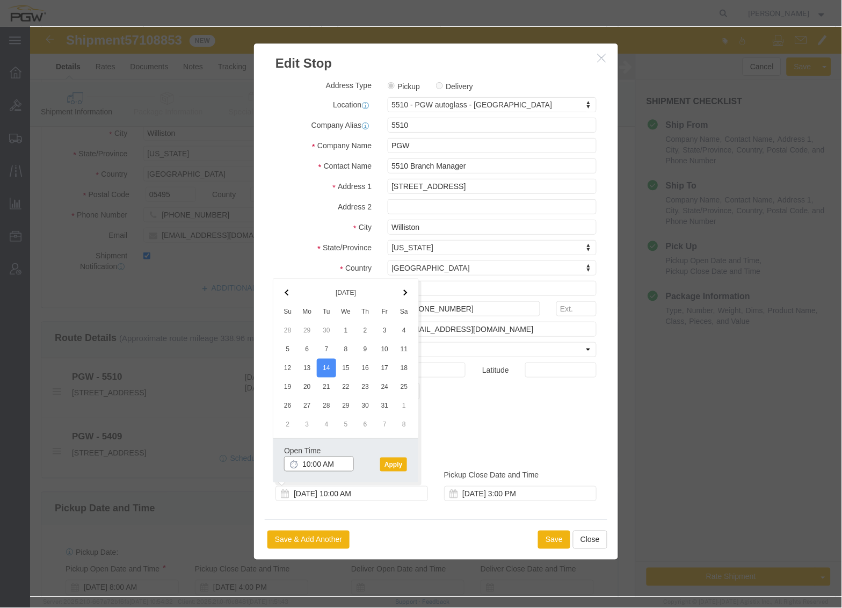
click input "10:00 AM"
click input "8:00 AM"
type input "8:00 AM"
click button "Apply"
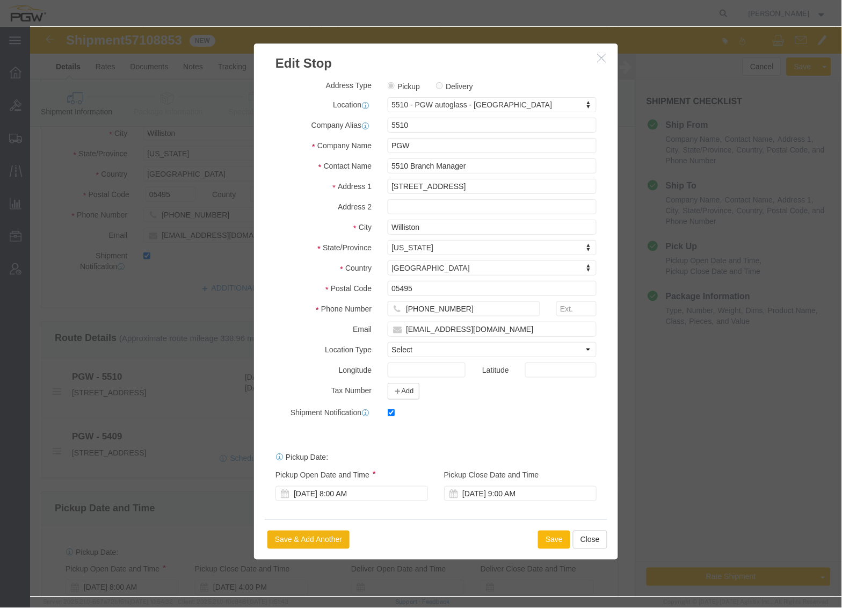
click button "Save"
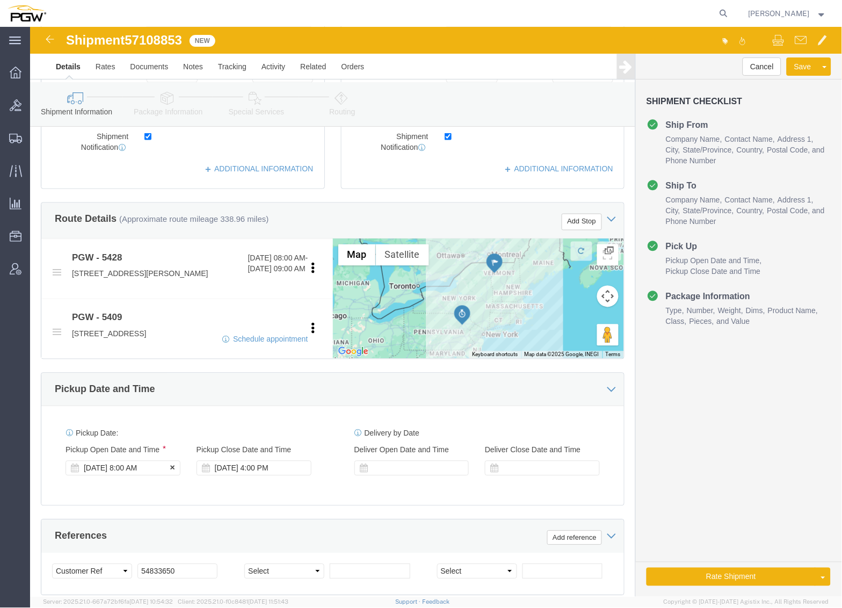
click div "[DATE] 8:00 AM"
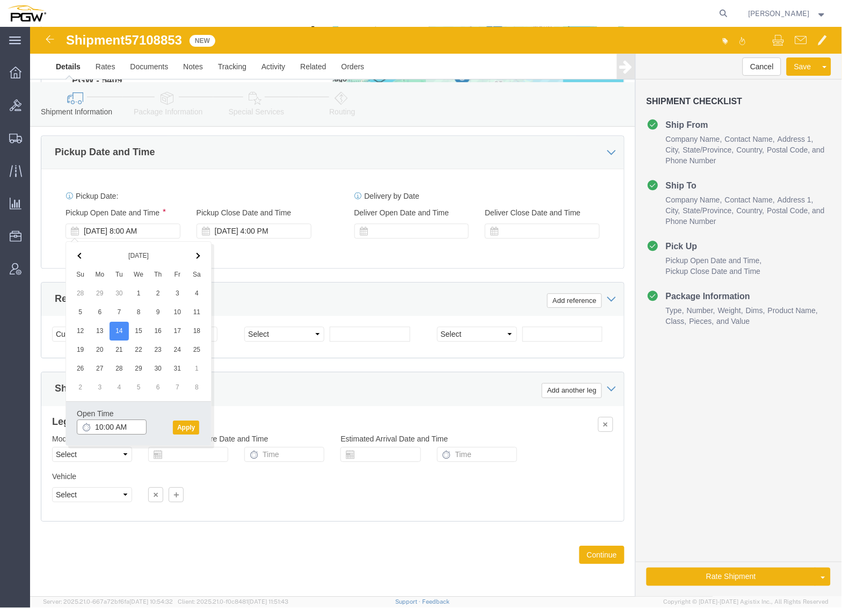
click input "10:00 AM"
type input "8:00 AM"
click button "Apply"
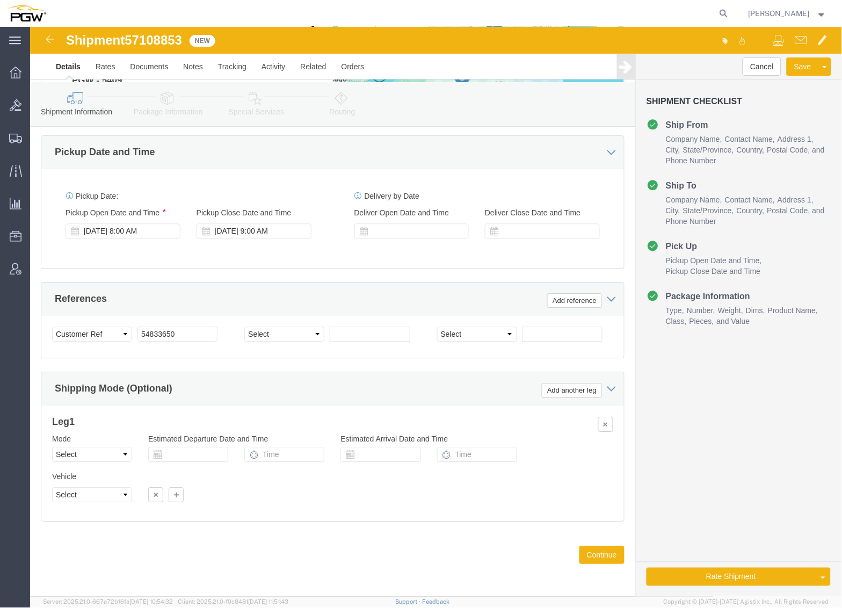
click span "57108853"
copy span "57108853"
click input "54833650"
drag, startPoint x: 160, startPoint y: 305, endPoint x: 13, endPoint y: 296, distance: 146.9
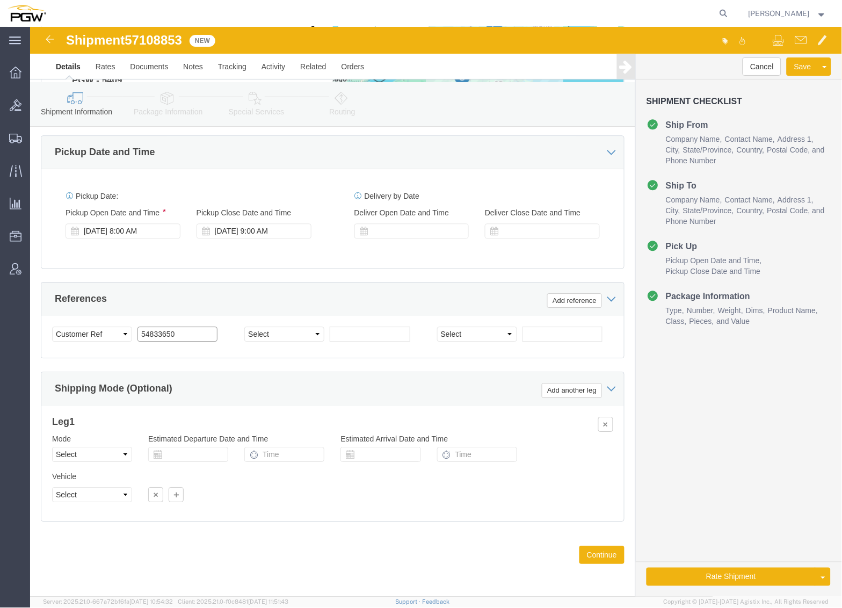
click div "Select Account Type Activity ID Airline Appointment Number ASN Batch Request # …"
paste input "7108853"
click input "57108853"
type input "57108853"
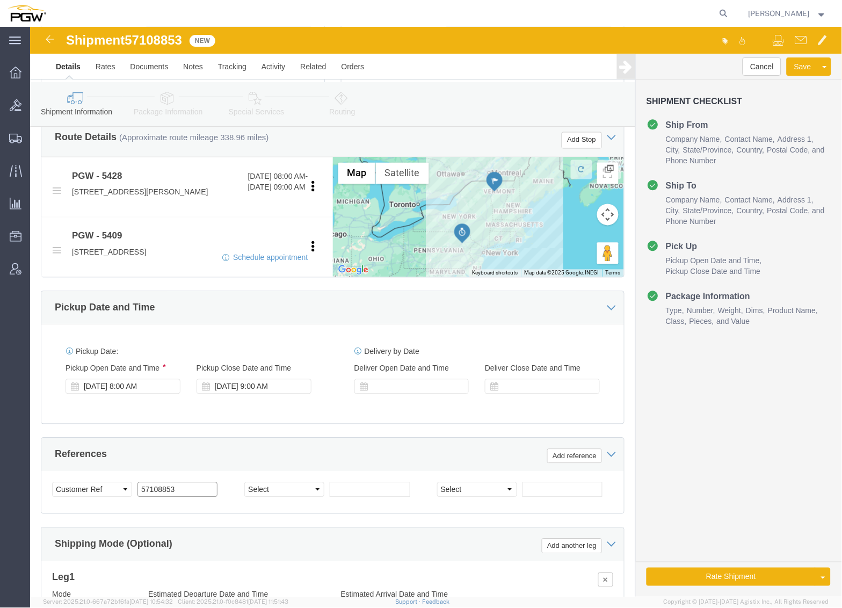
scroll to position [478, 0]
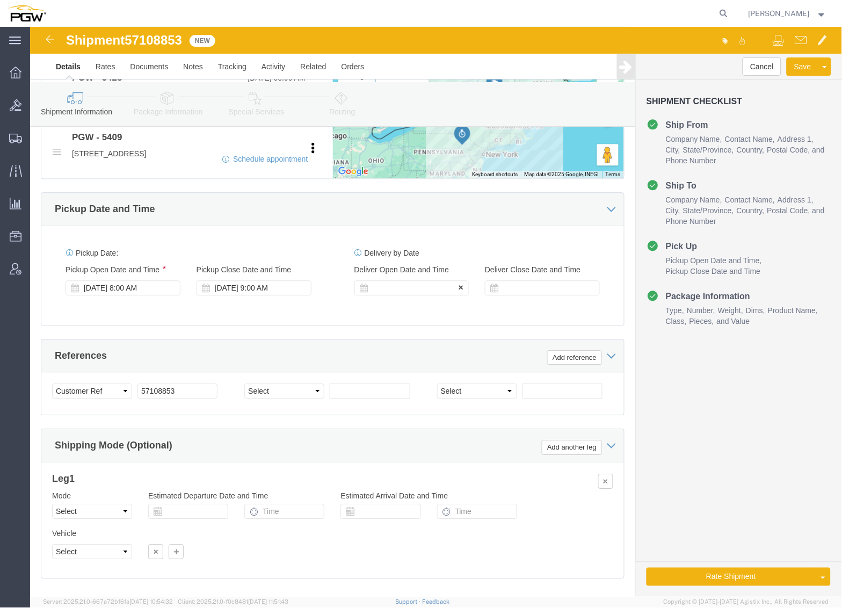
click div
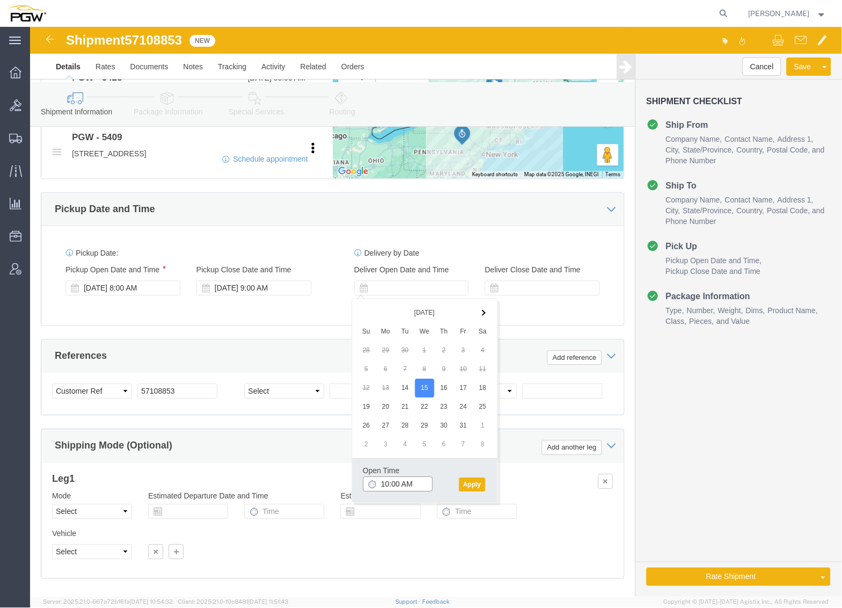
click input "10:00 AM"
type input "8:00 AM"
click button "Apply"
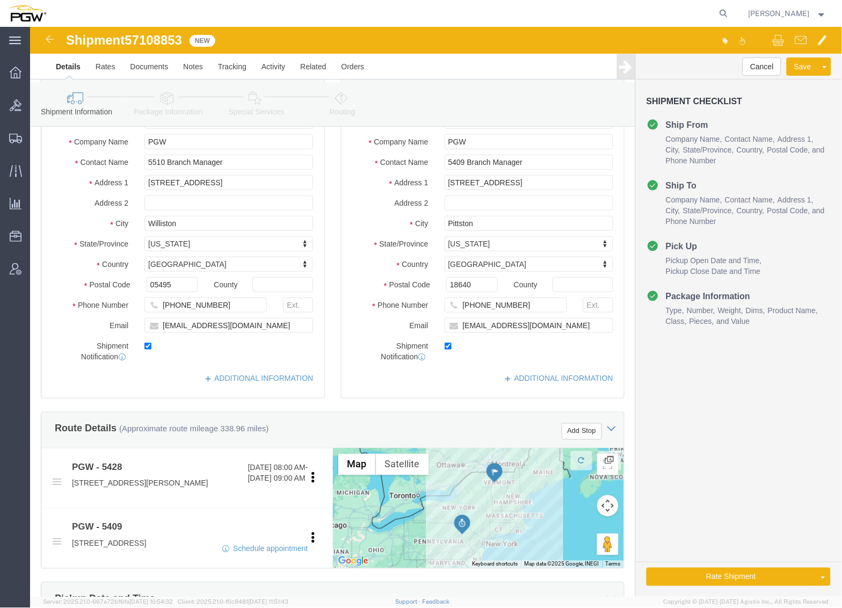
scroll to position [0, 0]
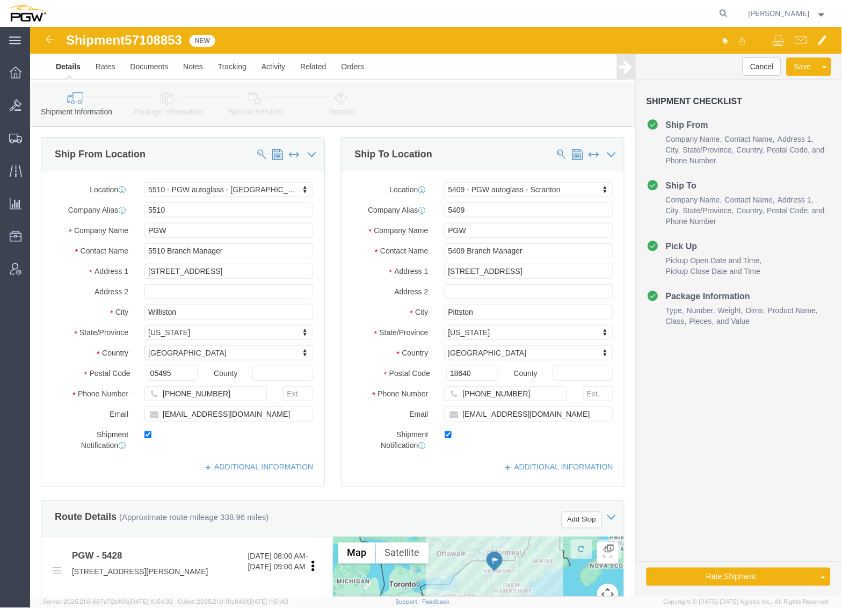
click icon
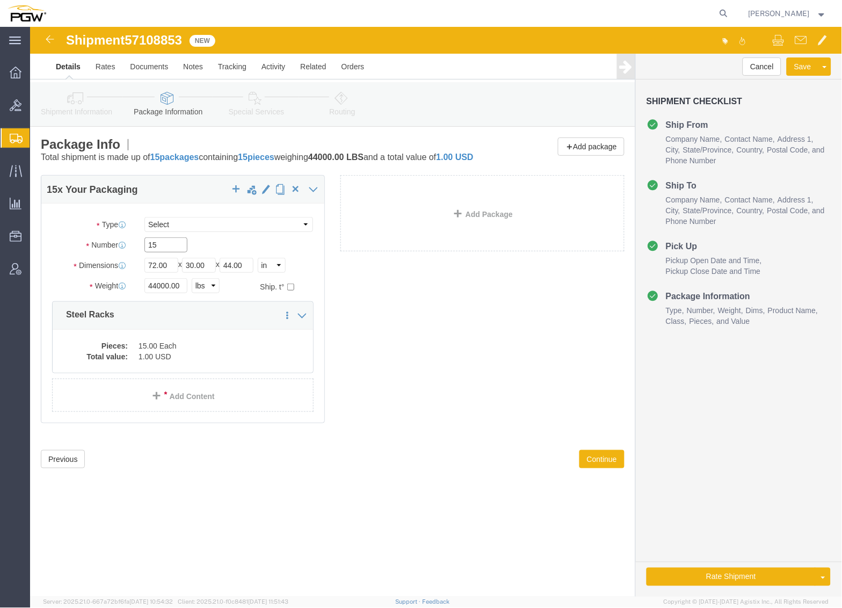
drag, startPoint x: 142, startPoint y: 225, endPoint x: 72, endPoint y: 225, distance: 70.4
click div "Number 15"
type input "12"
click input "44000.00"
drag, startPoint x: 120, startPoint y: 269, endPoint x: 2, endPoint y: 245, distance: 120.4
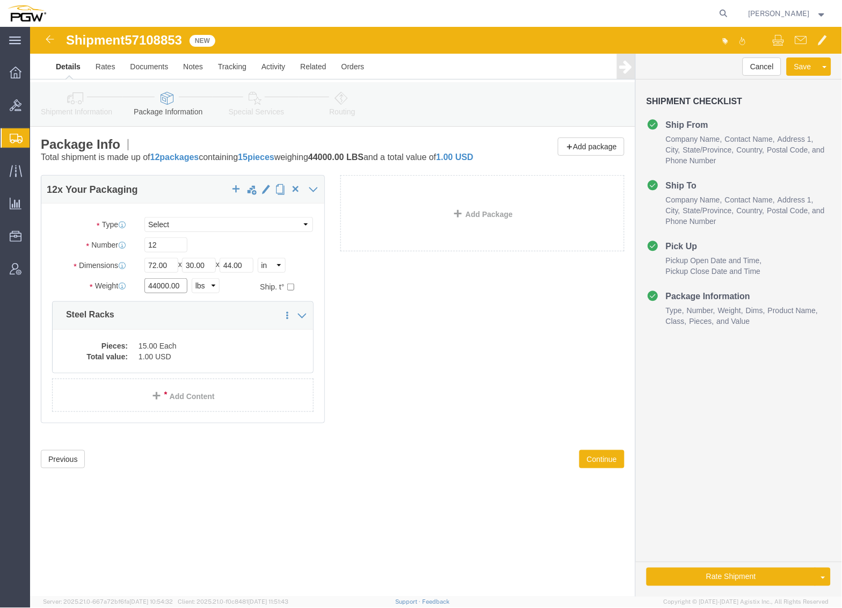
click div "Package Type Select Bale(s) Basket(s) Bolt(s) Bottle(s) Buckets Bulk Bundle(s) …"
type input "35000.00"
click dd "15.00 Each"
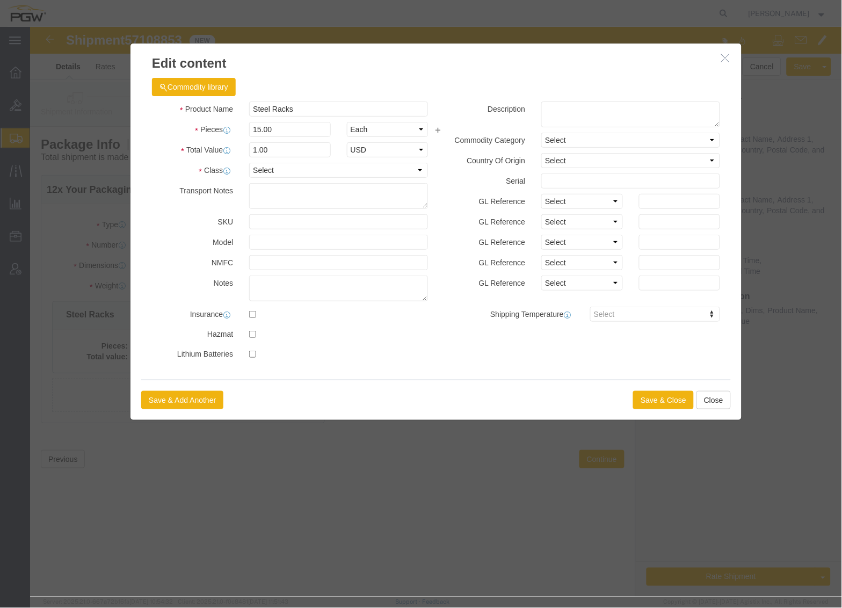
drag, startPoint x: 255, startPoint y: 111, endPoint x: 97, endPoint y: 84, distance: 160.2
click div "Product Name Steel Racks Pieces 15.00 Select Bag Barrels 100Board Feet Bottle B…"
drag, startPoint x: 97, startPoint y: 84, endPoint x: 265, endPoint y: 100, distance: 169.5
click input "15.00"
drag, startPoint x: 271, startPoint y: 100, endPoint x: 140, endPoint y: 82, distance: 132.4
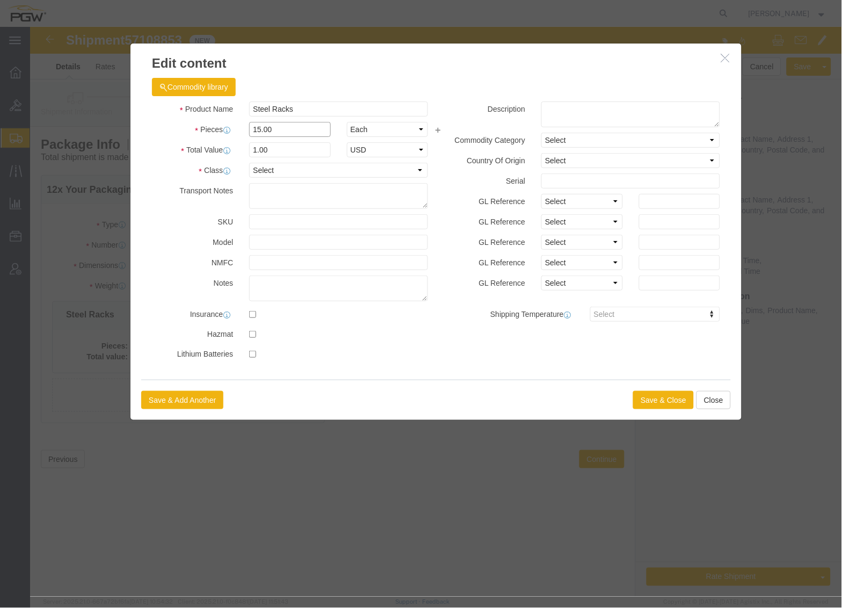
click div "Product Name Steel Racks Pieces 15.00 Select Bag Barrels 100Board Feet Bottle B…"
type input "12.00"
click input "0.8"
drag, startPoint x: 258, startPoint y: 125, endPoint x: 127, endPoint y: 117, distance: 131.9
click div "Product Name Steel Racks Pieces 12.00 Select Bag Barrels 100Board Feet Bottle B…"
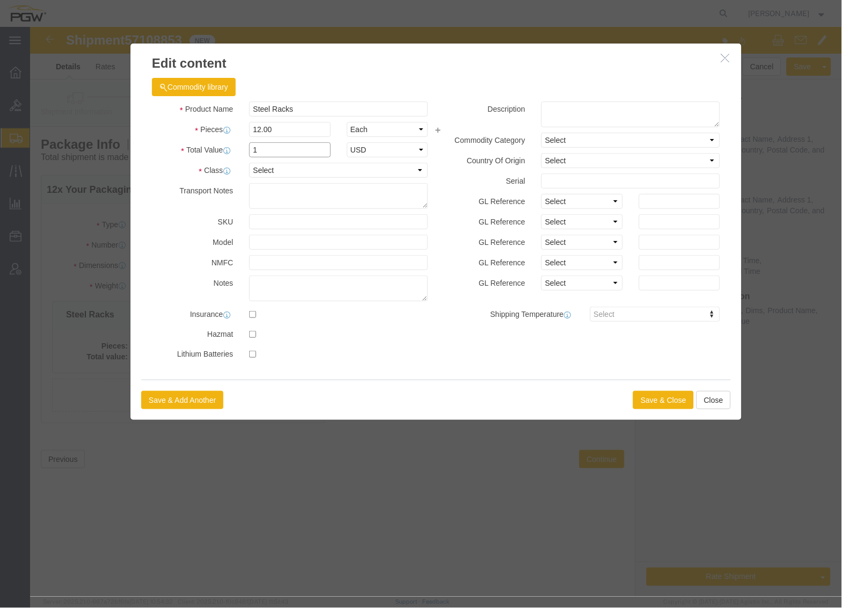
type input "1.00"
click button "Save & Close"
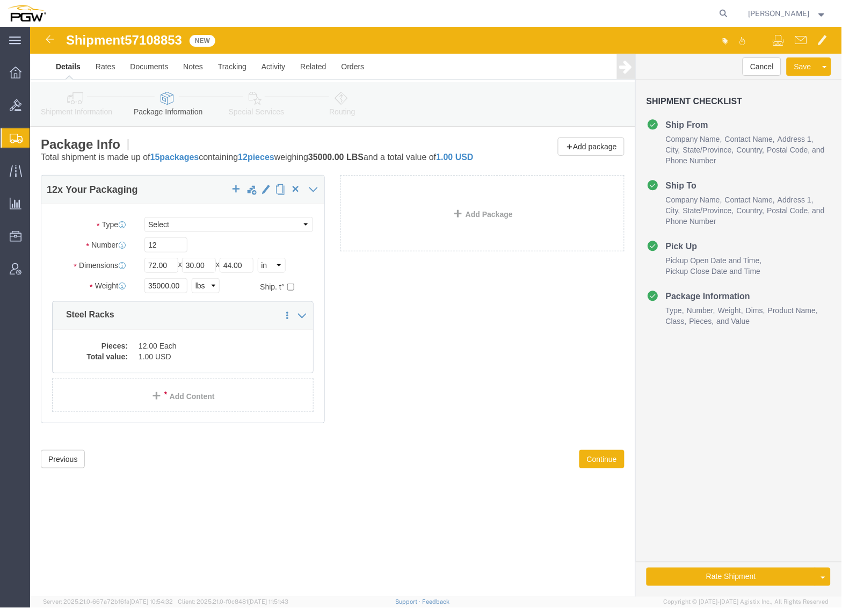
click link "Special Services"
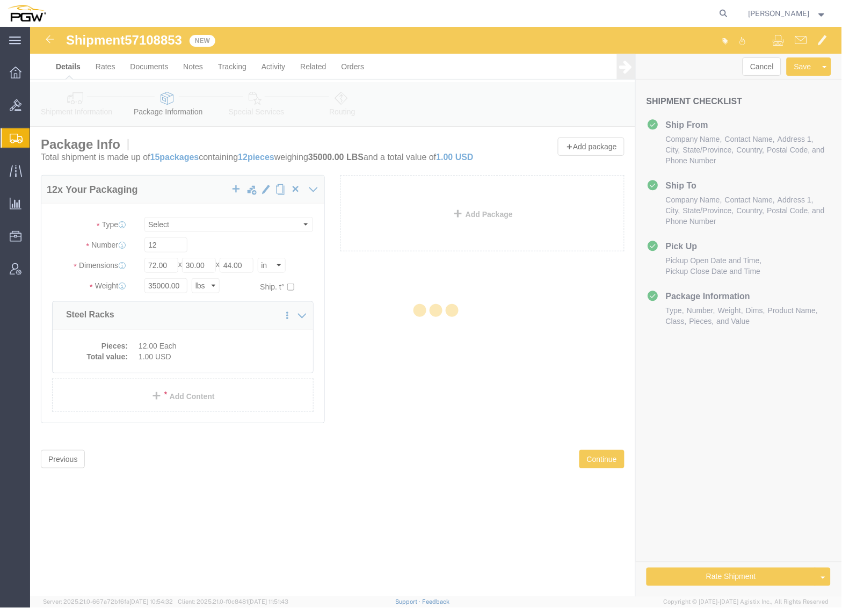
select select
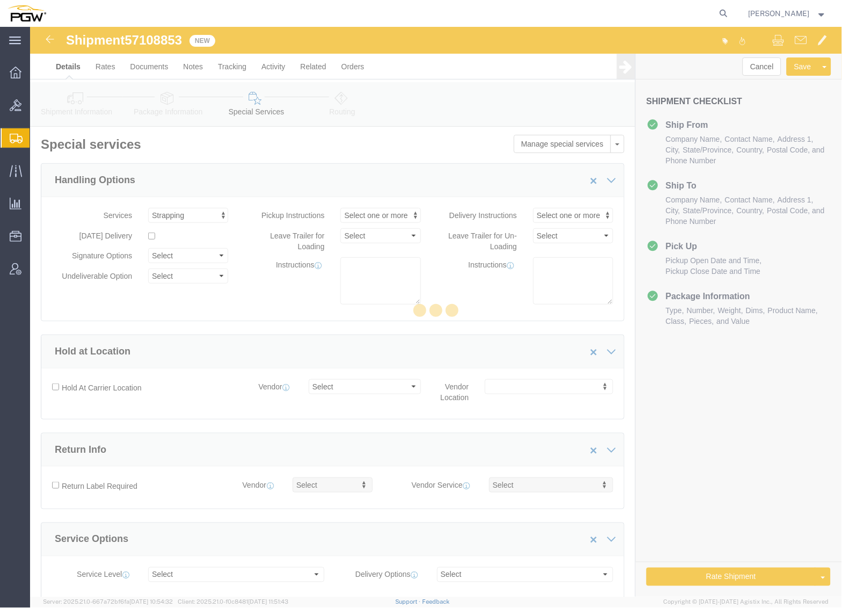
scroll to position [93, 0]
select select "COSTCENTER"
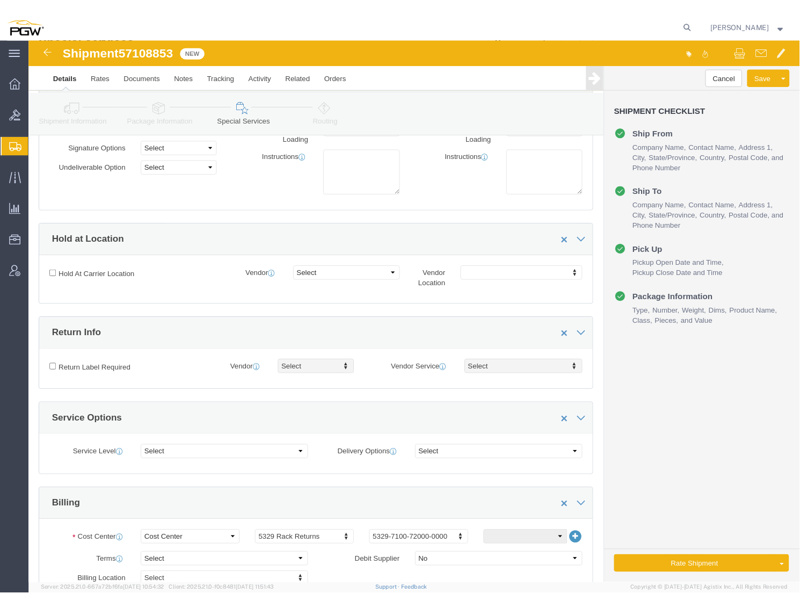
scroll to position [298, 0]
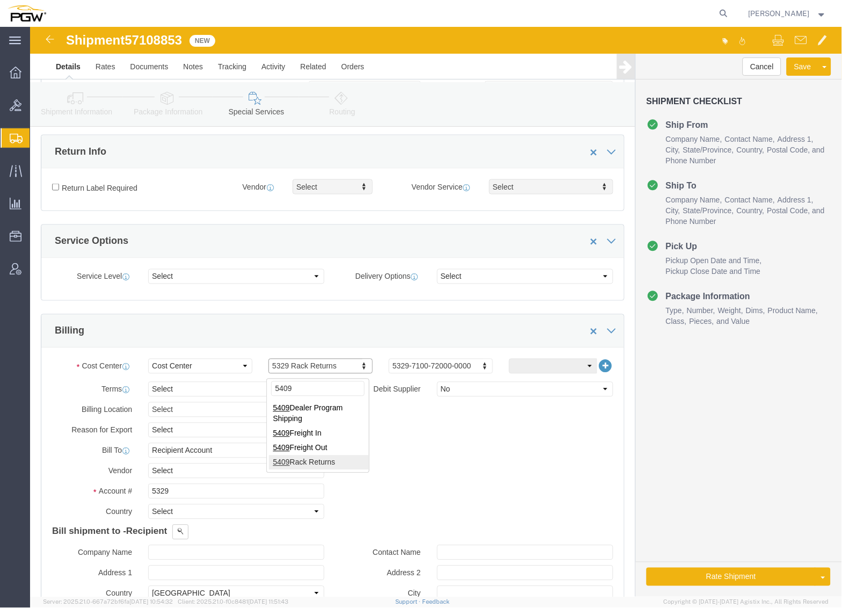
type input "5409"
click input "5329"
drag, startPoint x: 155, startPoint y: 467, endPoint x: 10, endPoint y: 451, distance: 145.9
click div "Billing Location Select Select My Profile Location 5303 - PGW autoglass - Corpo…"
type input "5409"
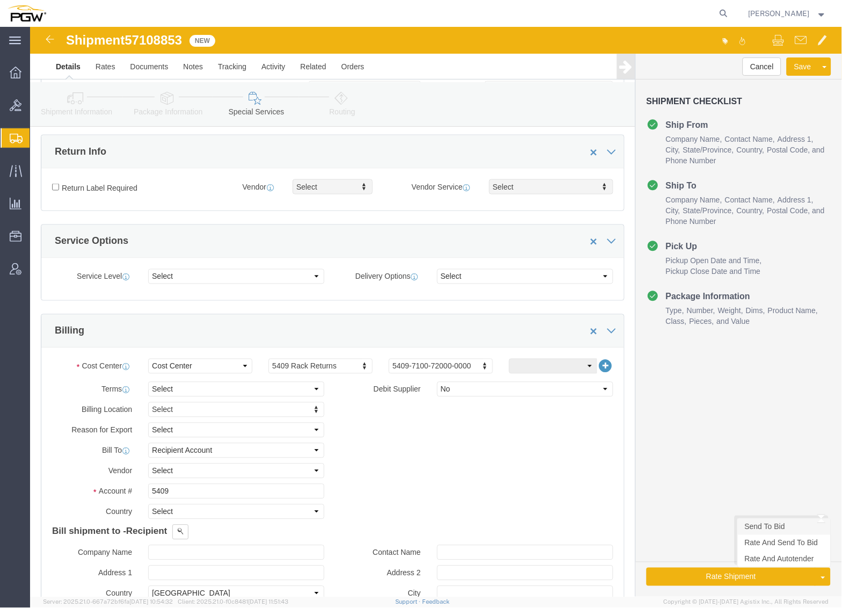
click link "Send To Bid"
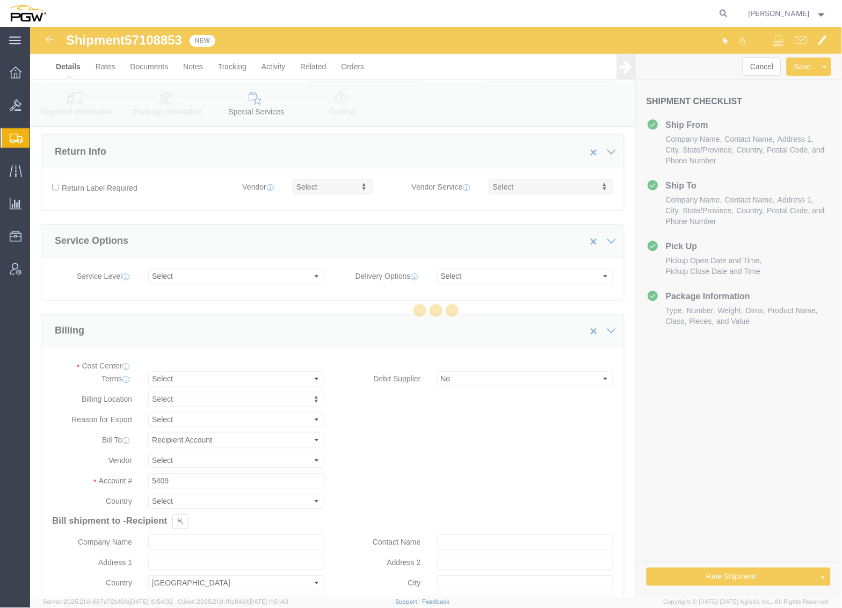
select select "COSTCENTER"
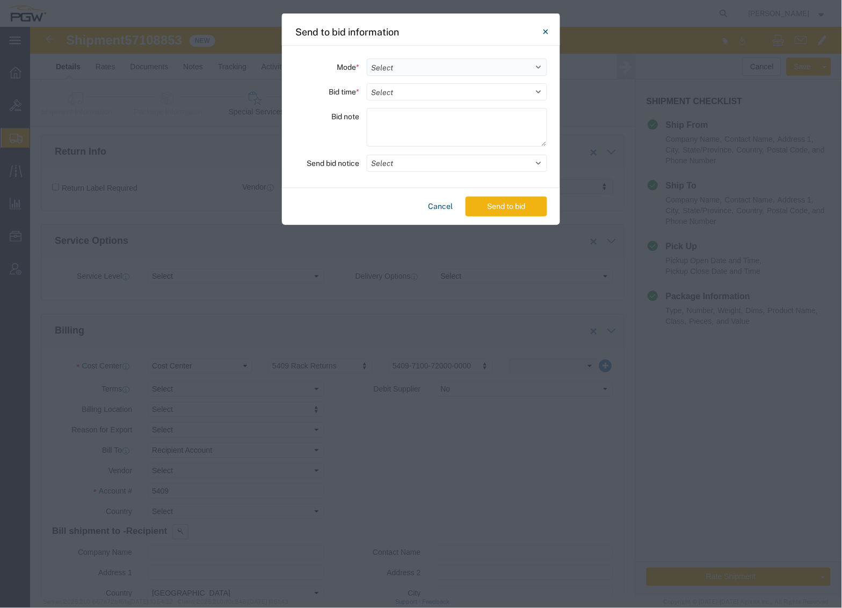
click at [436, 69] on select "Select Small Parcel Truckload Air Rail Less than Truckload Ocean Freight Multi-…" at bounding box center [457, 67] width 180 height 17
select select "TL"
click at [367, 59] on select "Select Small Parcel Truckload Air Rail Less than Truckload Ocean Freight Multi-…" at bounding box center [457, 67] width 180 height 17
click at [422, 94] on select "Select 30 Min (Rush) 1 Hour (Rush) 2 Hours (Rush) 4 Hours (Rush) 8 Hours (Rush)…" at bounding box center [457, 91] width 180 height 17
select select "24"
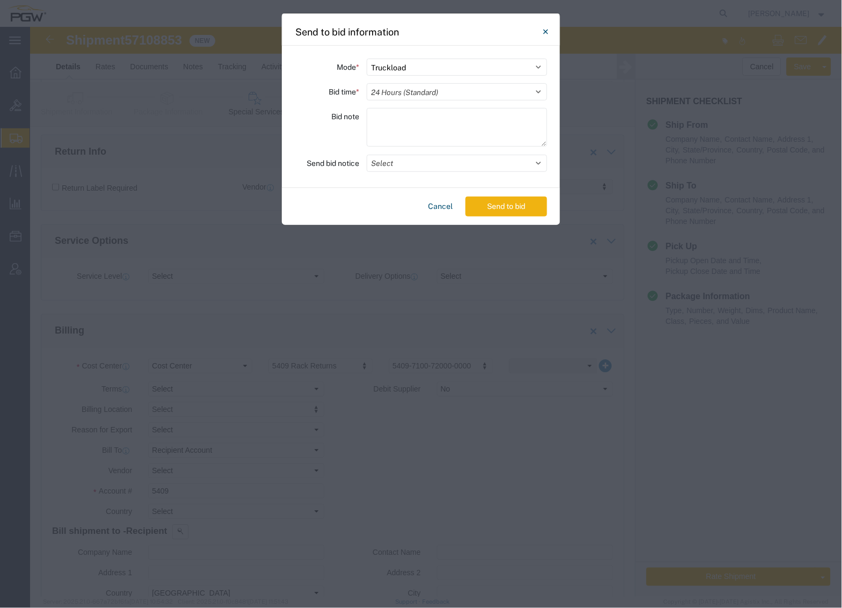
click at [367, 83] on select "Select 30 Min (Rush) 1 Hour (Rush) 2 Hours (Rush) 4 Hours (Rush) 8 Hours (Rush)…" at bounding box center [457, 91] width 180 height 17
click at [505, 206] on button "Send to bid" at bounding box center [507, 207] width 82 height 20
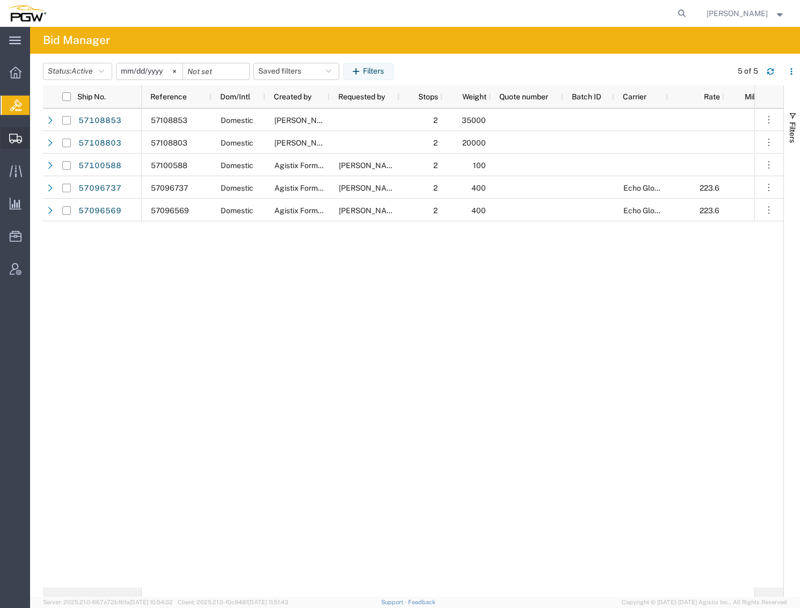
click at [0, 0] on span "Create from Template" at bounding box center [0, 0] width 0 height 0
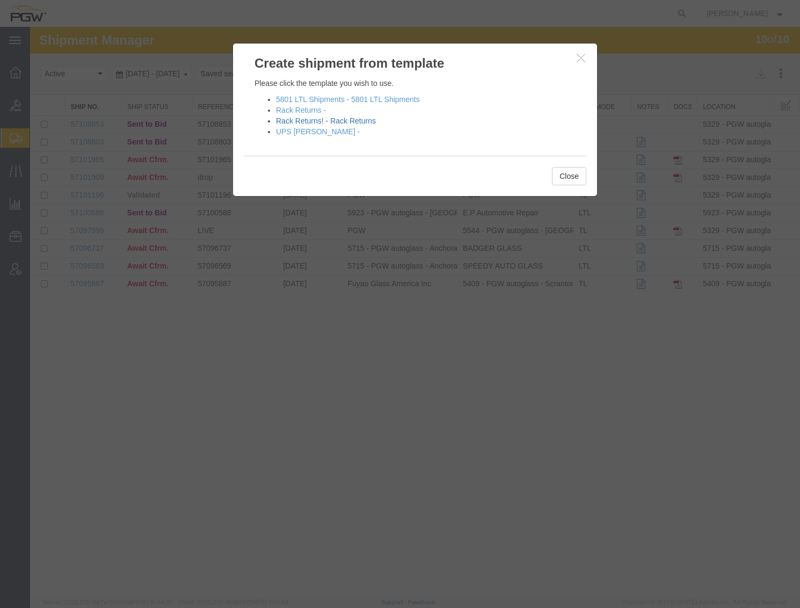
click at [315, 117] on link "Rack Returns! - Rack Returns" at bounding box center [326, 121] width 100 height 9
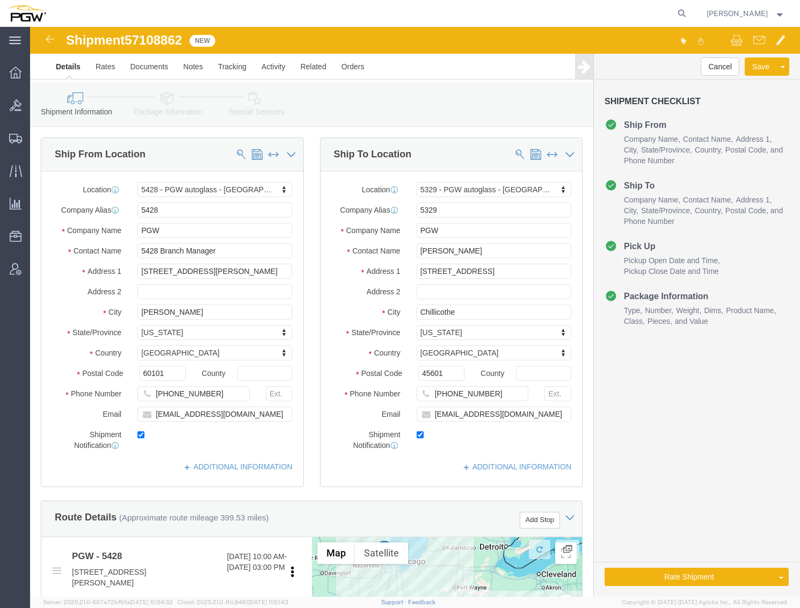
select select "28281"
select select "28253"
type input "w"
type input "grand ra"
select select "28323"
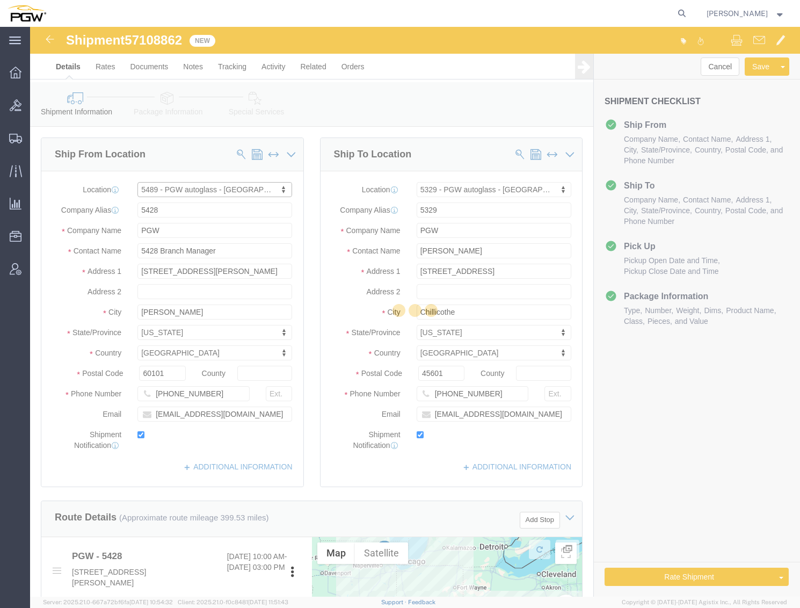
type input "5489"
type input "5489 Branch Manager"
type input "[STREET_ADDRESS]"
type input "[PERSON_NAME]"
type input "49544"
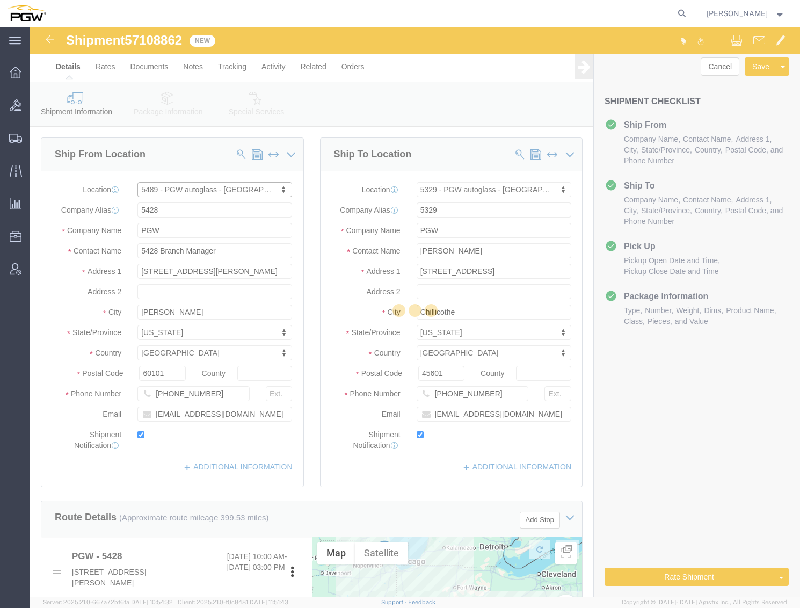
type input "[PHONE_NUMBER]"
type input "[EMAIL_ADDRESS][DOMAIN_NAME]"
select select "MI"
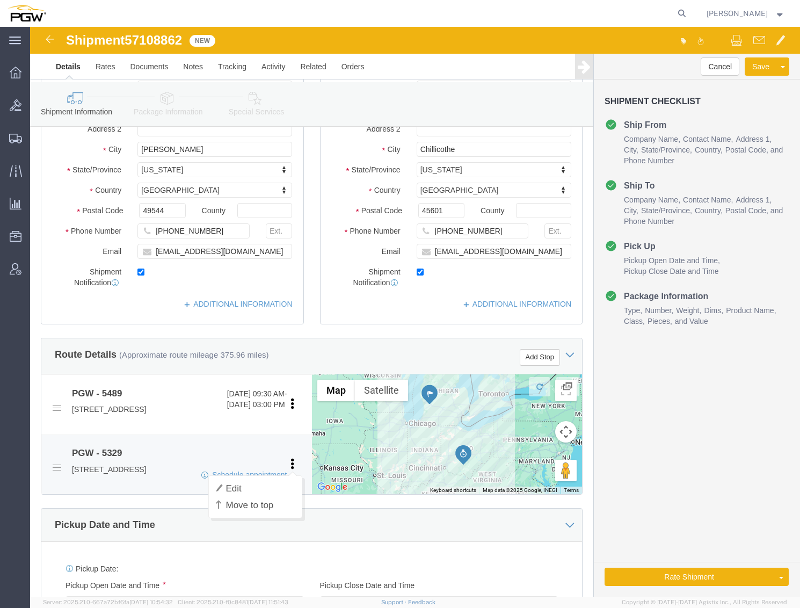
scroll to position [239, 0]
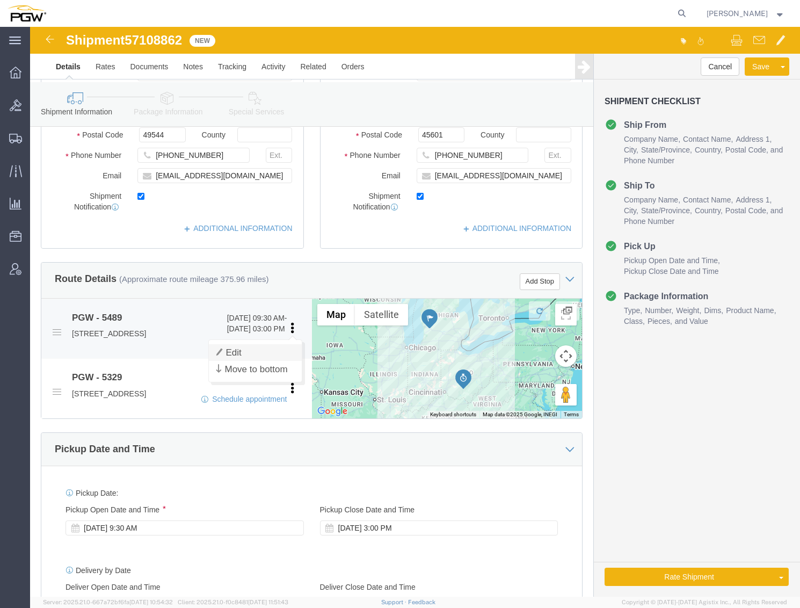
click link "Edit"
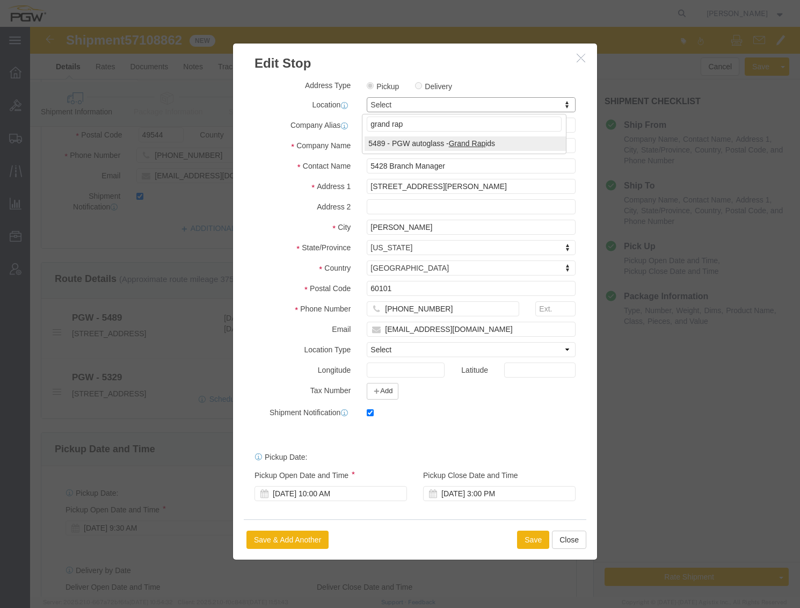
type input "grand rap"
select select "28323"
type input "5489"
type input "5489 Branch Manager"
type input "[STREET_ADDRESS]"
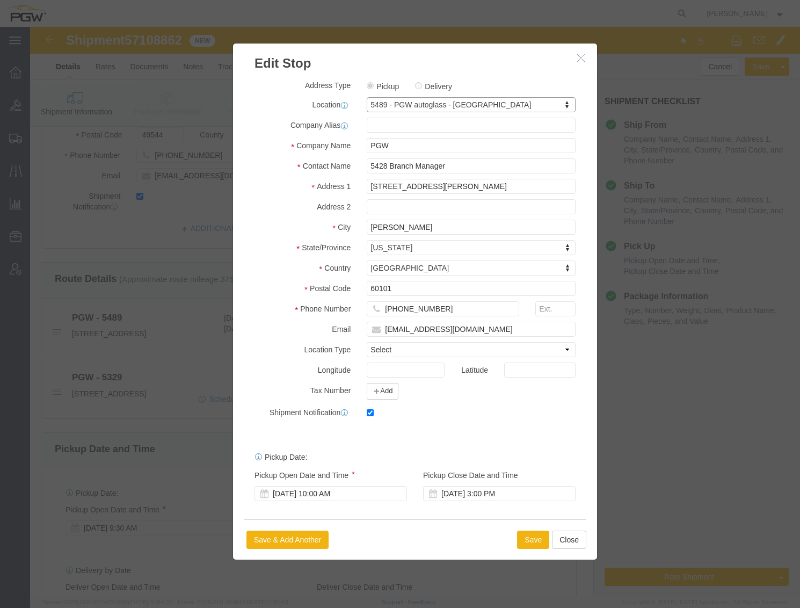
type input "[PERSON_NAME]"
type input "49544"
type input "[PHONE_NUMBER]"
type input "[EMAIL_ADDRESS][DOMAIN_NAME]"
select select "MI"
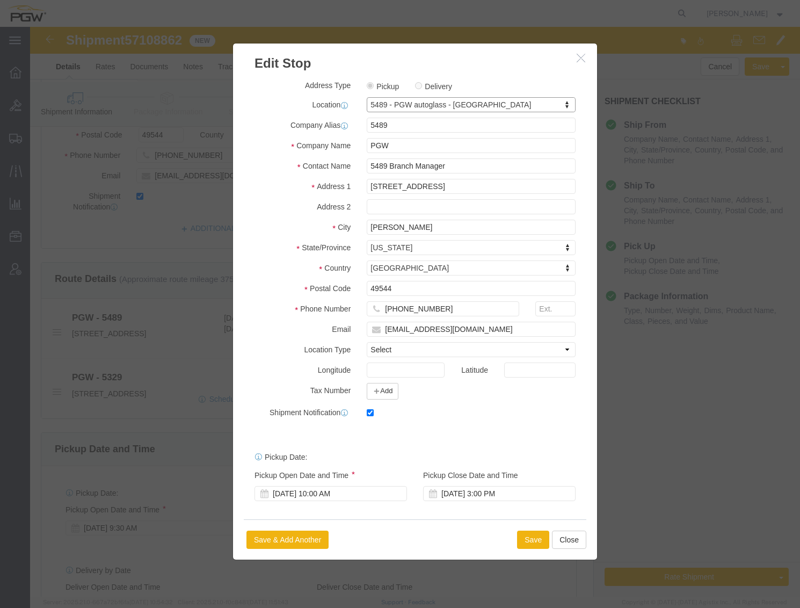
scroll to position [1, 0]
click div "[DATE] 10:00 AM"
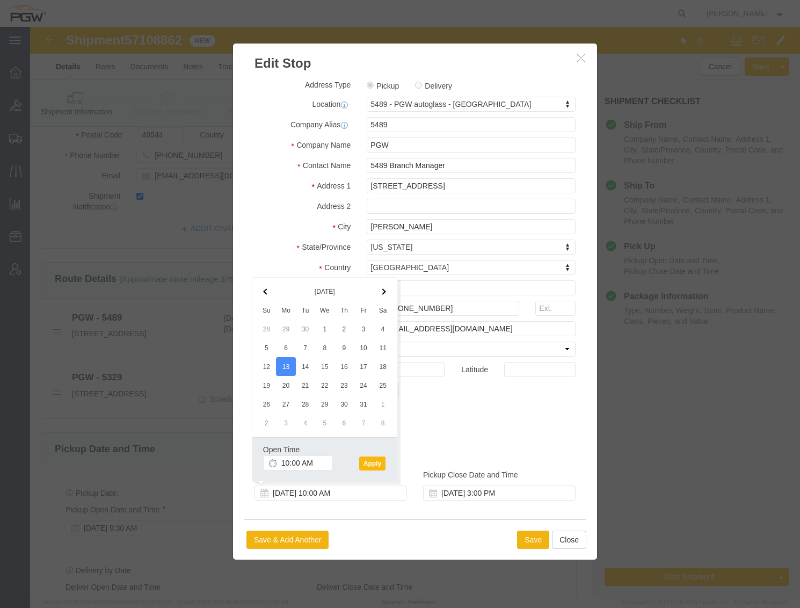
click button "Apply"
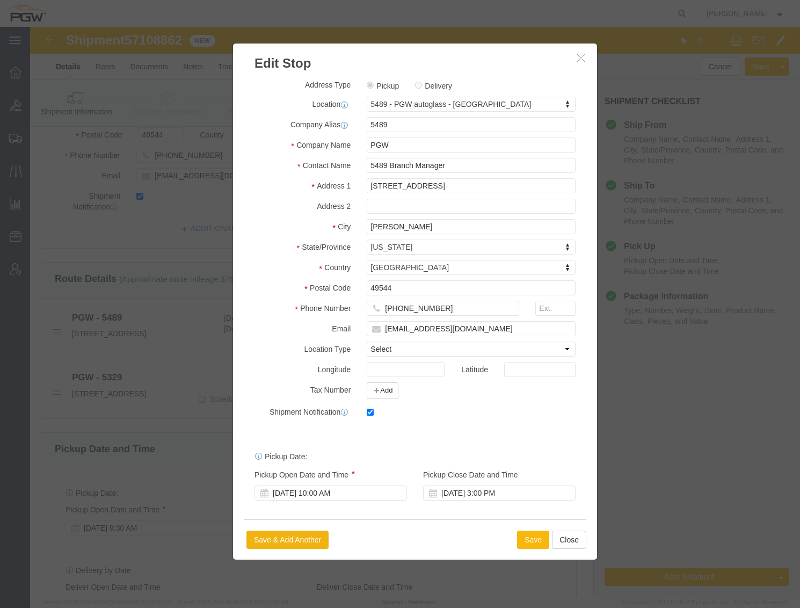
click button "Save"
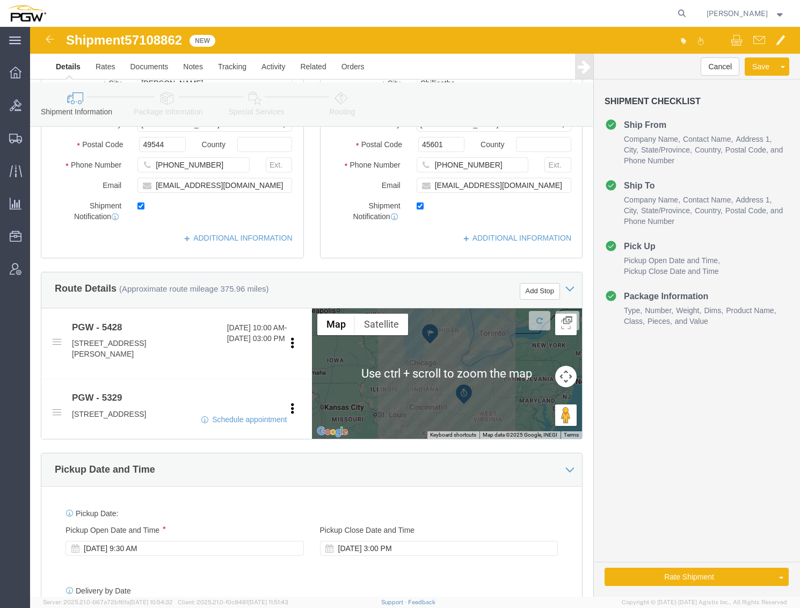
scroll to position [239, 0]
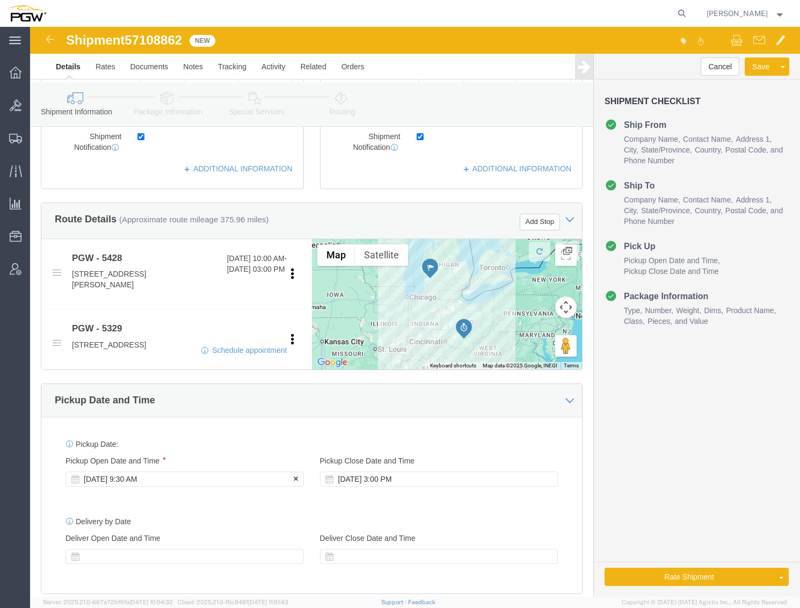
click div "[DATE] 9:30 AM"
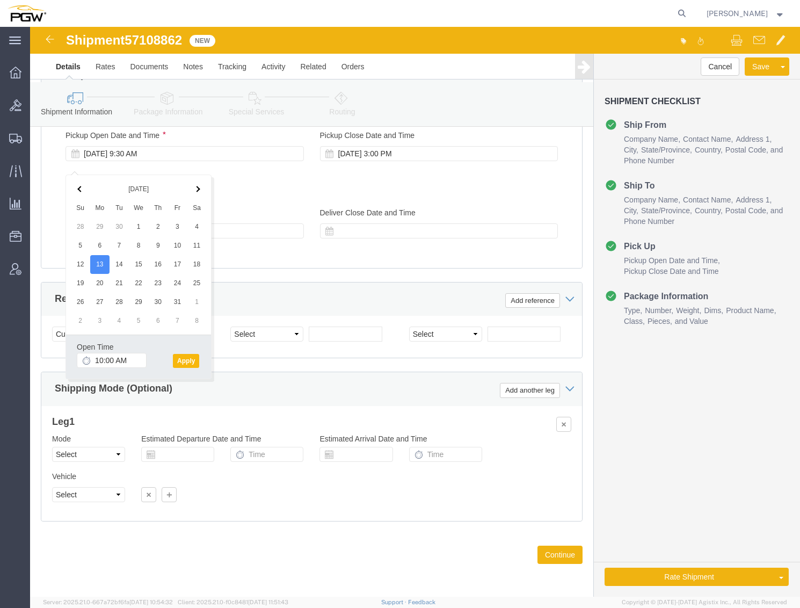
click button "Apply"
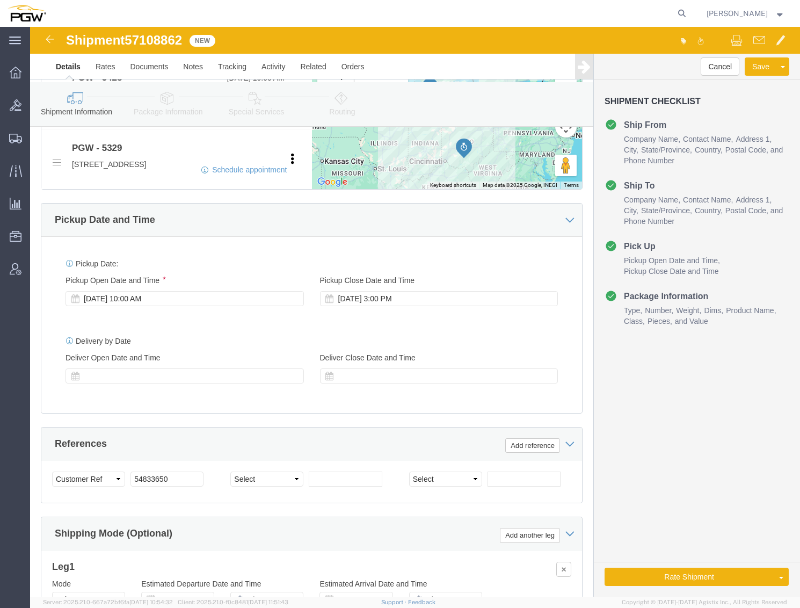
scroll to position [457, 0]
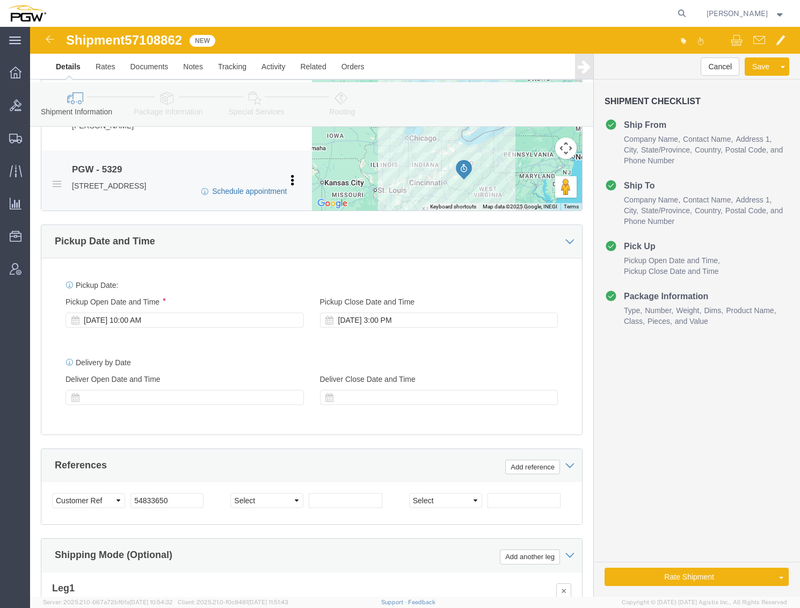
click link "Schedule appointment"
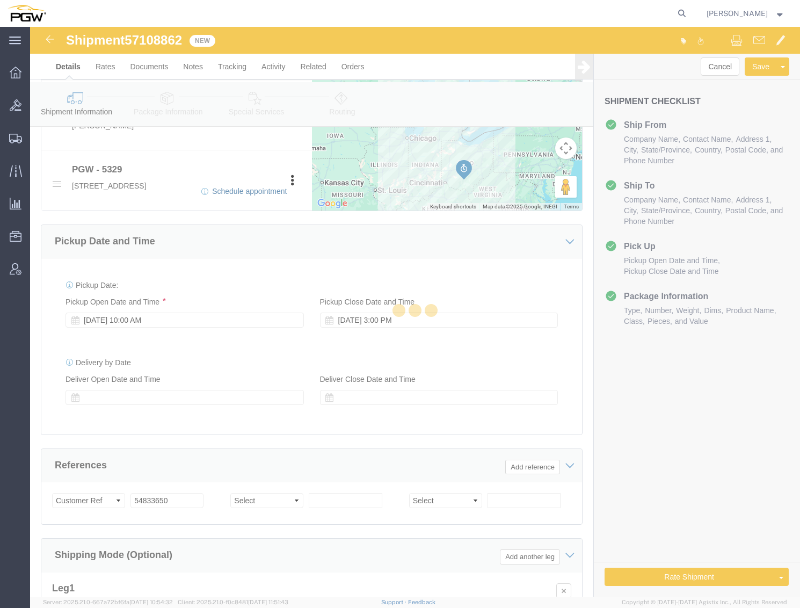
type input "delivery 57108862"
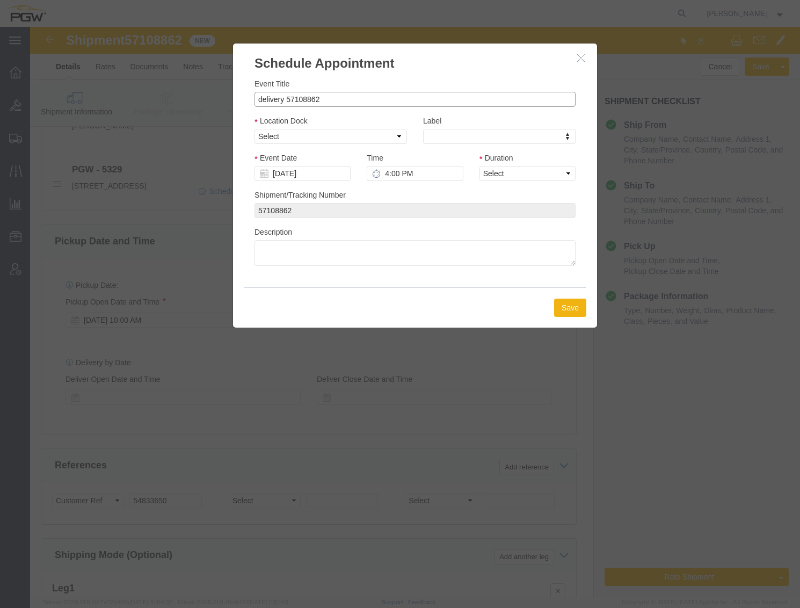
drag, startPoint x: 254, startPoint y: 77, endPoint x: 177, endPoint y: 68, distance: 77.4
click div "Schedule Appointment Event Title delivery 57108862 Location Dock Select Glass L…"
click input "57108862"
click select "Select Glass LTL Sundries Outbound Racks"
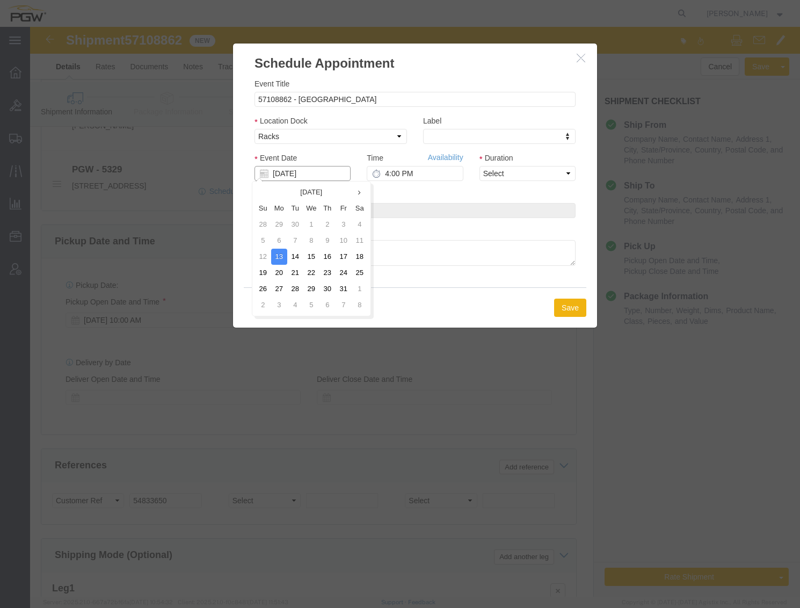
click input "[DATE]"
click td "14"
click input "4:00 PM"
click select "Select 15 min 30 min 45 min 1 hr 2 hr 3 hr 4 hr"
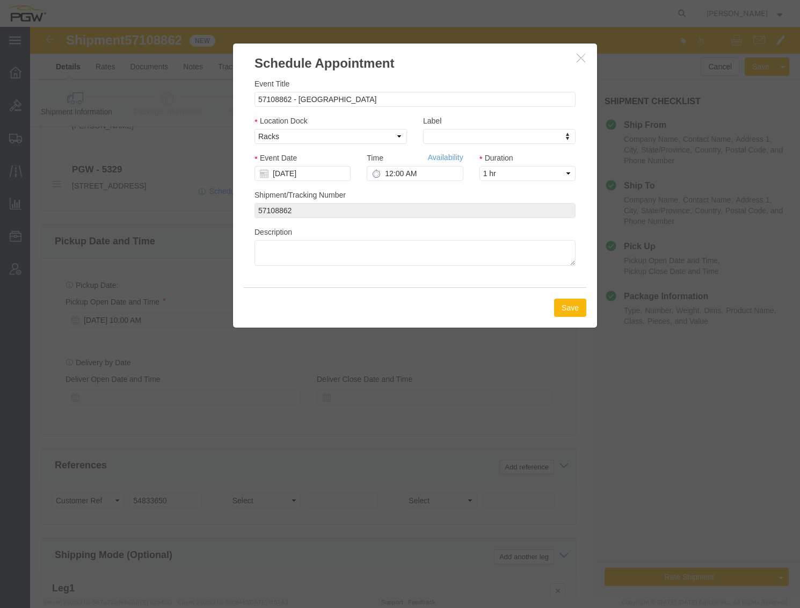
click button "Save"
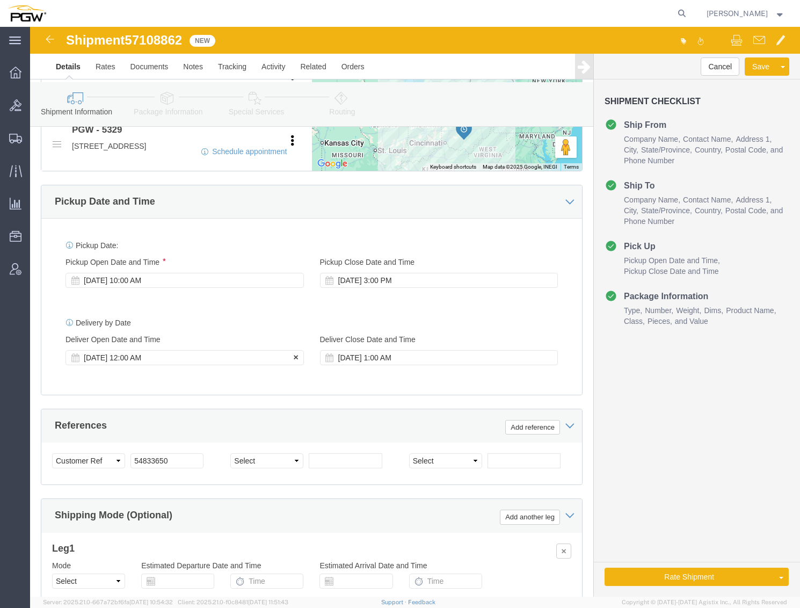
scroll to position [517, 0]
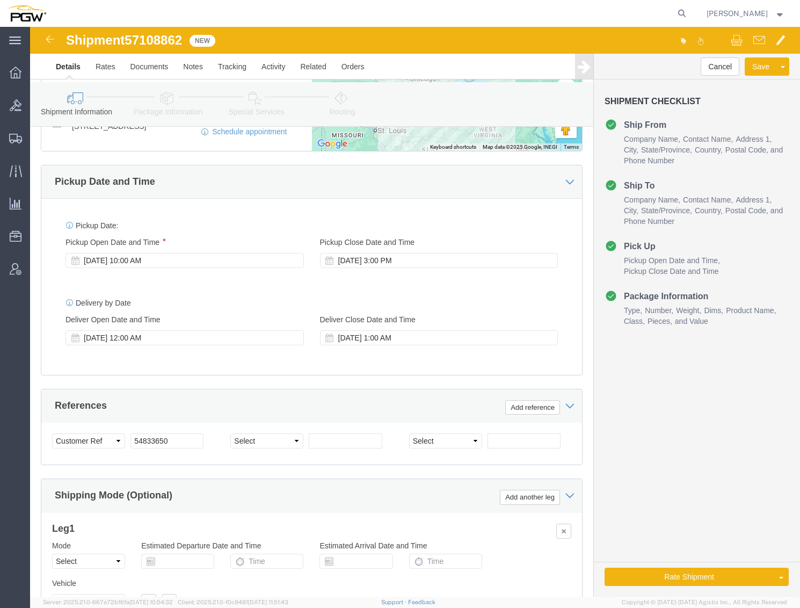
click span "57108862"
copy span "57108862"
click input "54833650"
drag, startPoint x: 156, startPoint y: 427, endPoint x: 34, endPoint y: 404, distance: 124.0
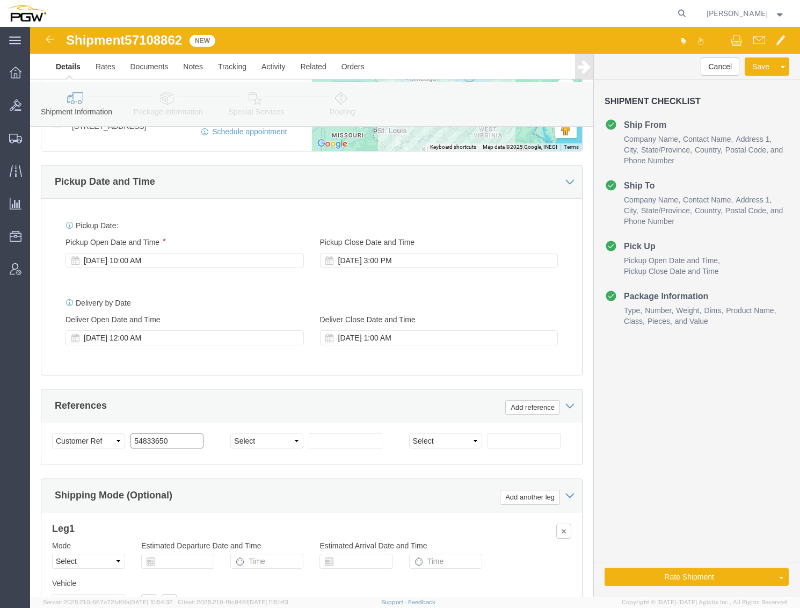
click div "Select Account Type Activity ID Airline Appointment Number ASN Batch Request # …"
paste input "7108862"
click input "57108862"
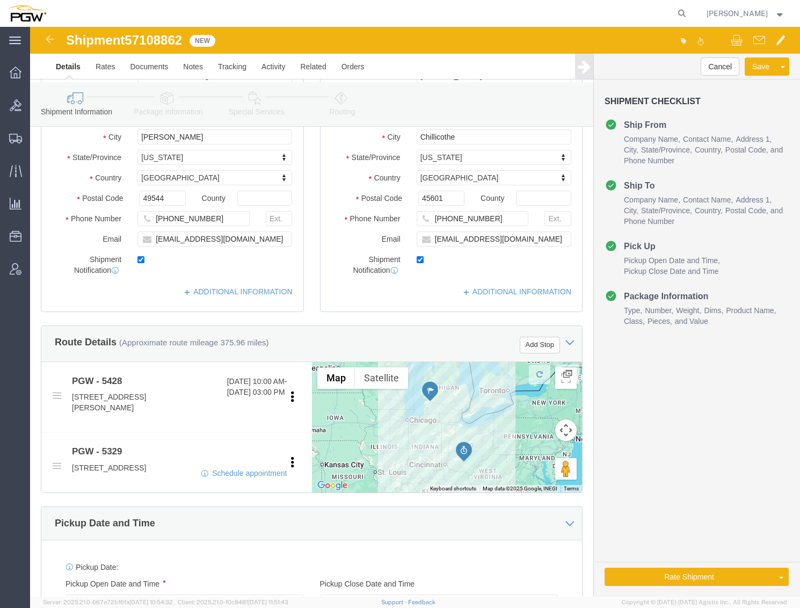
scroll to position [39, 0]
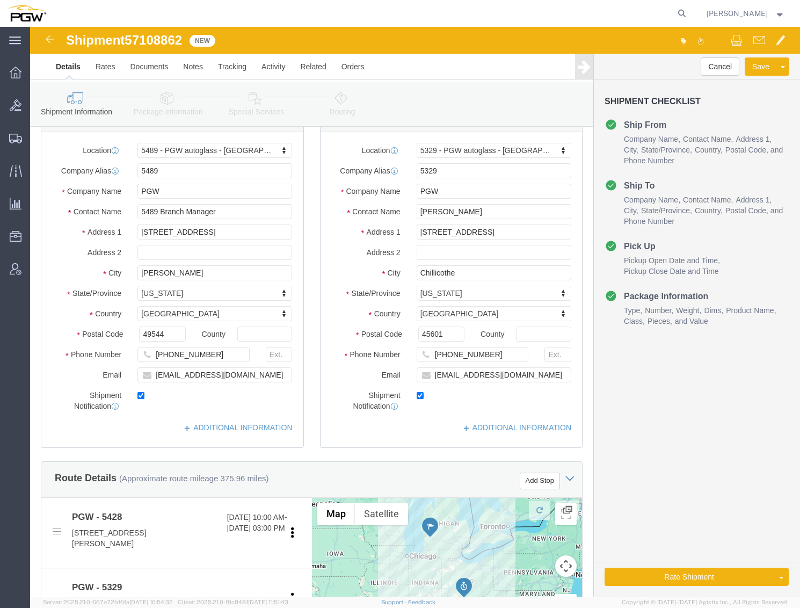
click icon
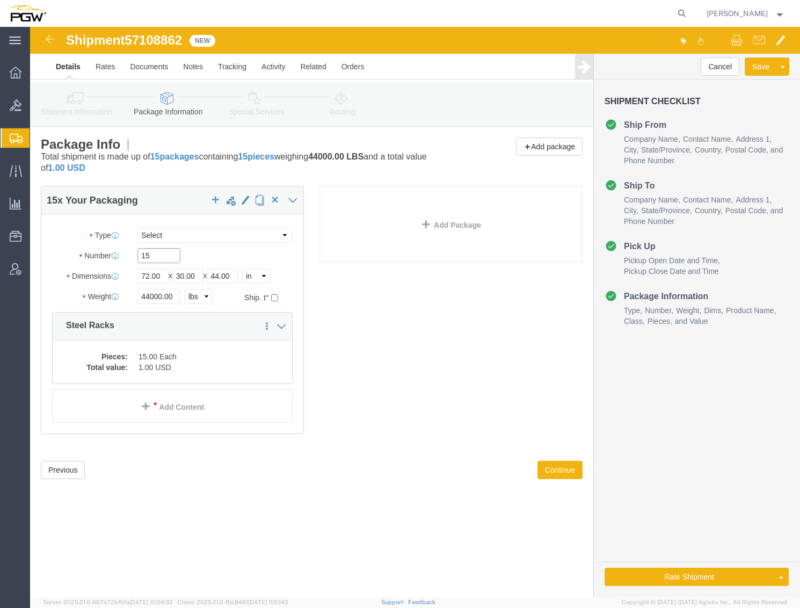
drag, startPoint x: 131, startPoint y: 234, endPoint x: 55, endPoint y: 228, distance: 76.5
click div "Number 15"
click div "15 x Your Packaging Package Type Select Bale(s) Basket(s) Bolt(s) Bottle(s) Buc…"
drag, startPoint x: 145, startPoint y: 269, endPoint x: 86, endPoint y: 261, distance: 59.0
click div "Package Type Select Bale(s) Basket(s) Bolt(s) Bottle(s) Buckets Bulk Bundle(s) …"
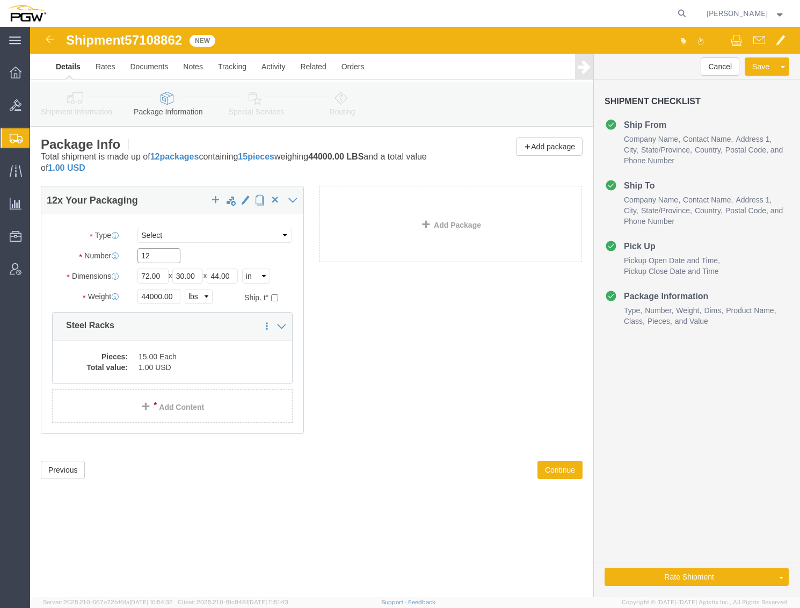
drag, startPoint x: 134, startPoint y: 228, endPoint x: 74, endPoint y: 222, distance: 60.5
click div "Number 12"
drag, startPoint x: 133, startPoint y: 230, endPoint x: 47, endPoint y: 228, distance: 85.4
click div "Number 13"
click div "12 x Your Packaging Package Type Select Bale(s) Basket(s) Bolt(s) Bottle(s) Buc…"
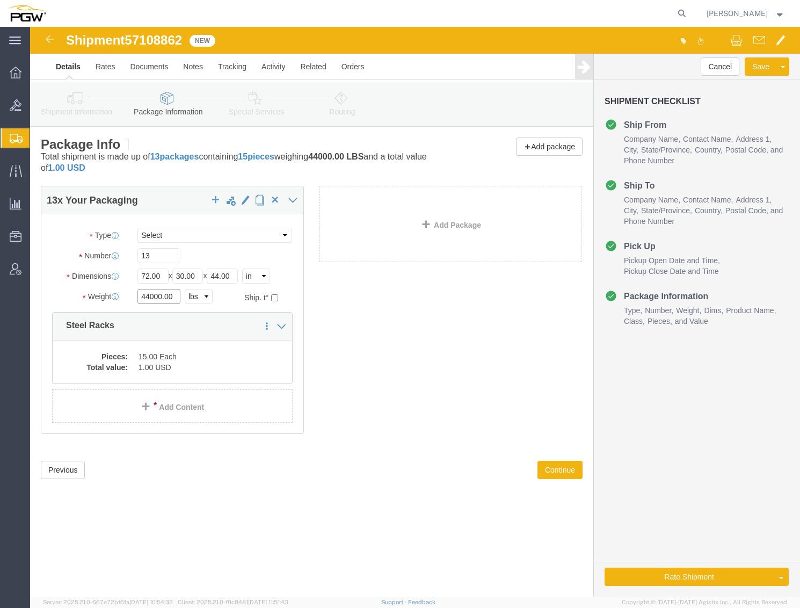
click input "44000.00"
drag, startPoint x: 131, startPoint y: 270, endPoint x: 55, endPoint y: 270, distance: 76.3
click div "Weight 44000.00 Select kgs lbs Ship. t°"
click dd "15.00 Each"
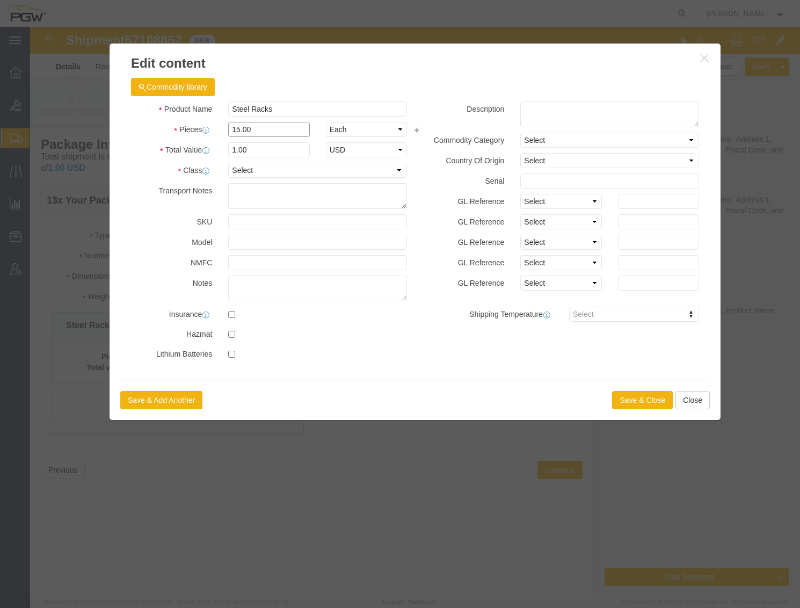
drag, startPoint x: 228, startPoint y: 103, endPoint x: 108, endPoint y: 99, distance: 120.4
click div "Pieces 15.00 Select Bag Barrels 100Board Feet Bottle Box Blister Pack Carats Ca…"
click input "0.87"
drag, startPoint x: 174, startPoint y: 121, endPoint x: 23, endPoint y: 121, distance: 151.5
click div "Total Value 0.87 Select ADP AED AFN ALL AMD AOA ARS ATS AUD AWG AZN BAM BBD BDT…"
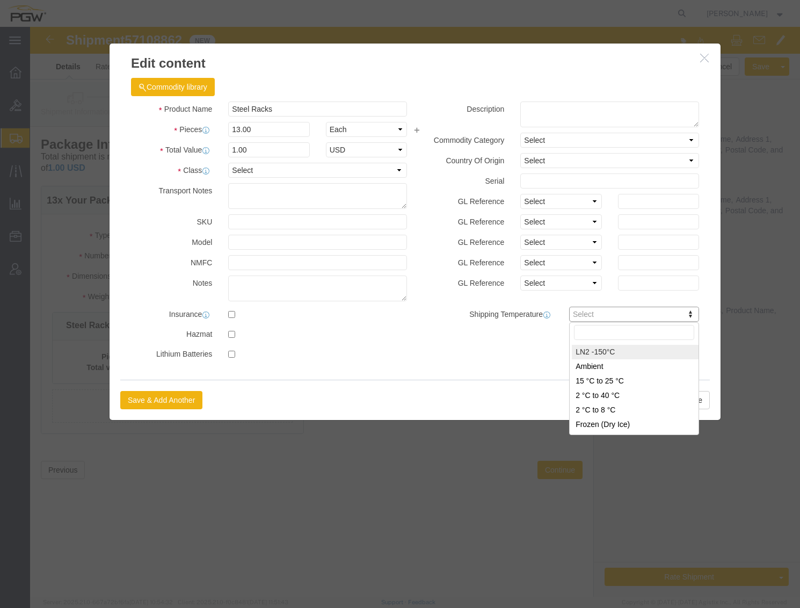
drag, startPoint x: 424, startPoint y: 363, endPoint x: 510, endPoint y: 379, distance: 87.9
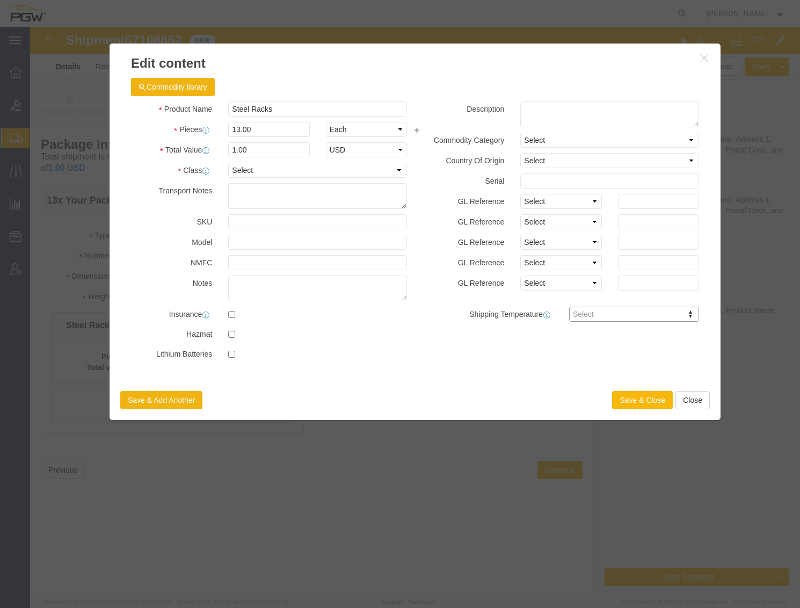
click button "Save & Close"
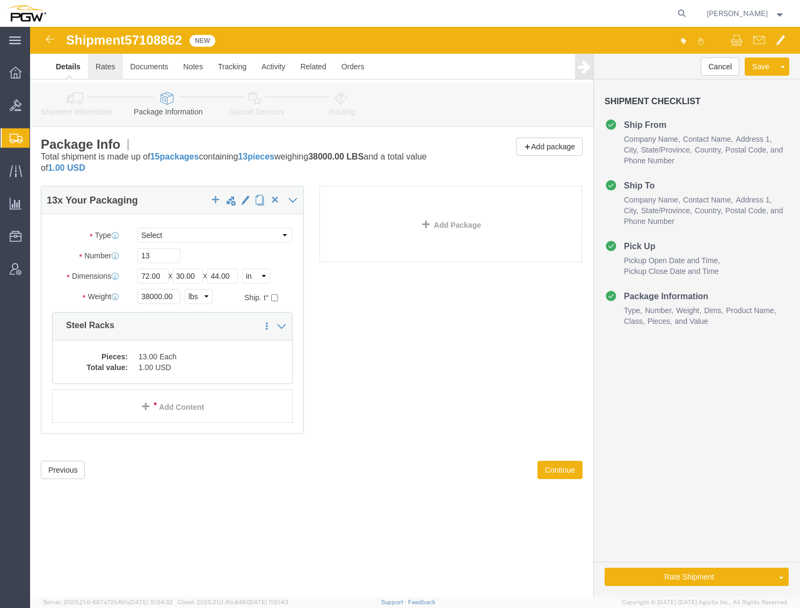
click link "Rates"
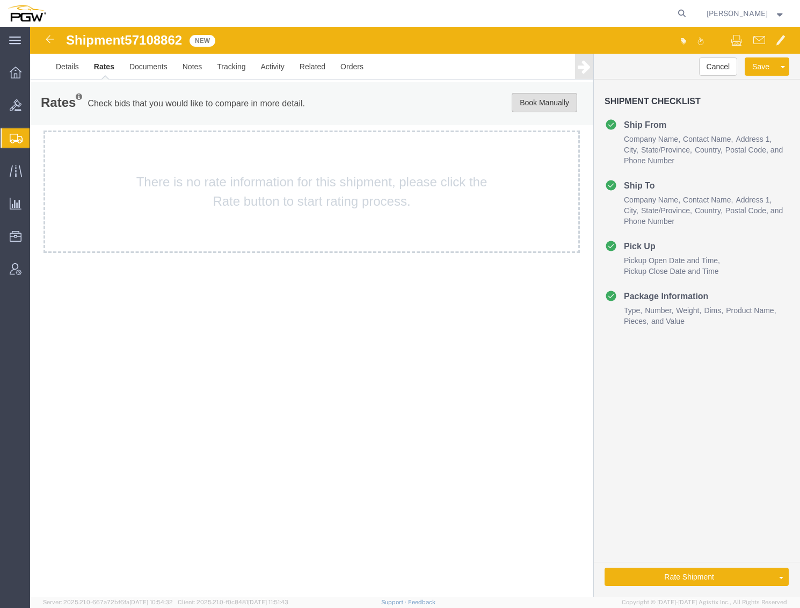
click at [540, 98] on button "Book Manually" at bounding box center [545, 102] width 66 height 19
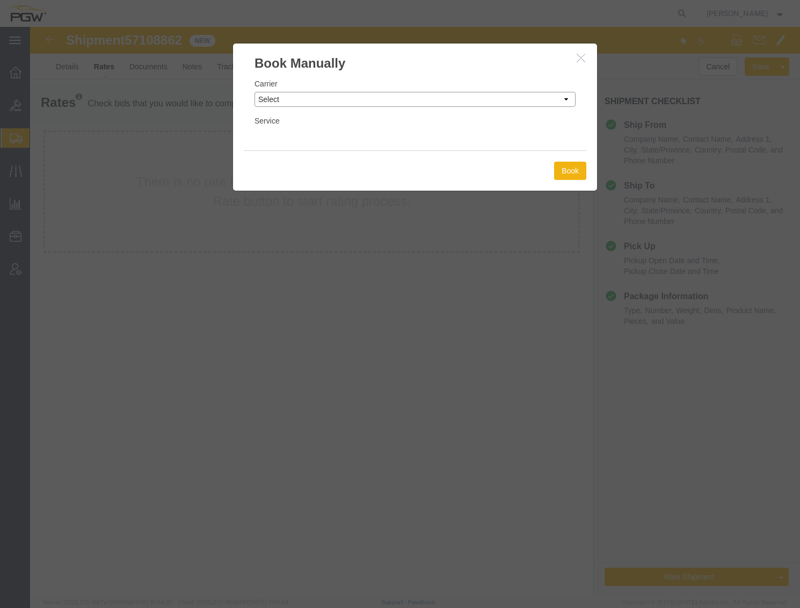
click at [307, 97] on select "Select Add New Carrier (and default service) A. [PERSON_NAME] Inc ABF Freight S…" at bounding box center [415, 99] width 321 height 15
click at [255, 92] on select "Select Add New Carrier (and default service) A. [PERSON_NAME] Inc ABF Freight S…" at bounding box center [415, 99] width 321 height 15
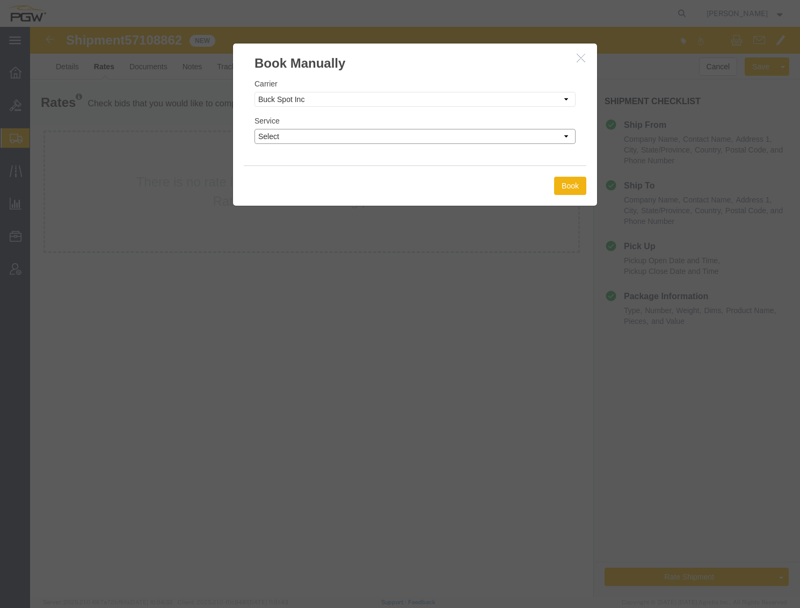
click at [279, 136] on select "Select TL Standard 3 - 5 Day" at bounding box center [415, 136] width 321 height 15
click at [255, 129] on select "Select TL Standard 3 - 5 Day" at bounding box center [415, 136] width 321 height 15
click at [551, 185] on div "Book" at bounding box center [415, 185] width 343 height 40
click at [570, 184] on button "Book" at bounding box center [570, 186] width 32 height 18
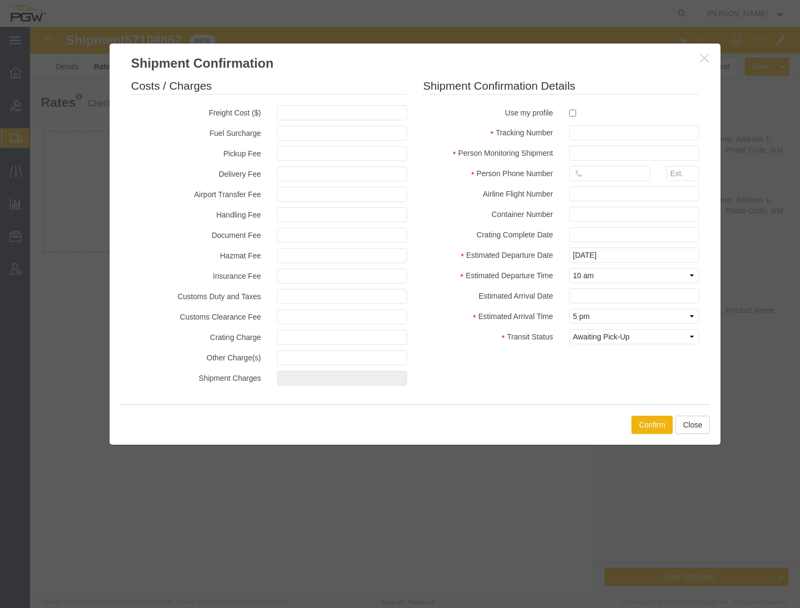
click at [293, 121] on fieldset "Costs / Charges Freight Cost ($) Fuel Surcharge Pickup Fee Delivery Fee Airport…" at bounding box center [269, 234] width 276 height 313
click at [295, 118] on input "text" at bounding box center [342, 112] width 130 height 15
click at [571, 113] on input "checkbox" at bounding box center [572, 113] width 7 height 7
click at [593, 131] on input "text" at bounding box center [634, 132] width 130 height 15
paste input "57108862"
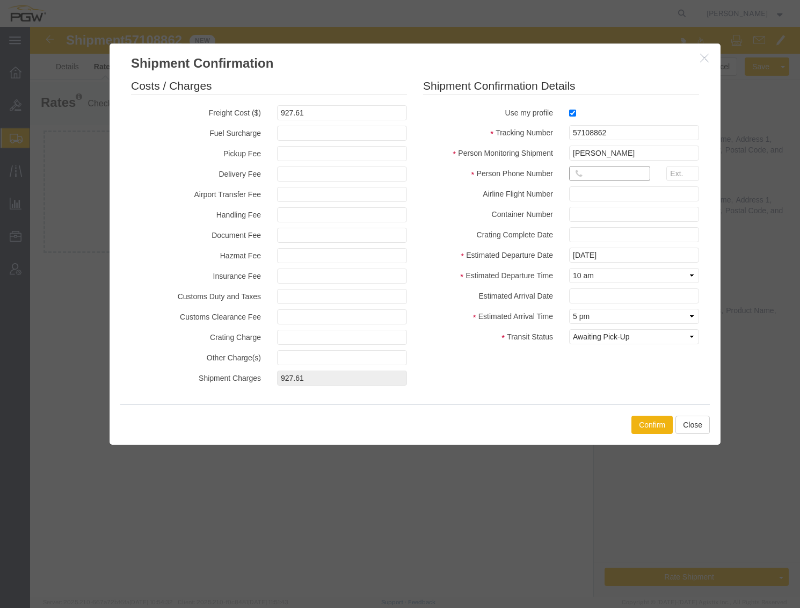
click at [611, 169] on input "text" at bounding box center [609, 173] width 81 height 15
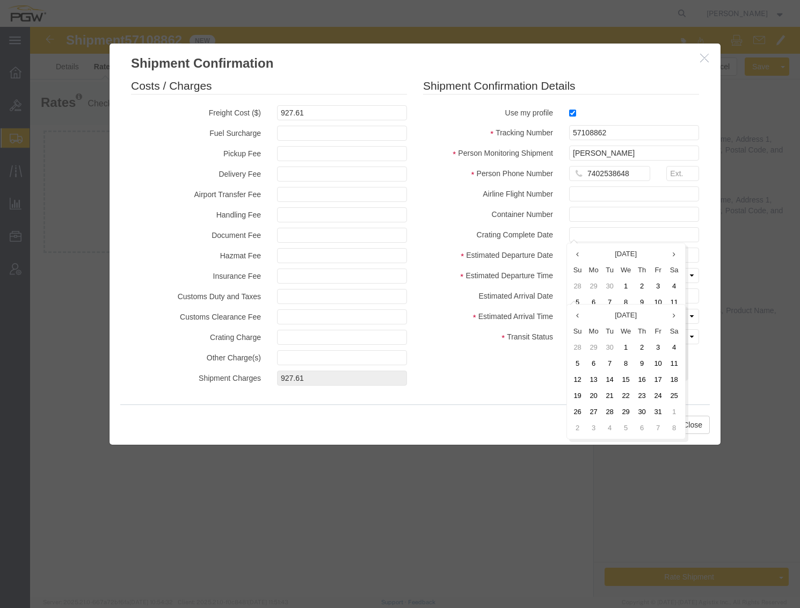
click at [496, 240] on label "Crating Complete Date" at bounding box center [488, 233] width 146 height 13
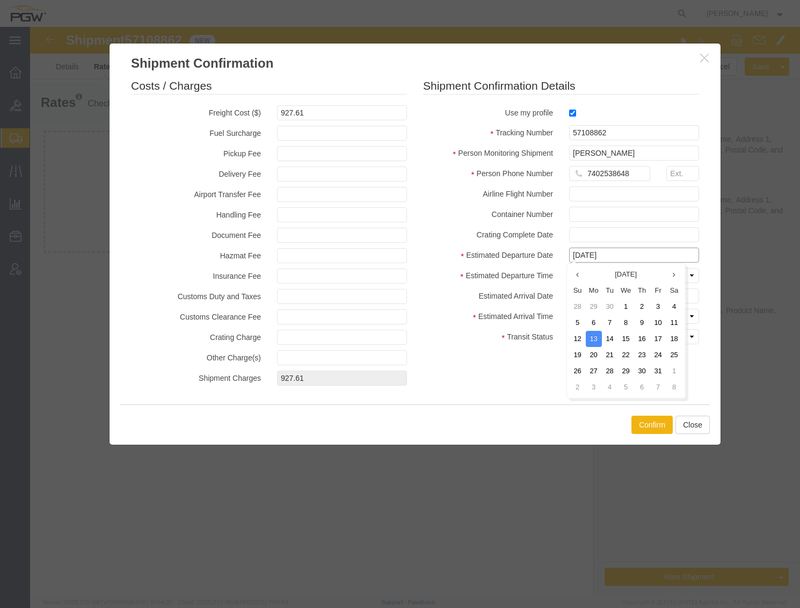
click at [626, 257] on input "[DATE]" at bounding box center [634, 255] width 130 height 15
click at [752, 272] on div at bounding box center [415, 312] width 770 height 570
click at [602, 298] on input "text" at bounding box center [634, 295] width 130 height 15
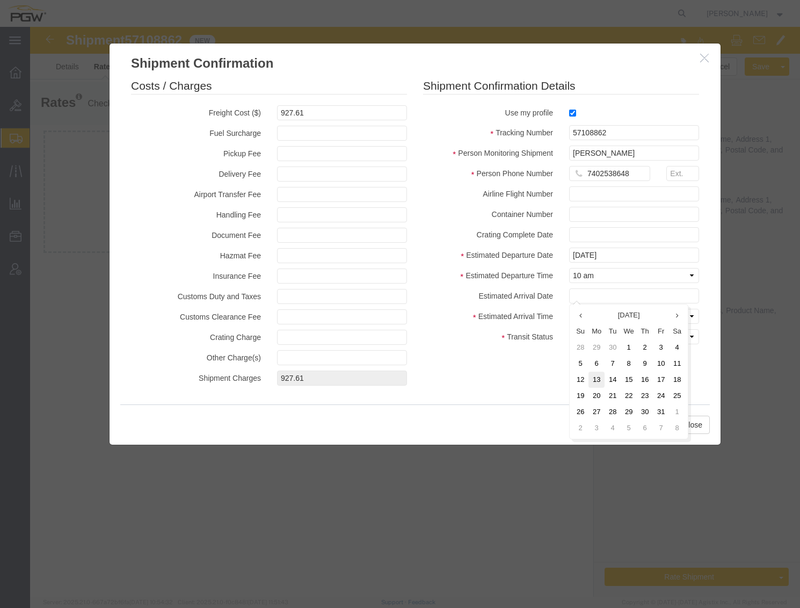
click at [589, 381] on td "13" at bounding box center [597, 380] width 16 height 16
click at [615, 304] on body "Shipment 57108862 New Details Rates Documents Notes Tracking Activity Related O…" at bounding box center [415, 293] width 770 height 533
click at [613, 381] on td "14" at bounding box center [613, 380] width 16 height 16
click at [616, 315] on select "Select Midnight 1 am 2 am 3 am 4 am 5 am 6 am 7 am 8 am 9 am 10 am 11 am 12 Noo…" at bounding box center [634, 316] width 130 height 15
click at [569, 309] on select "Select Midnight 1 am 2 am 3 am 4 am 5 am 6 am 7 am 8 am 9 am 10 am 11 am 12 Noo…" at bounding box center [634, 316] width 130 height 15
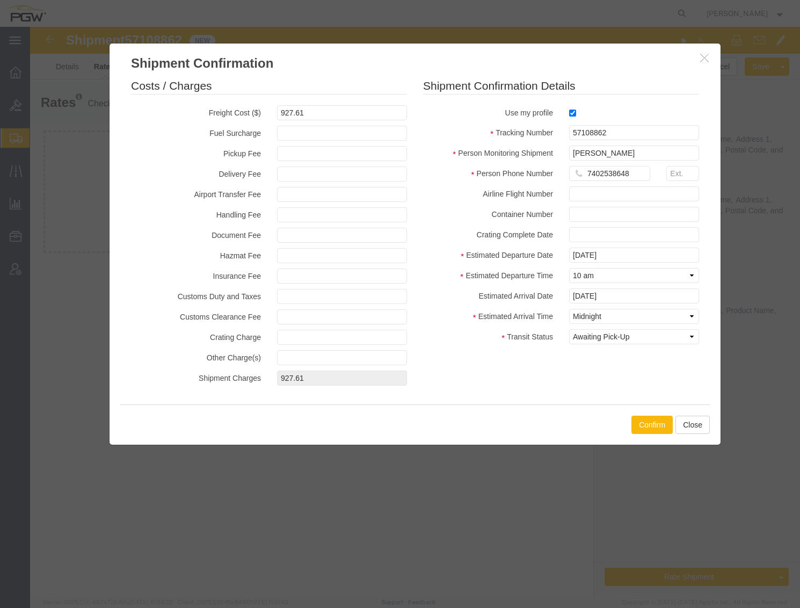
click at [651, 422] on button "Confirm" at bounding box center [652, 425] width 41 height 18
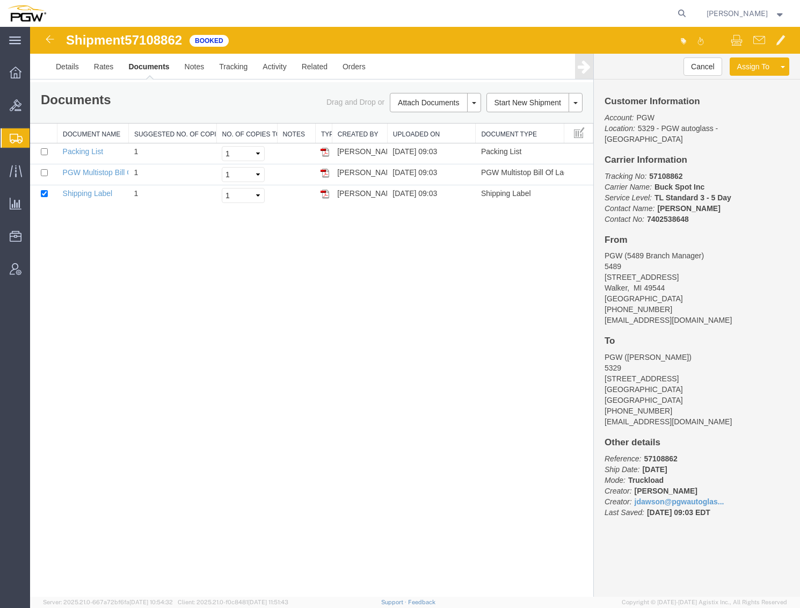
click at [155, 41] on span "57108862" at bounding box center [153, 40] width 57 height 15
copy span "57108862"
click at [18, 104] on icon at bounding box center [16, 105] width 12 height 12
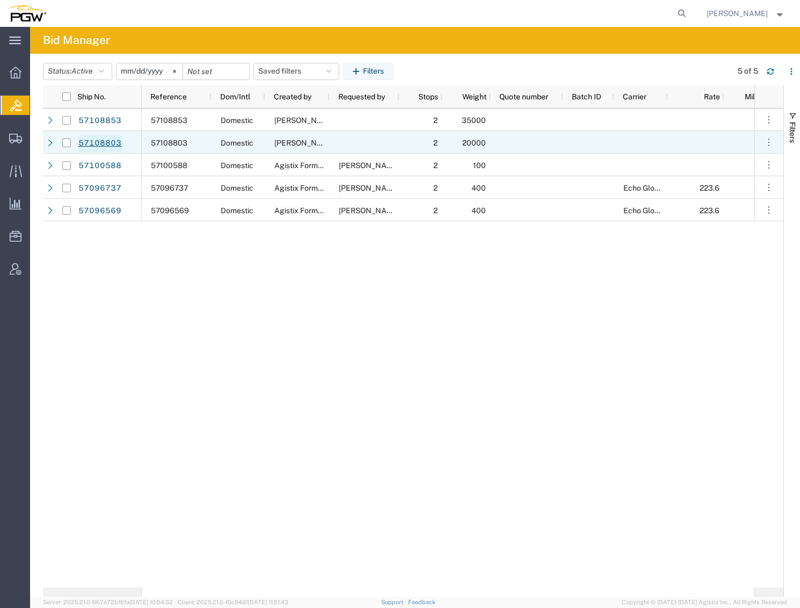
click at [104, 141] on link "57108803" at bounding box center [100, 143] width 44 height 17
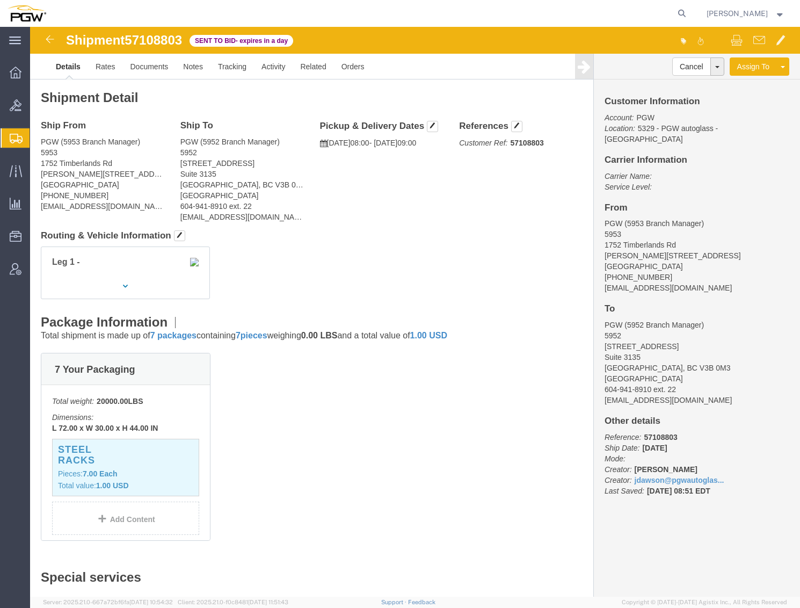
click span "57108803"
copy span "57108803"
click at [37, 105] on span "Bids" at bounding box center [34, 105] width 8 height 21
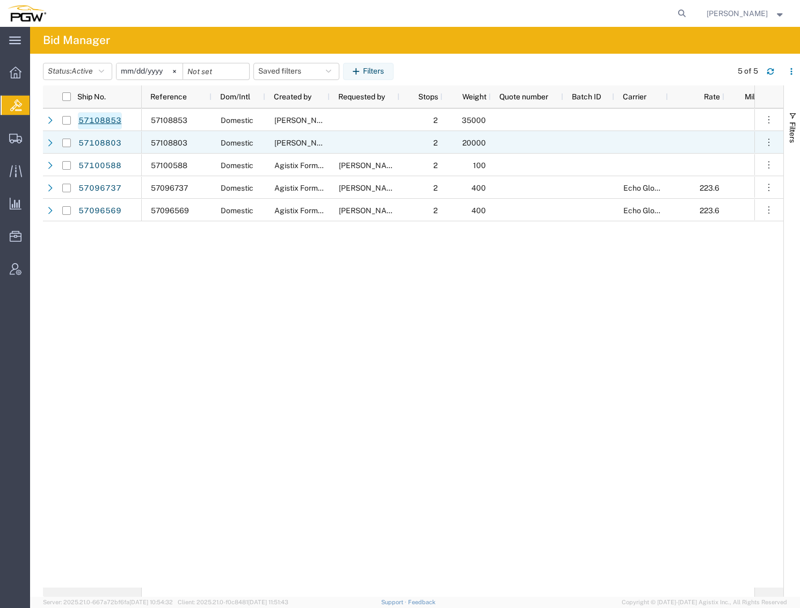
click at [109, 122] on link "57108853" at bounding box center [100, 120] width 44 height 17
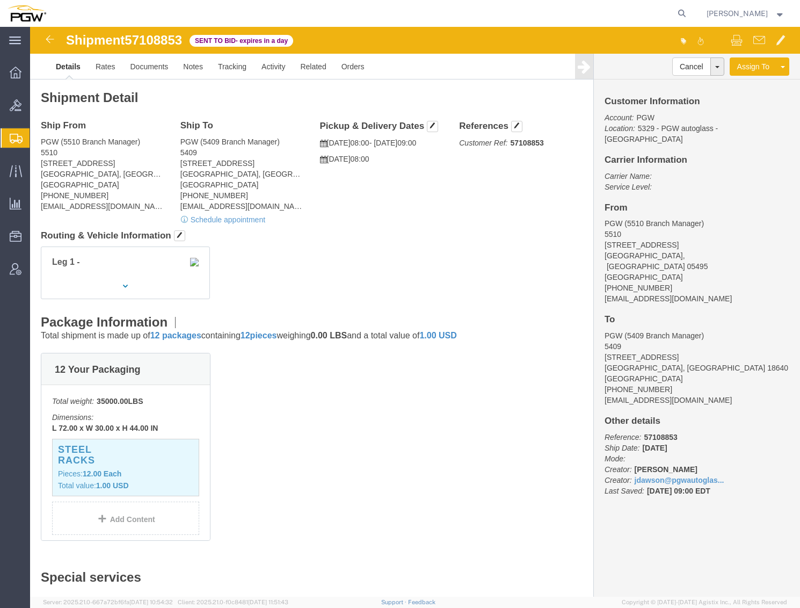
click span "57108853"
copy span "57108853"
